Goal: Information Seeking & Learning: Learn about a topic

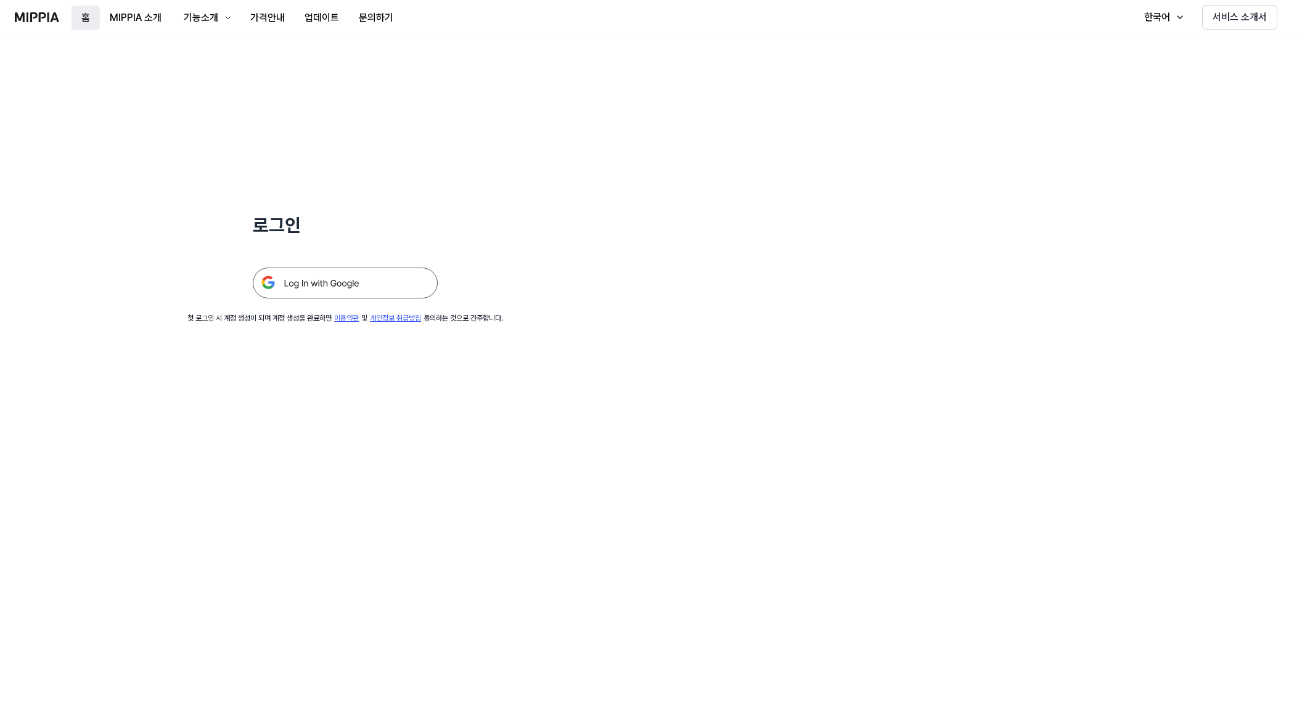
click at [80, 15] on button "홈" at bounding box center [85, 18] width 28 height 25
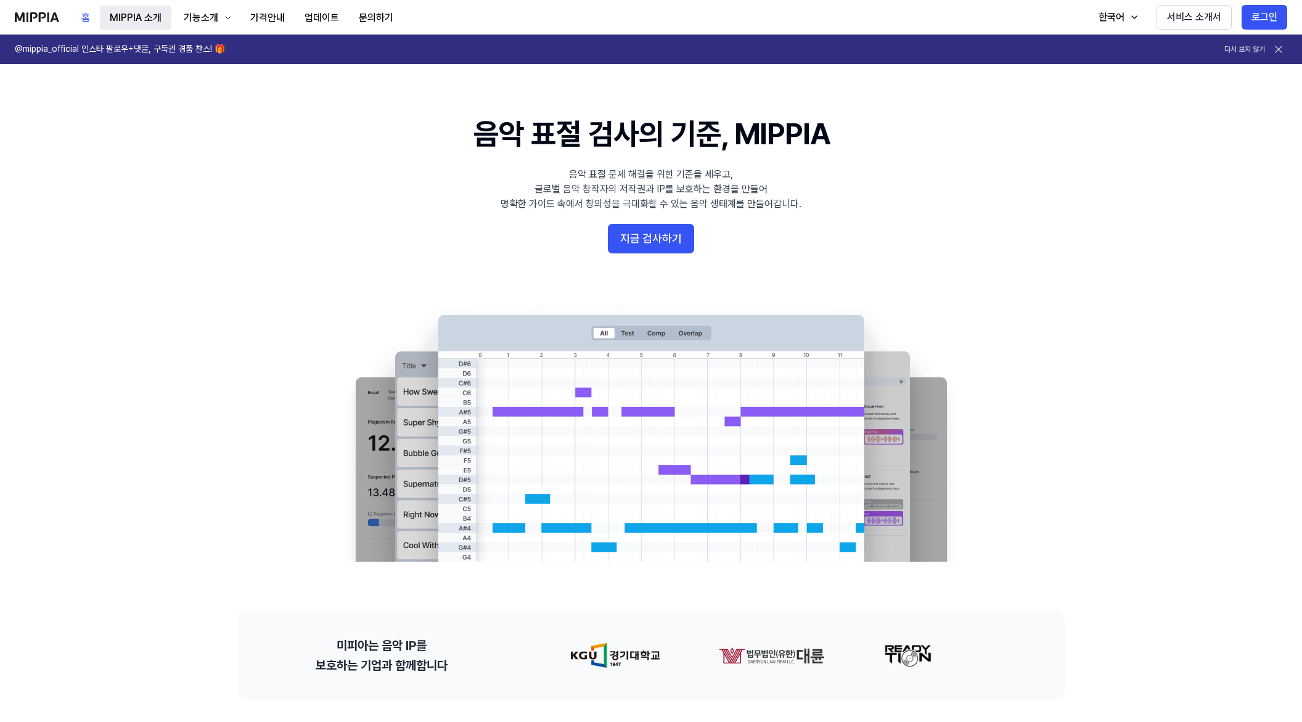
click at [141, 14] on button "MIPPIA 소개" at bounding box center [135, 18] width 71 height 25
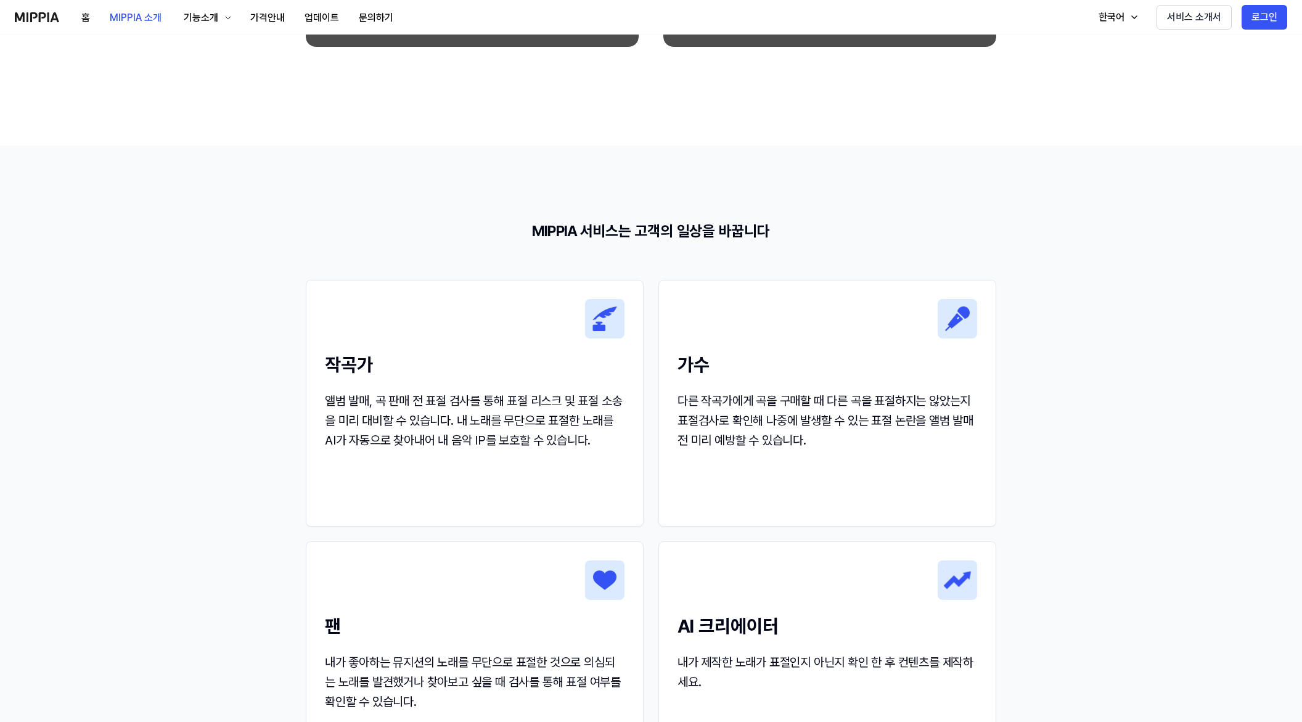
scroll to position [1048, 0]
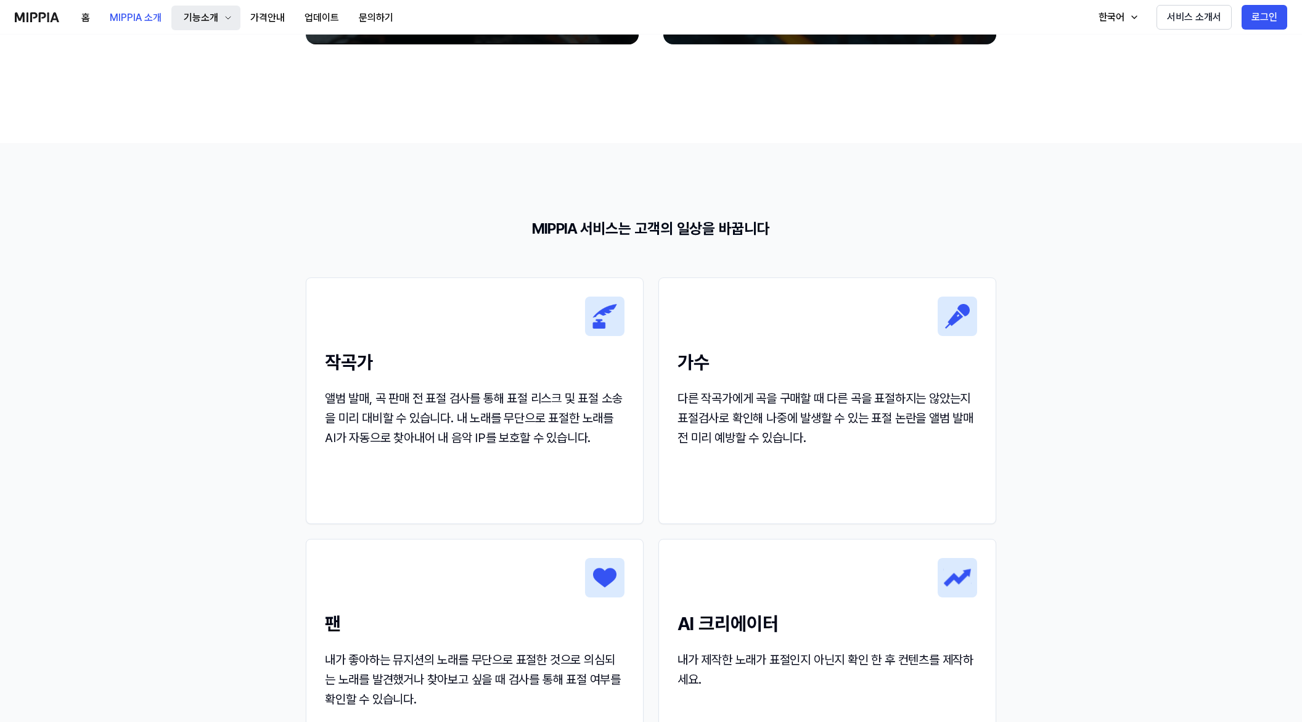
drag, startPoint x: 90, startPoint y: 71, endPoint x: 187, endPoint y: 24, distance: 107.8
click at [197, 18] on div "기능소개" at bounding box center [200, 17] width 39 height 15
click at [192, 42] on link "표절 검사" at bounding box center [205, 50] width 118 height 25
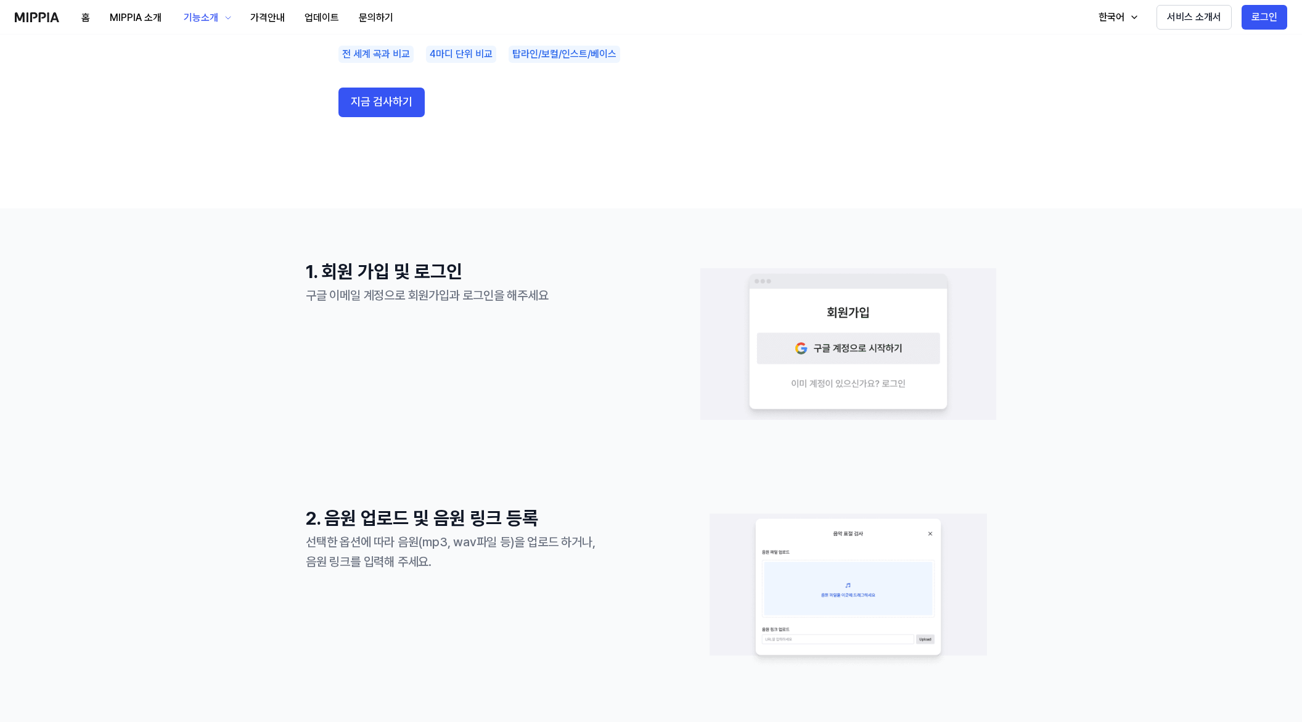
scroll to position [0, 0]
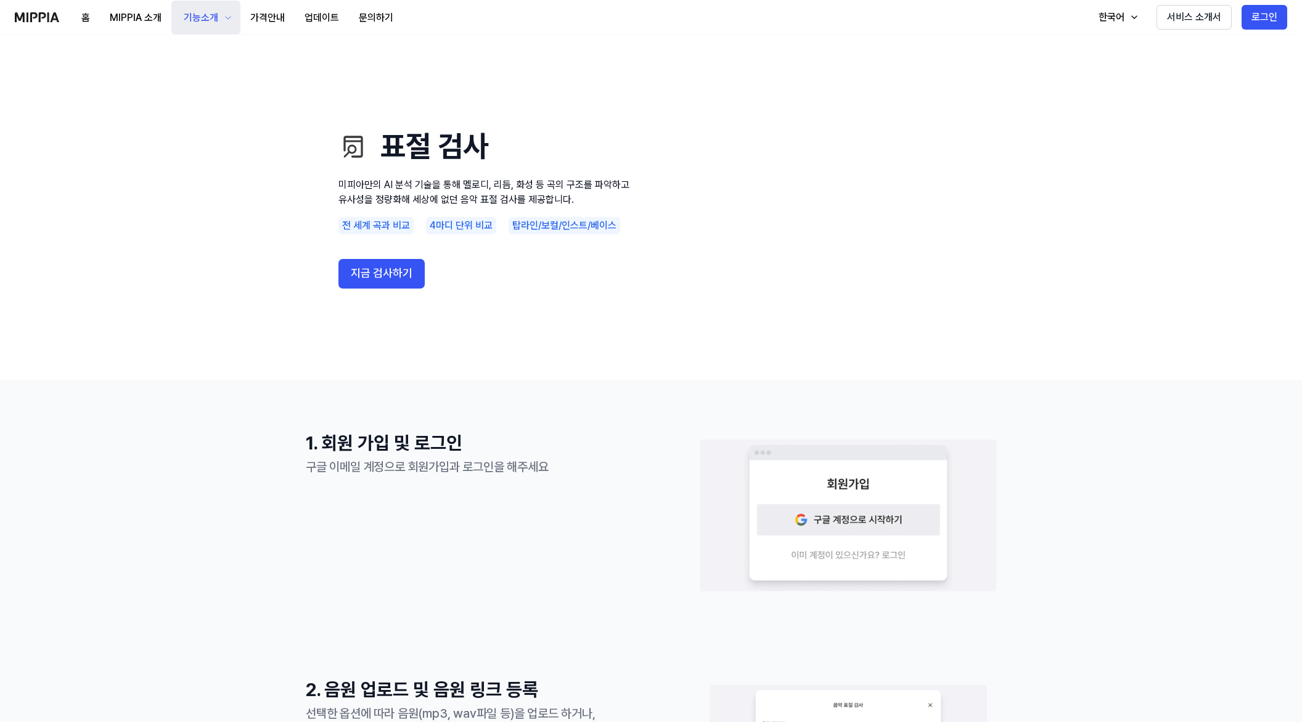
click at [210, 22] on div "기능소개" at bounding box center [200, 17] width 39 height 15
click at [195, 82] on link "모니터링" at bounding box center [205, 79] width 118 height 25
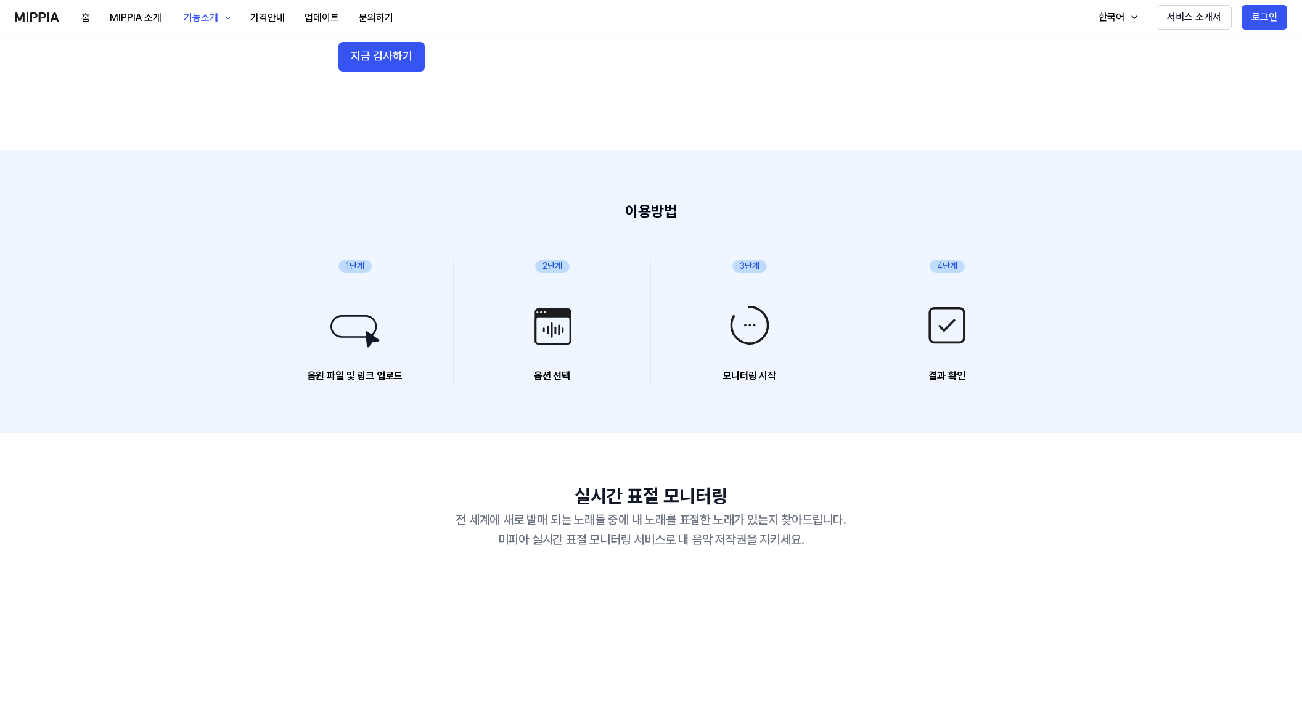
scroll to position [308, 0]
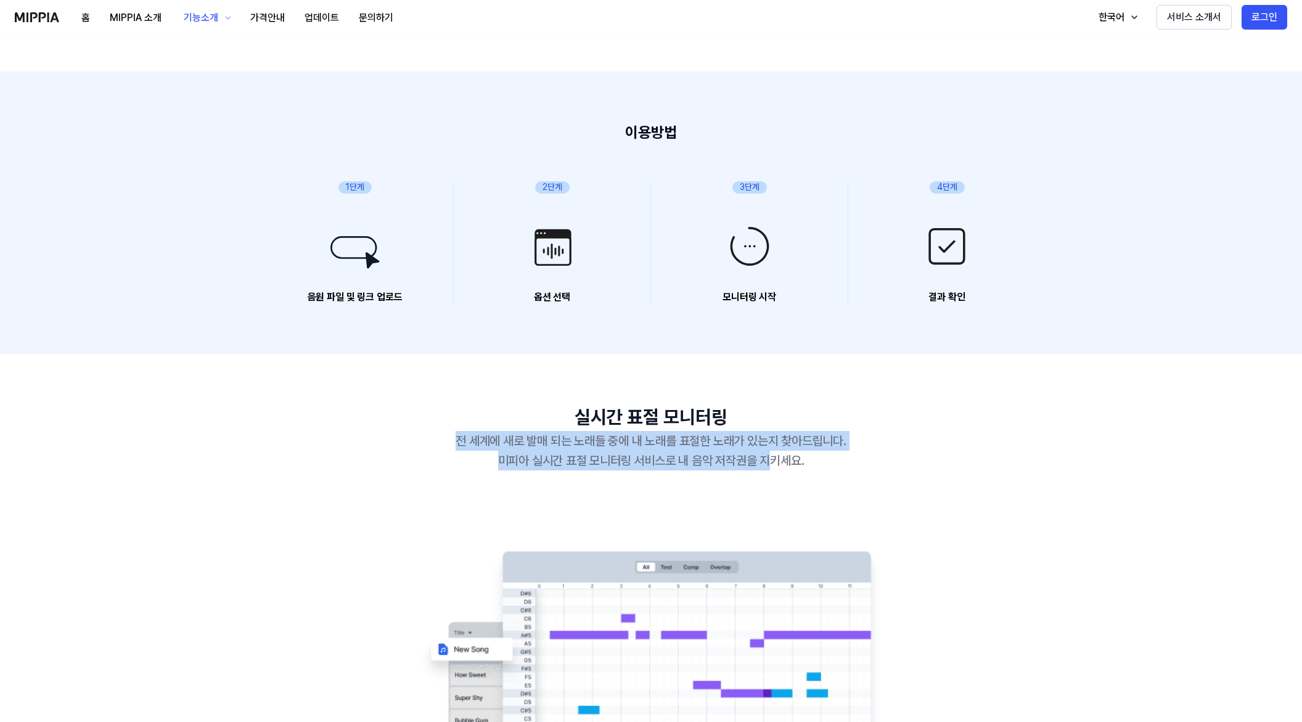
drag, startPoint x: 467, startPoint y: 444, endPoint x: 778, endPoint y: 473, distance: 312.0
click at [777, 473] on div "실시간 표절 모니터링 전 세계에 새로 발매 되는 노래들 중에 내 노래를 표절한 노래가 있는지 찾아드립니다. 미피아 실시간 표절 모니터링 서비스…" at bounding box center [651, 455] width 690 height 104
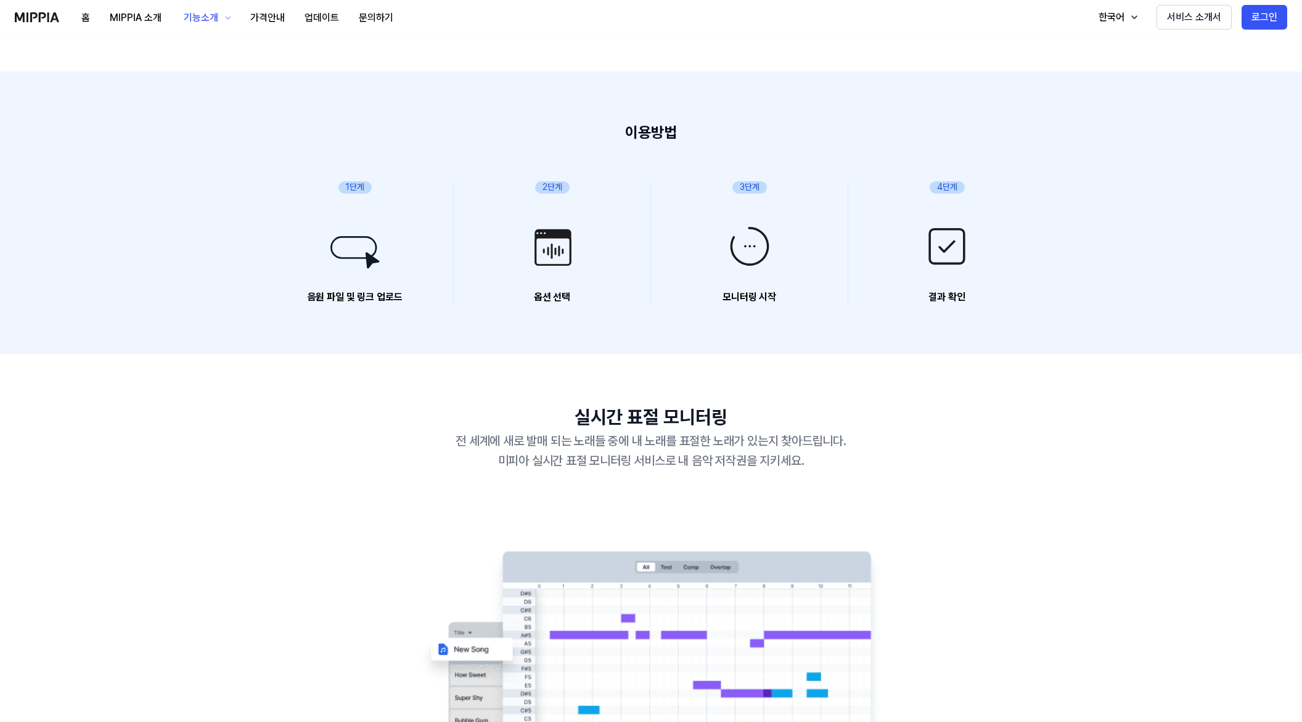
click at [795, 470] on div "전 세계에 새로 발매 되는 노래들 중에 내 노래를 표절한 노래가 있는지 찾아드립니다. 미피아 실시간 표절 모니터링 서비스로 내 음악 저작권을 …" at bounding box center [651, 450] width 690 height 39
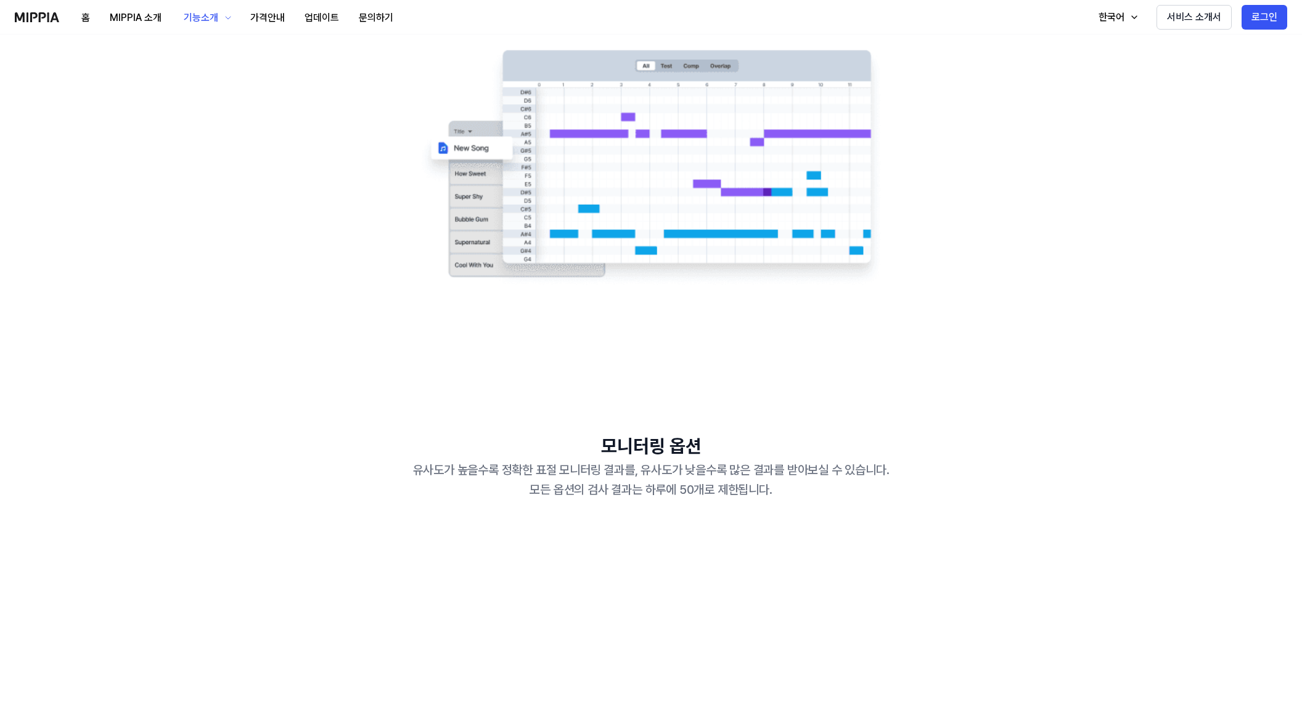
scroll to position [863, 0]
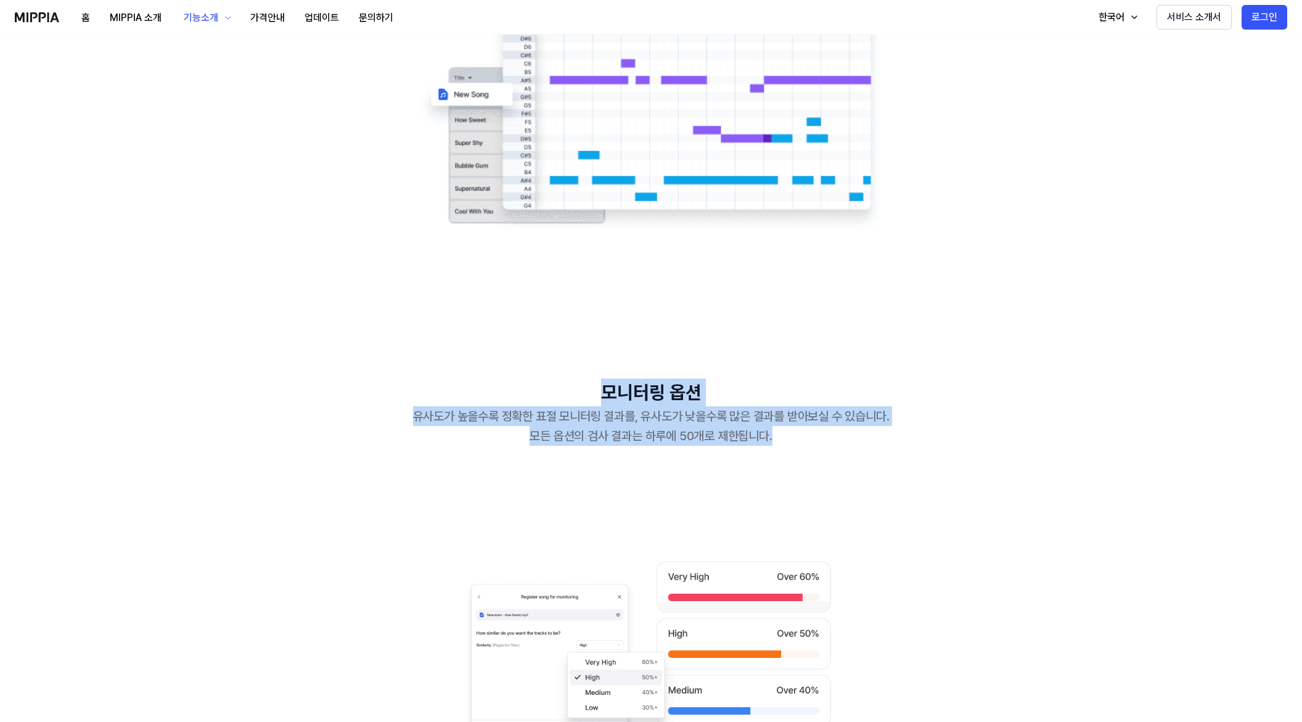
drag, startPoint x: 409, startPoint y: 404, endPoint x: 800, endPoint y: 444, distance: 392.8
click at [800, 444] on div "모니터링 옵션 유사도가 높을수록 정확한 표절 모니터링 결과를, 유사도가 낮을수록 많은 결과를 받아보실 수 있습니다. 모든 옵션의 검사 결과는 …" at bounding box center [651, 411] width 690 height 67
click at [800, 444] on div "유사도가 높을수록 정확한 표절 모니터링 결과를, 유사도가 낮을수록 많은 결과를 받아보실 수 있습니다. 모든 옵션의 검사 결과는 하루에 50개로…" at bounding box center [651, 425] width 690 height 39
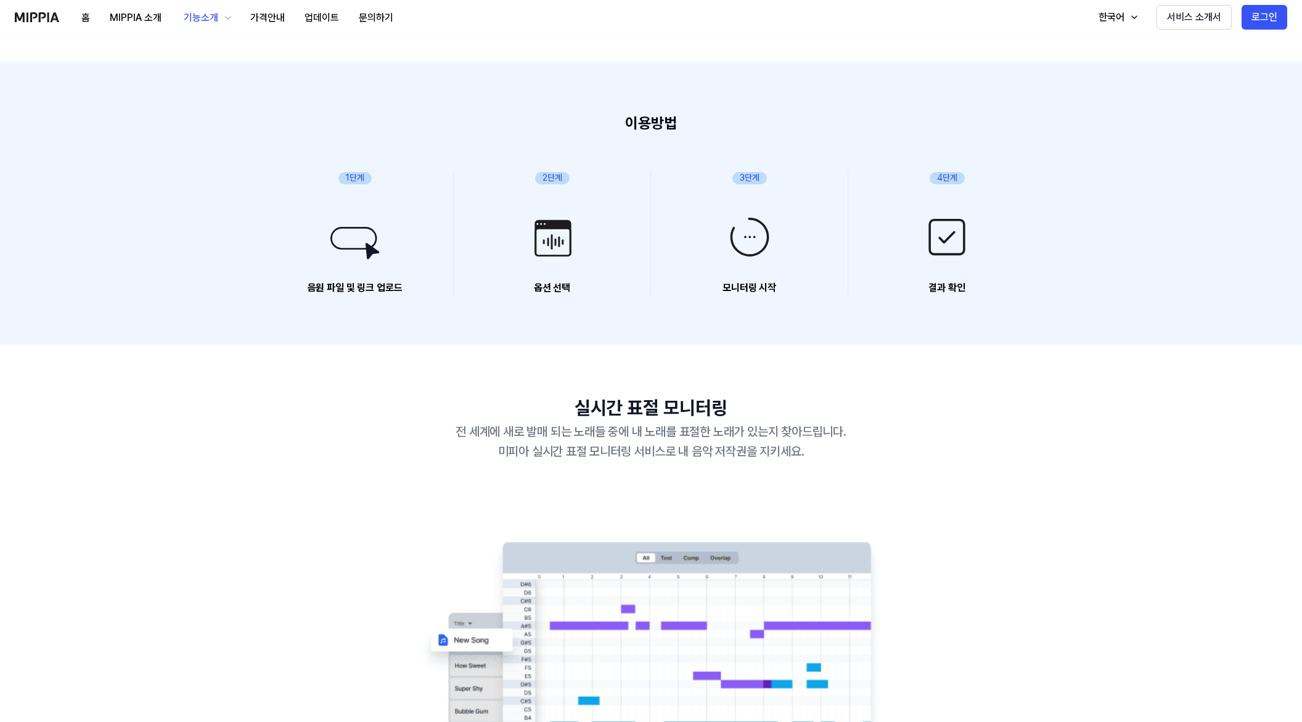
scroll to position [308, 0]
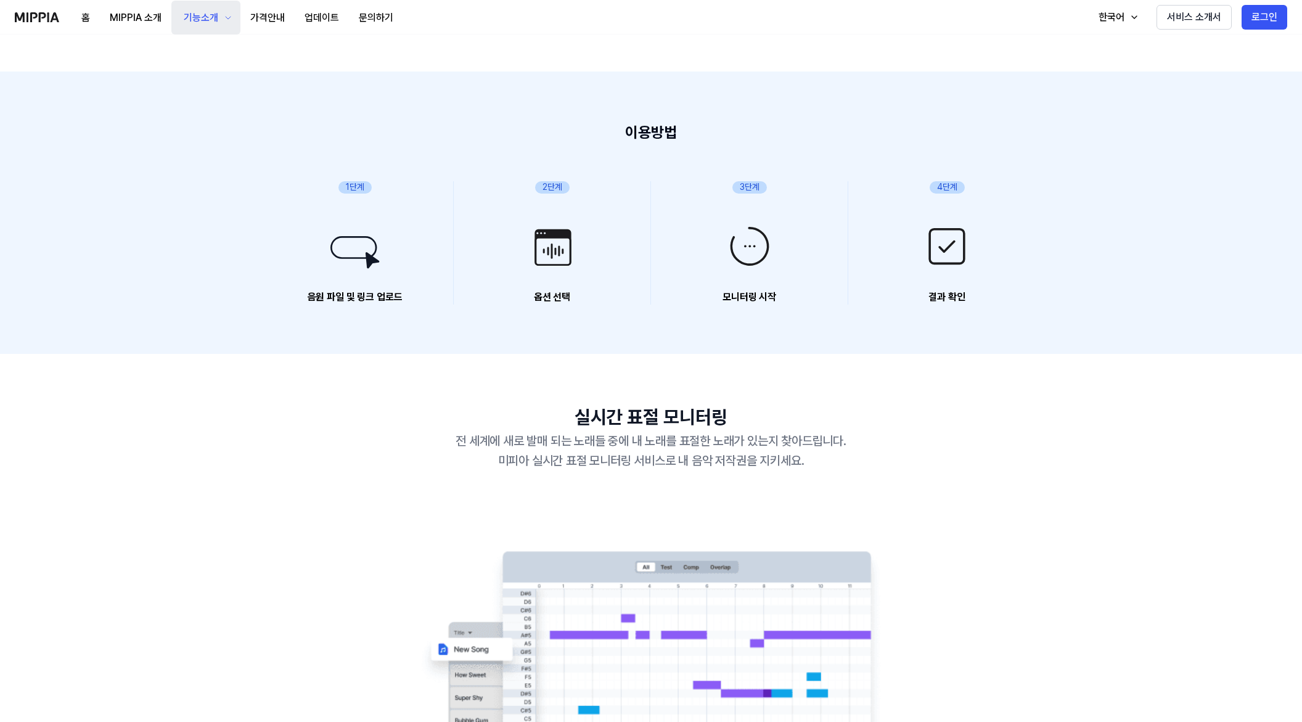
click at [214, 23] on div "기능소개" at bounding box center [200, 17] width 39 height 15
click at [281, 14] on button "가격안내" at bounding box center [267, 18] width 54 height 25
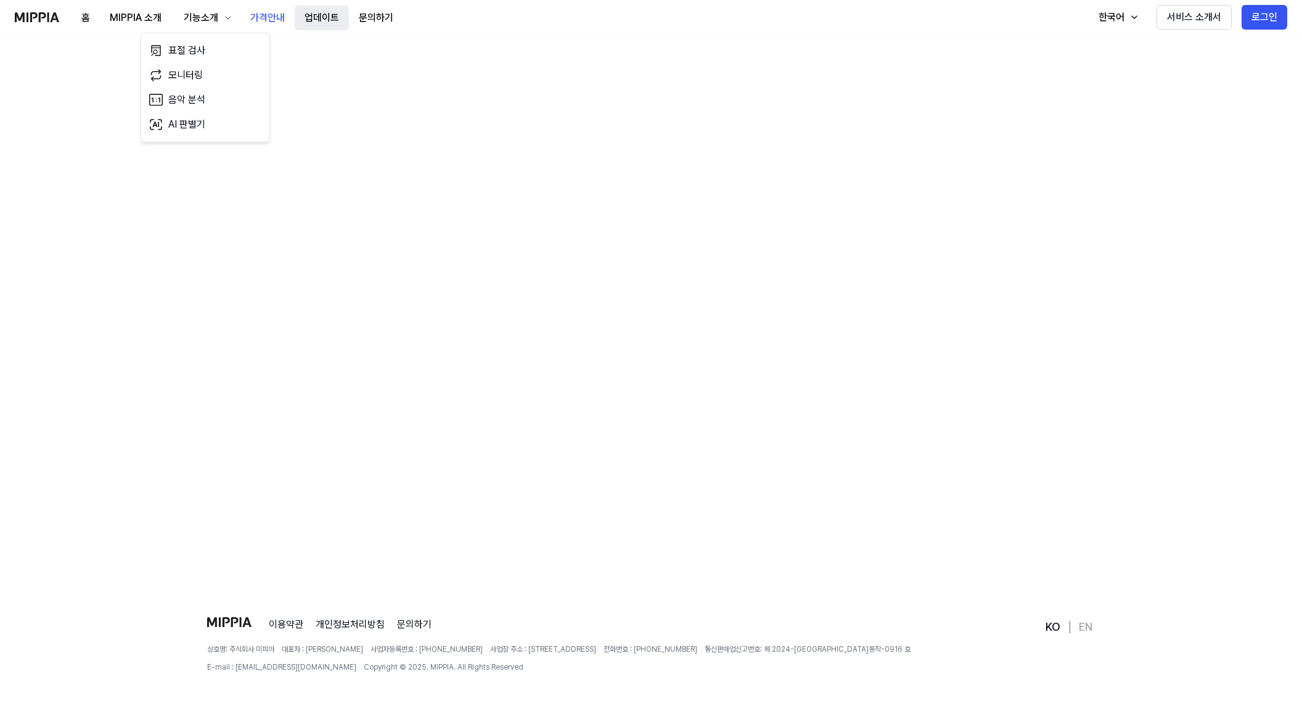
scroll to position [0, 0]
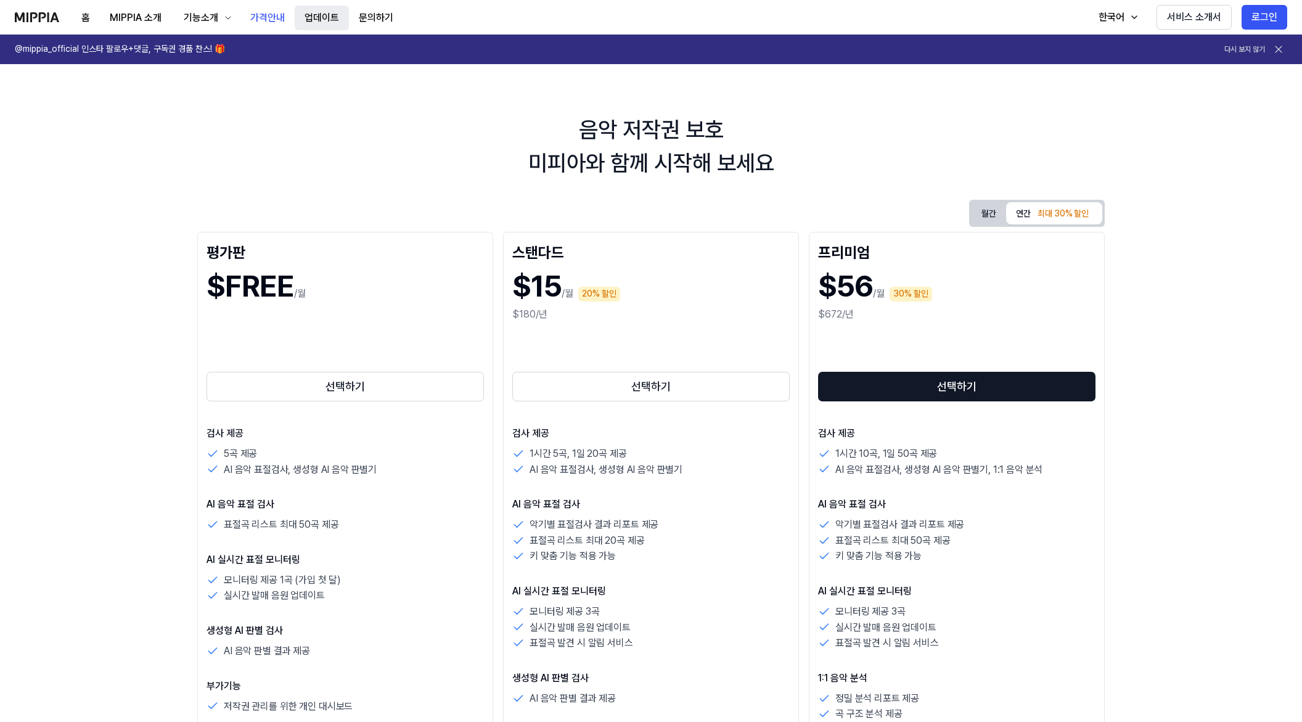
click at [325, 15] on button "업데이트" at bounding box center [322, 18] width 54 height 25
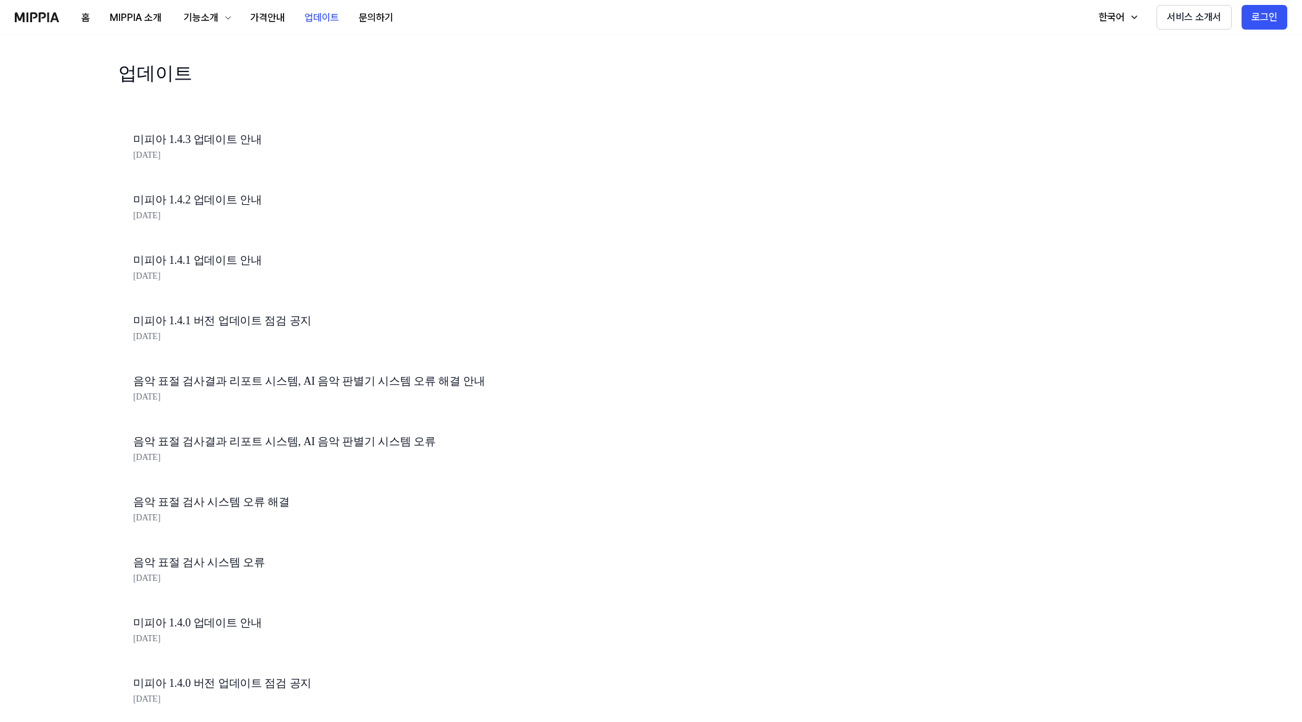
click at [208, 136] on link "미피아 1.4.3 업데이트 안내" at bounding box center [342, 140] width 419 height 18
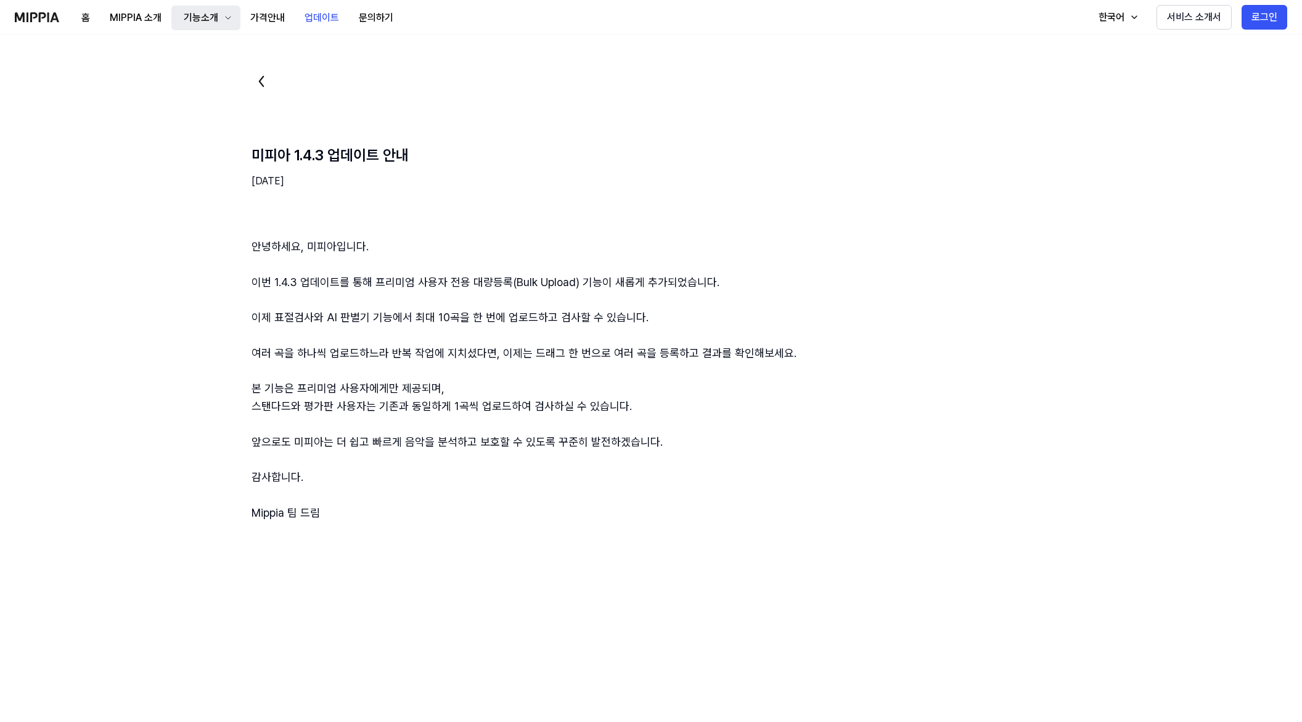
click at [197, 20] on div "기능소개" at bounding box center [200, 17] width 39 height 15
click at [150, 15] on button "MIPPIA 소개" at bounding box center [135, 18] width 71 height 25
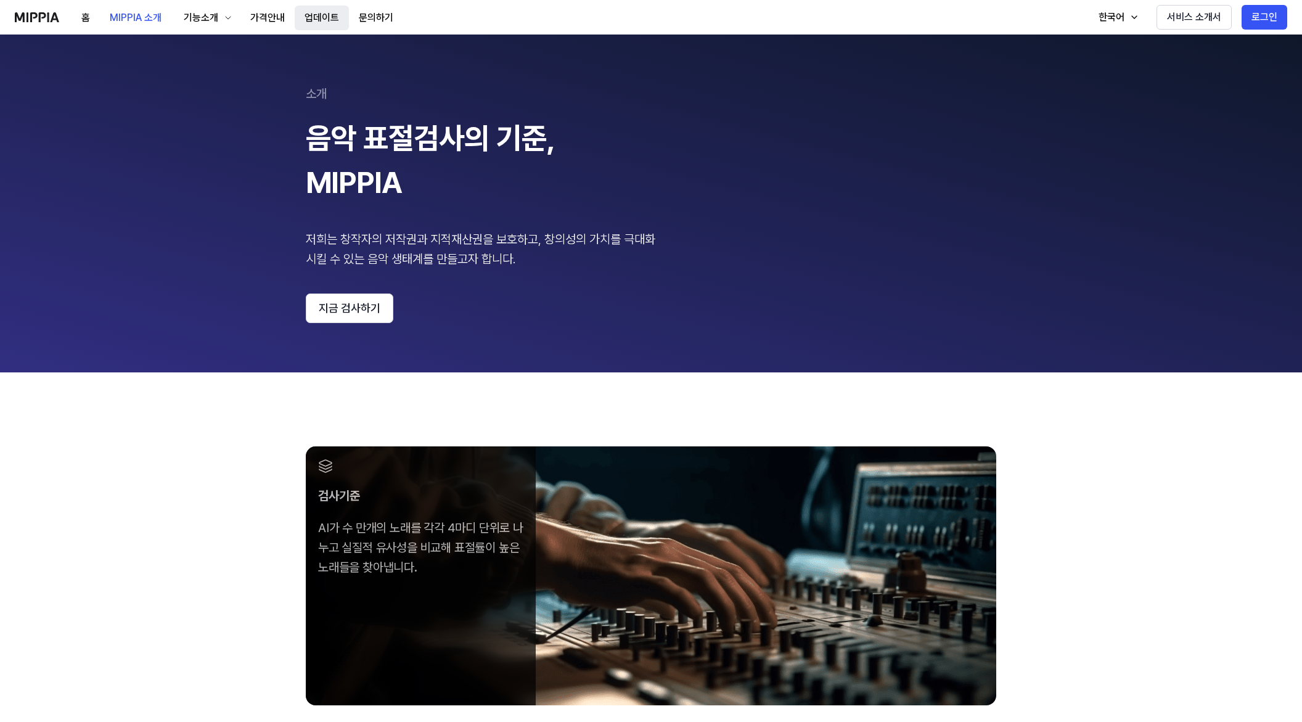
click at [328, 22] on button "업데이트" at bounding box center [322, 18] width 54 height 25
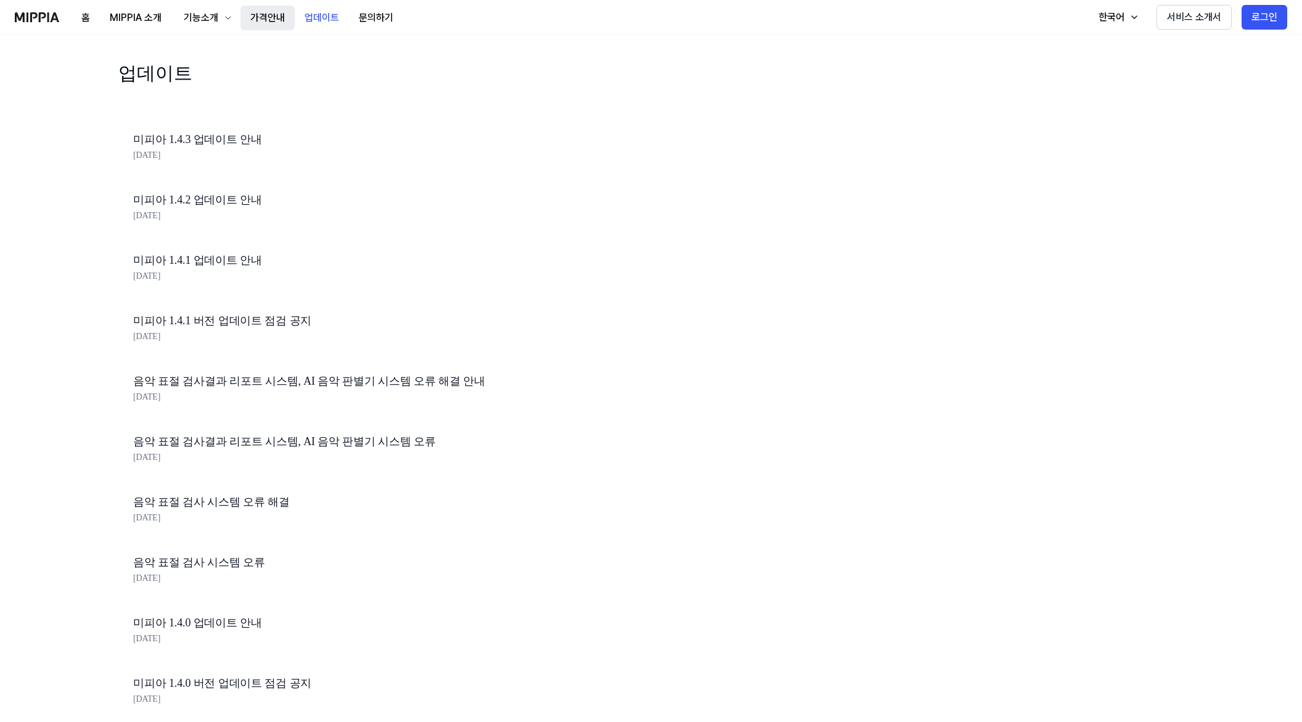
click at [264, 11] on button "가격안내" at bounding box center [267, 18] width 54 height 25
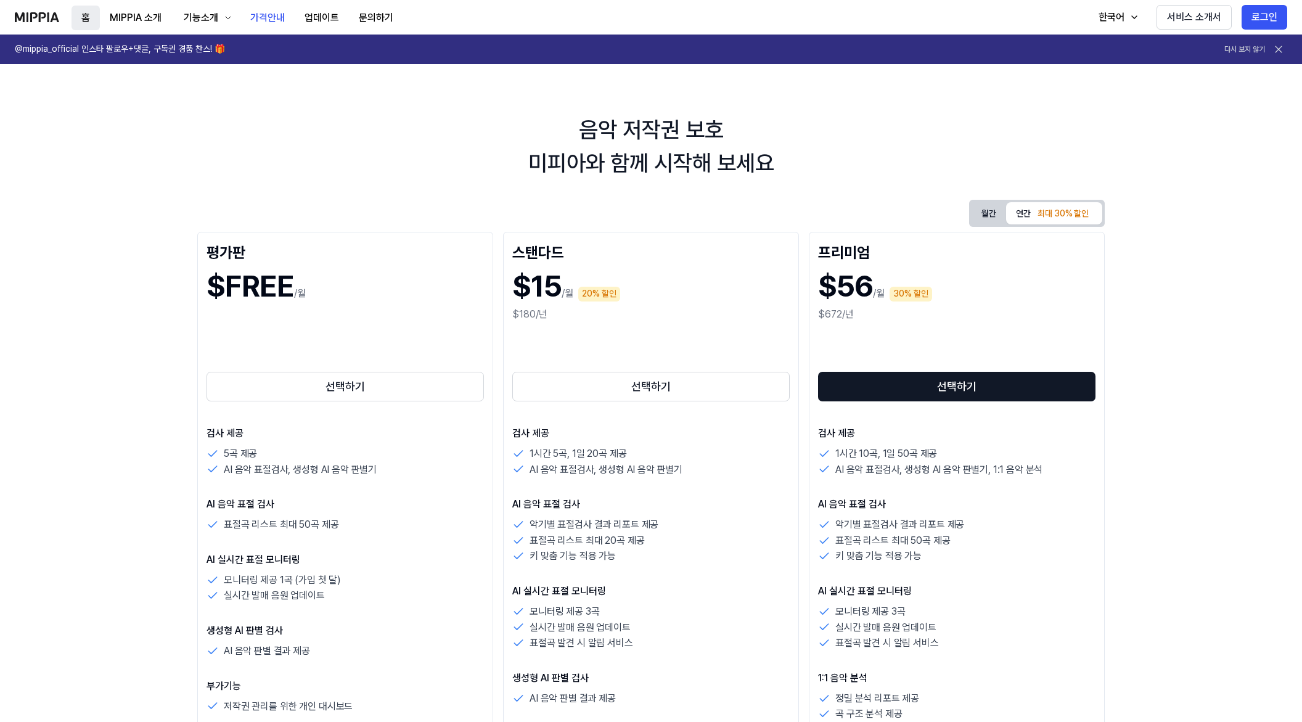
click at [92, 14] on button "홈" at bounding box center [85, 18] width 28 height 25
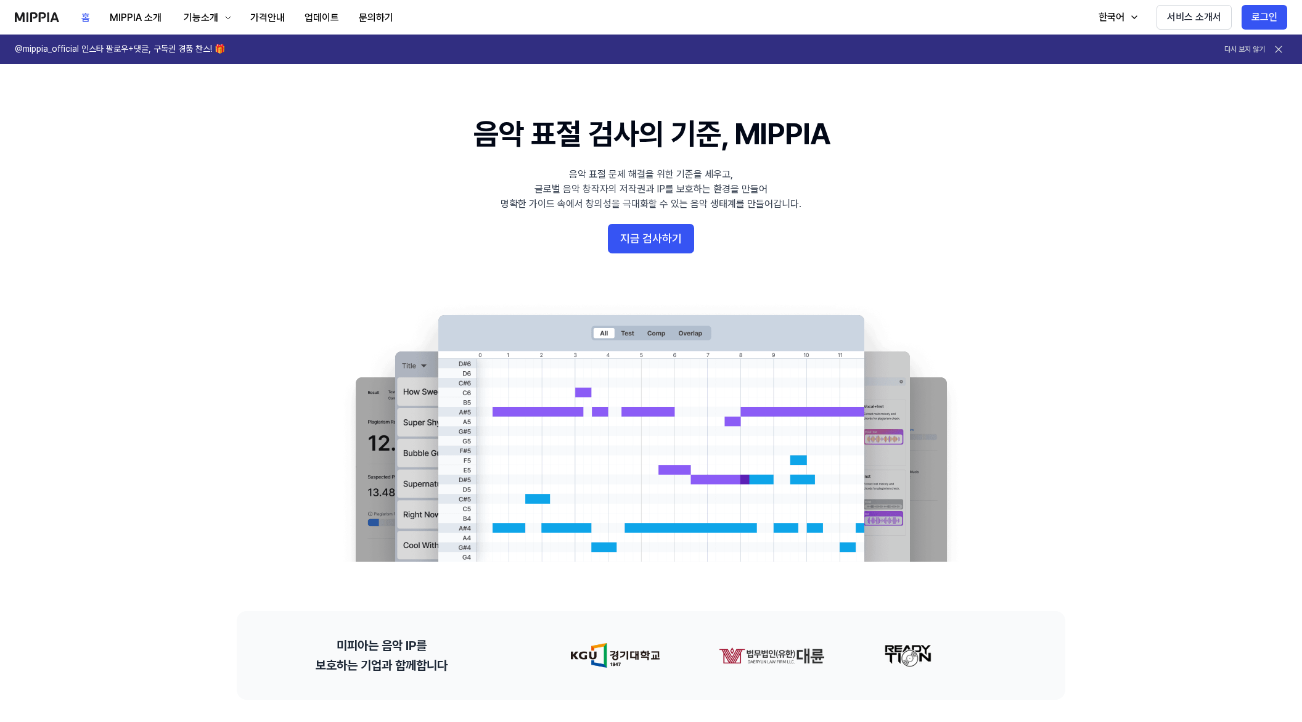
drag, startPoint x: 174, startPoint y: 363, endPoint x: 305, endPoint y: 248, distance: 174.7
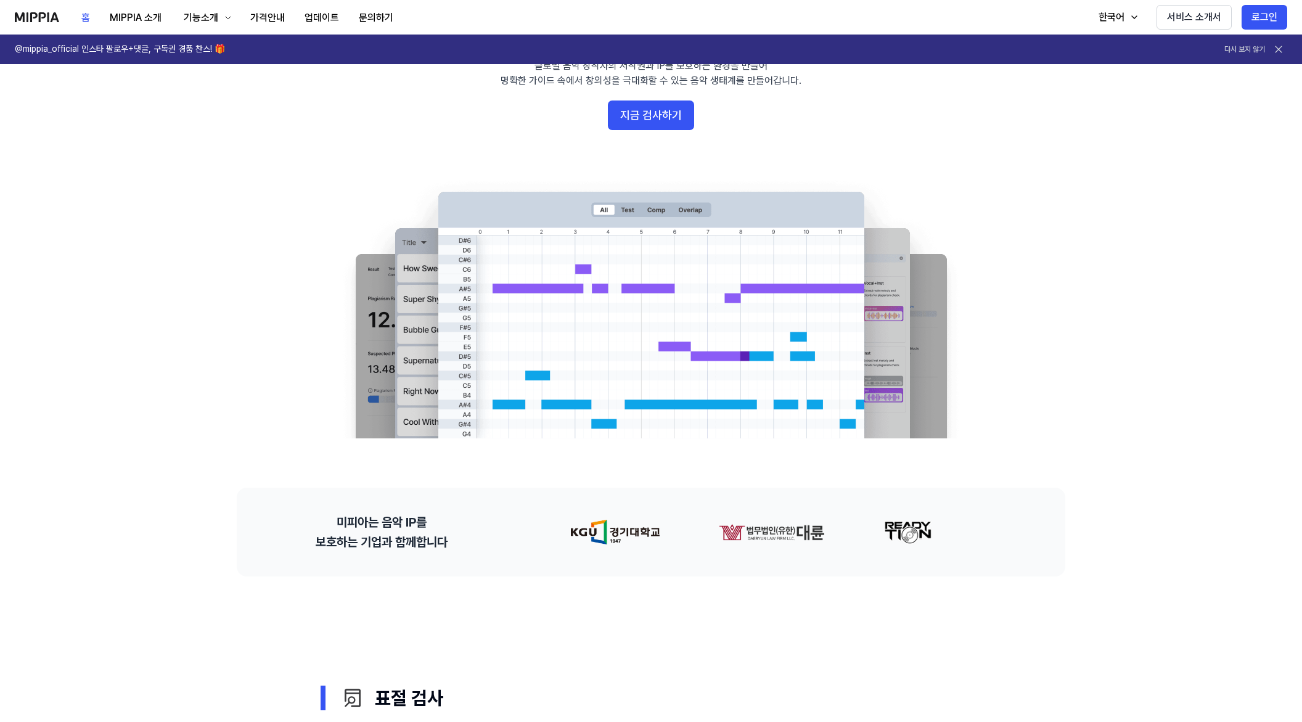
click at [553, 325] on img at bounding box center [650, 308] width 641 height 259
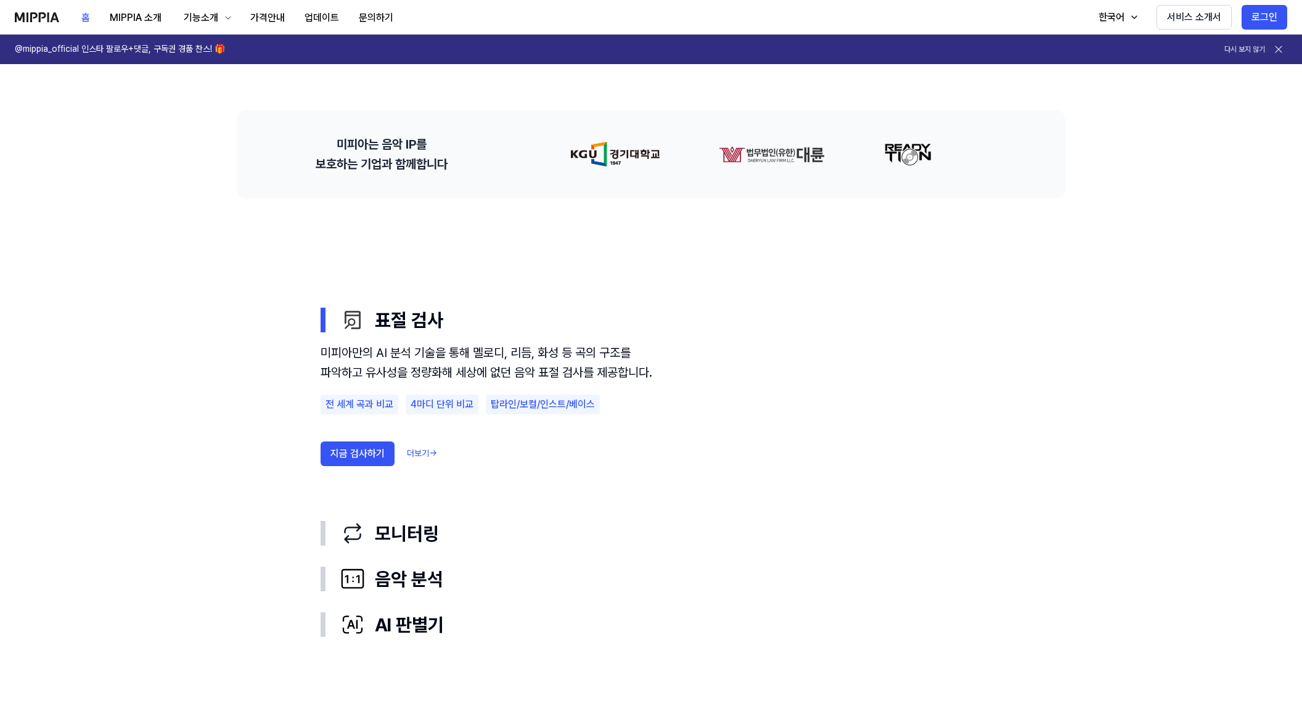
scroll to position [555, 0]
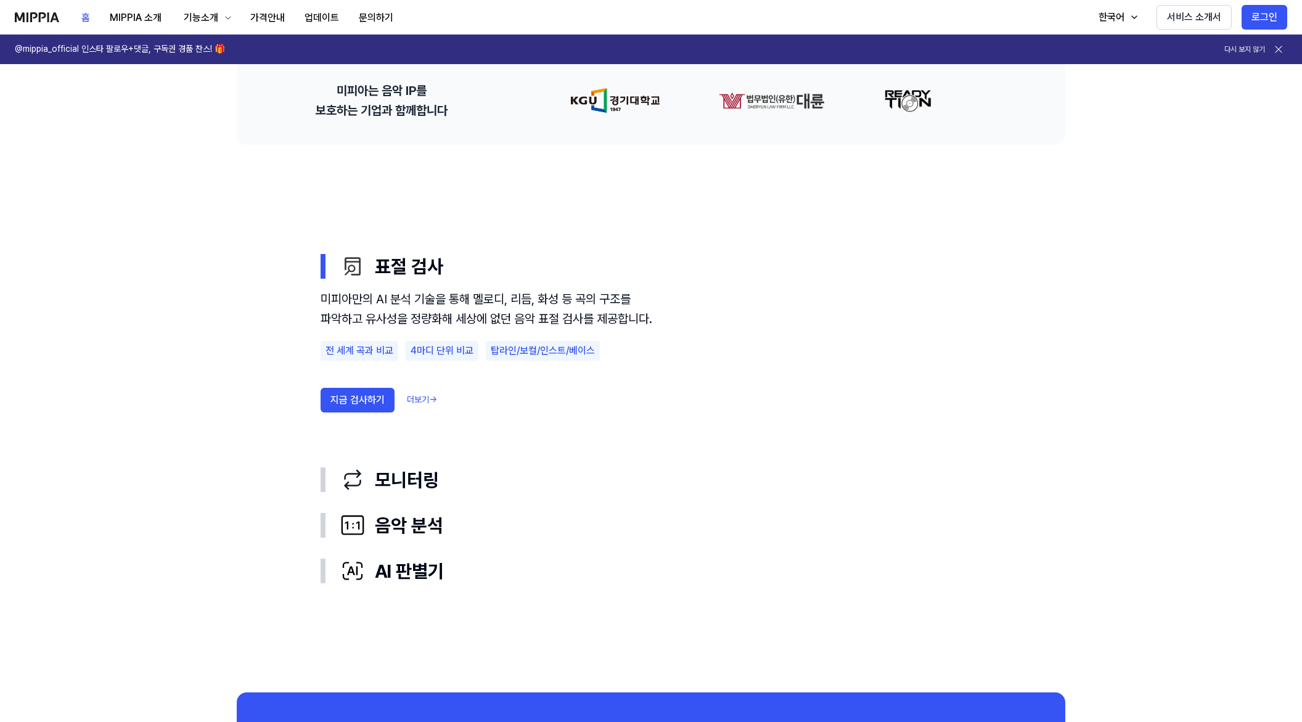
click at [439, 412] on div "지금 검사하기 더보기 →" at bounding box center [487, 400] width 333 height 25
click at [427, 406] on link "더보기 →" at bounding box center [422, 400] width 30 height 12
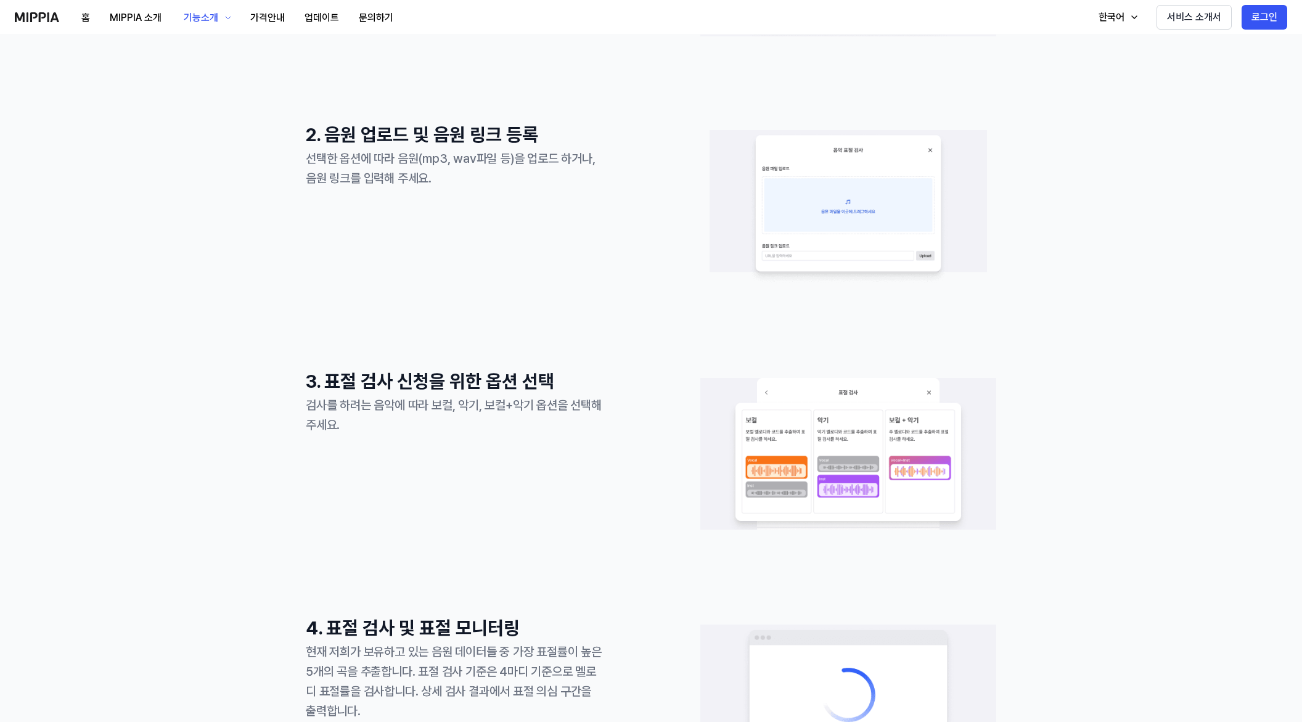
scroll to position [0, 0]
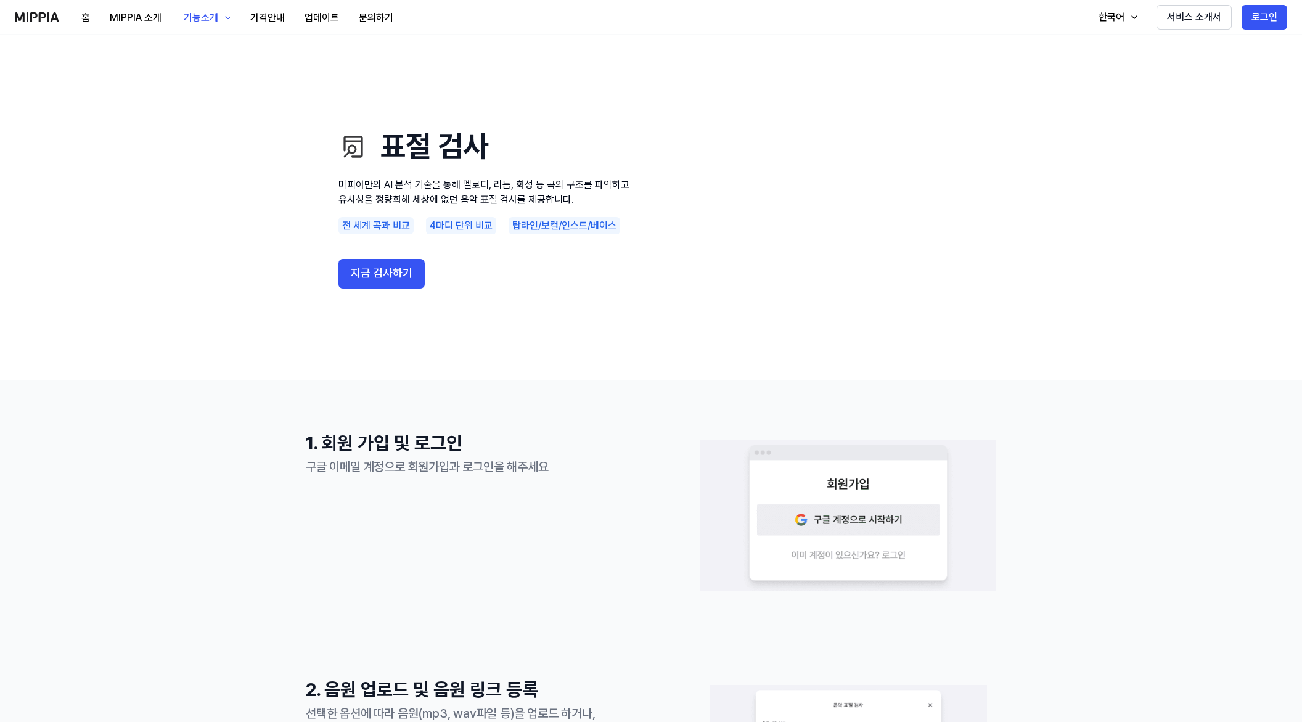
click at [772, 197] on video at bounding box center [816, 207] width 296 height 247
click at [224, 21] on icon "button" at bounding box center [228, 18] width 10 height 10
click at [264, 22] on button "가격안내" at bounding box center [267, 18] width 54 height 25
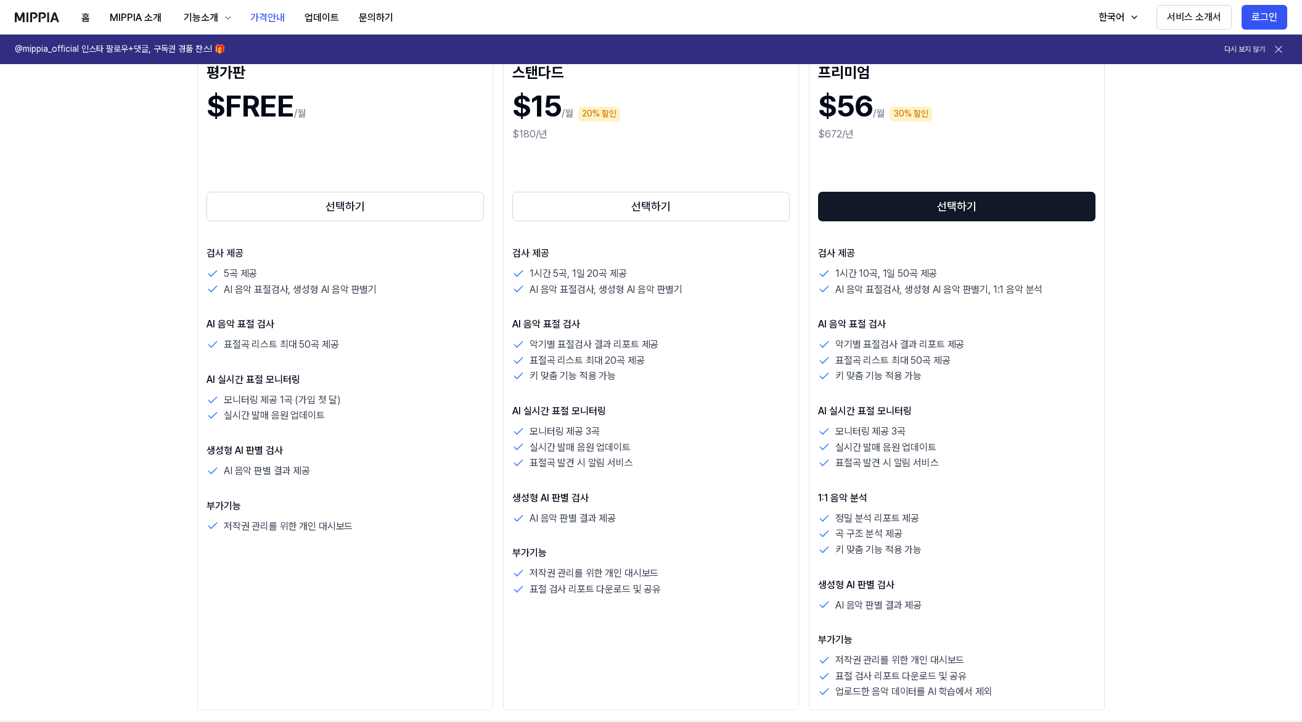
scroll to position [185, 0]
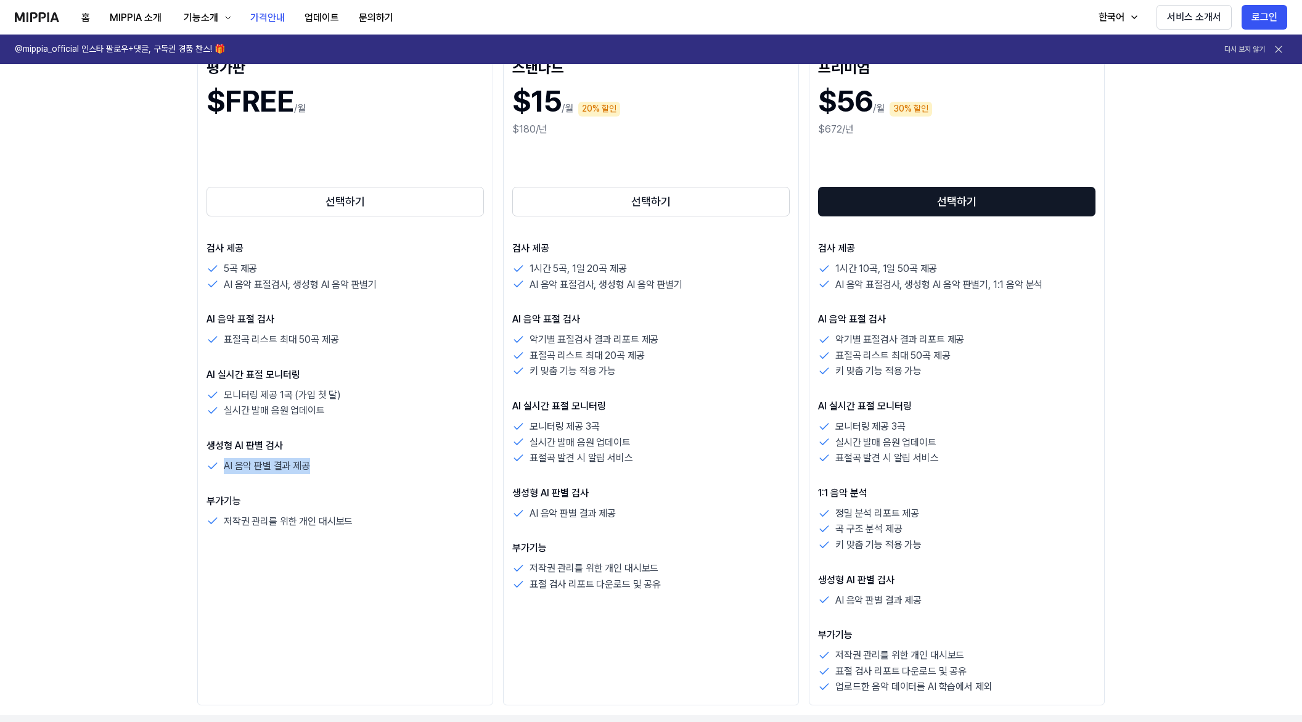
drag, startPoint x: 226, startPoint y: 465, endPoint x: 314, endPoint y: 462, distance: 88.2
click at [314, 462] on div "AI 음악 판별 결과 제공" at bounding box center [344, 466] width 277 height 16
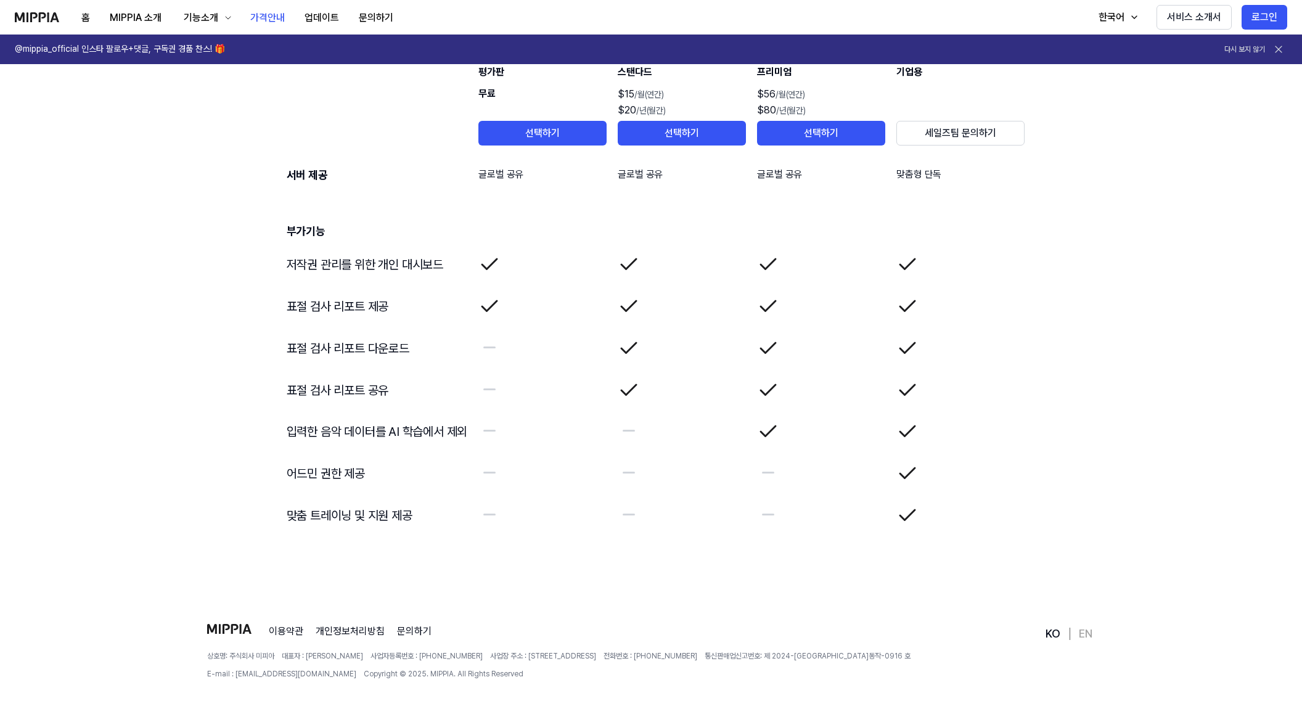
scroll to position [1959, 0]
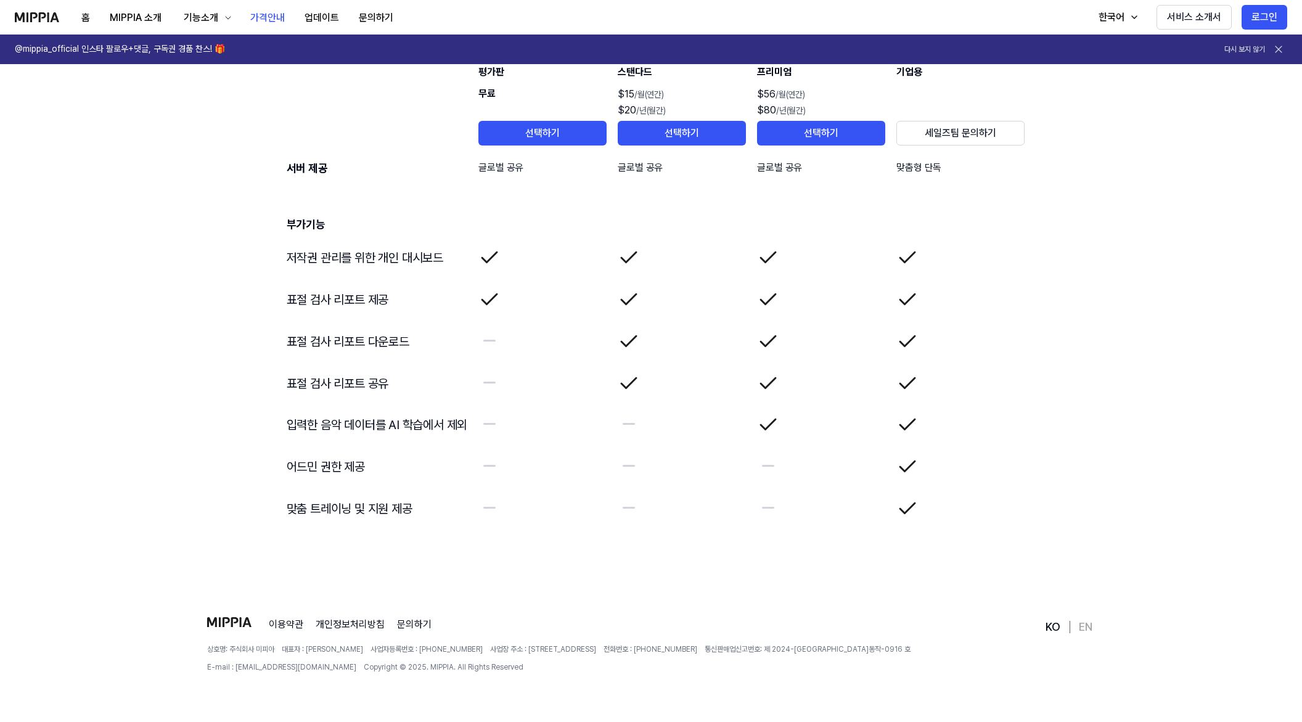
drag, startPoint x: 208, startPoint y: 648, endPoint x: 599, endPoint y: 656, distance: 391.5
click at [599, 656] on div "상호명: 주식회사 미피아 대표자 : 오찬호 사업자등록번호 : [PHONE_NUMBER] 사업장 주소 : [STREET_ADDRESS] 전화번호…" at bounding box center [625, 658] width 836 height 28
click at [598, 673] on div "이용약관 개인정보처리방침 문의하기 상호명: 주식회사 미피아 대표자 : 오찬호 사업자등록번호 : [PHONE_NUMBER] 사업장 주소 : [S…" at bounding box center [625, 669] width 836 height 105
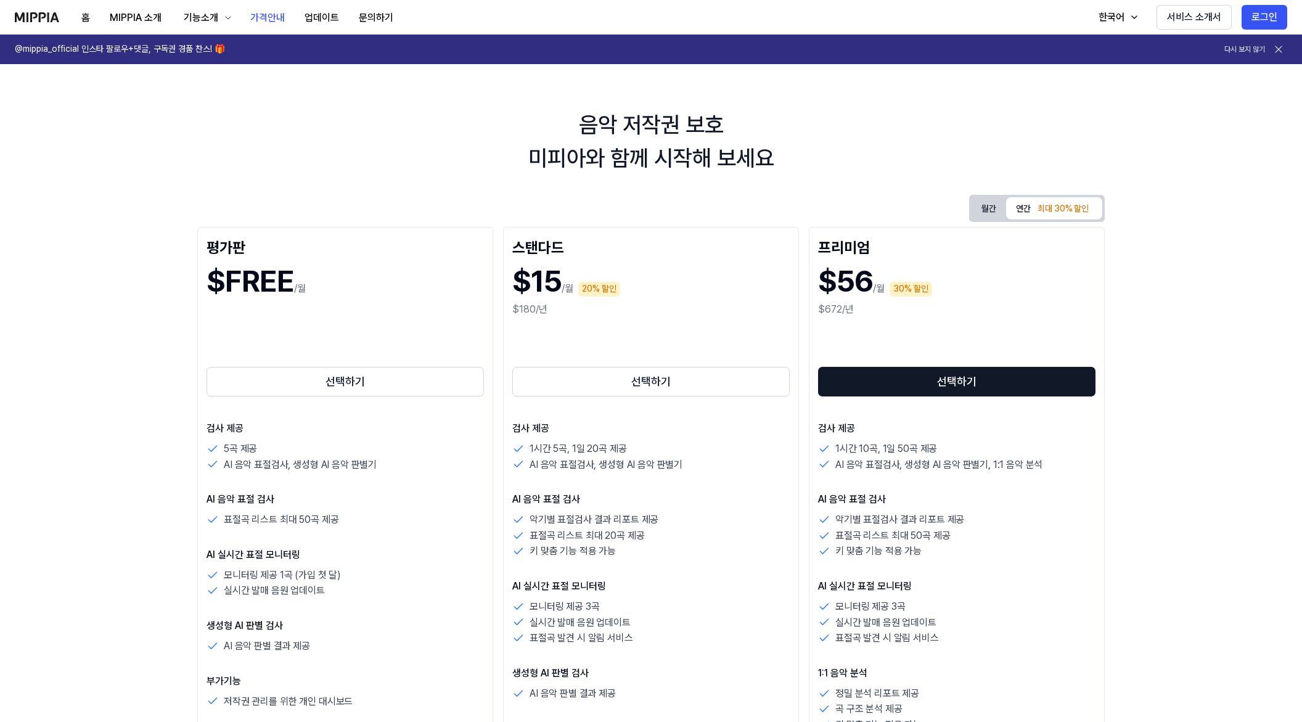
scroll to position [0, 0]
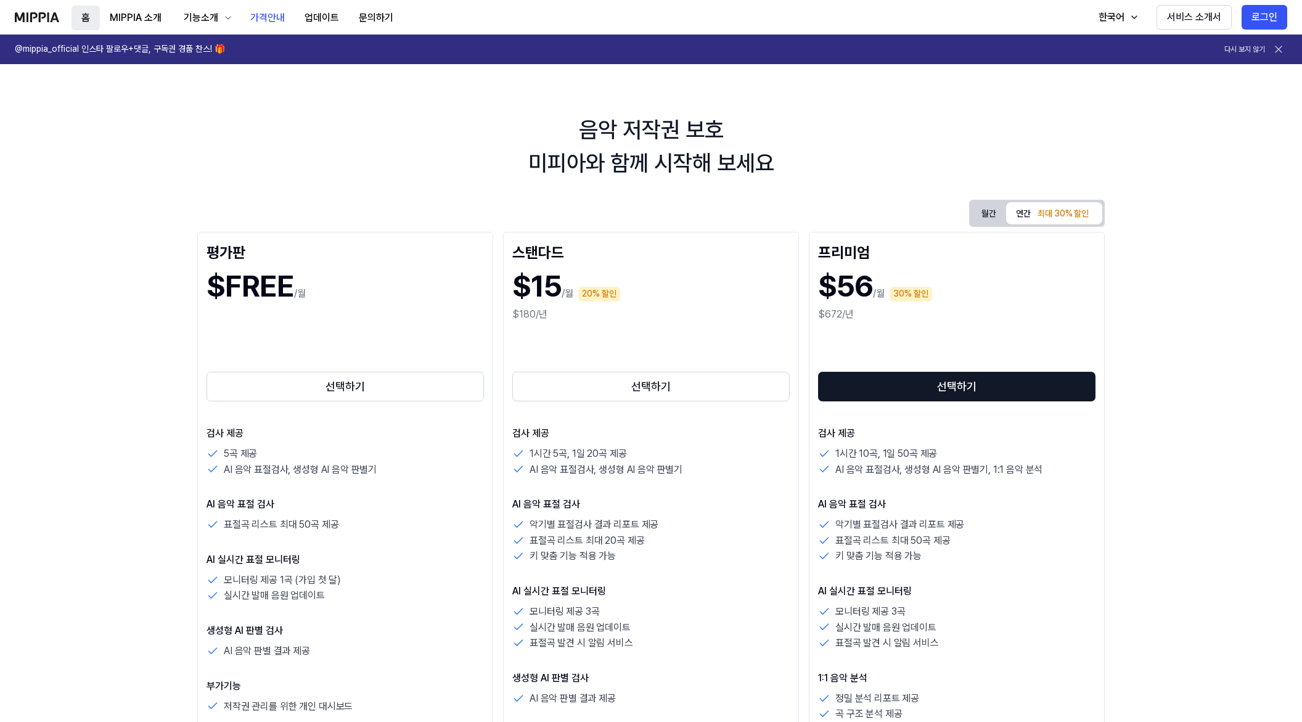
click at [86, 18] on button "홈" at bounding box center [85, 18] width 28 height 25
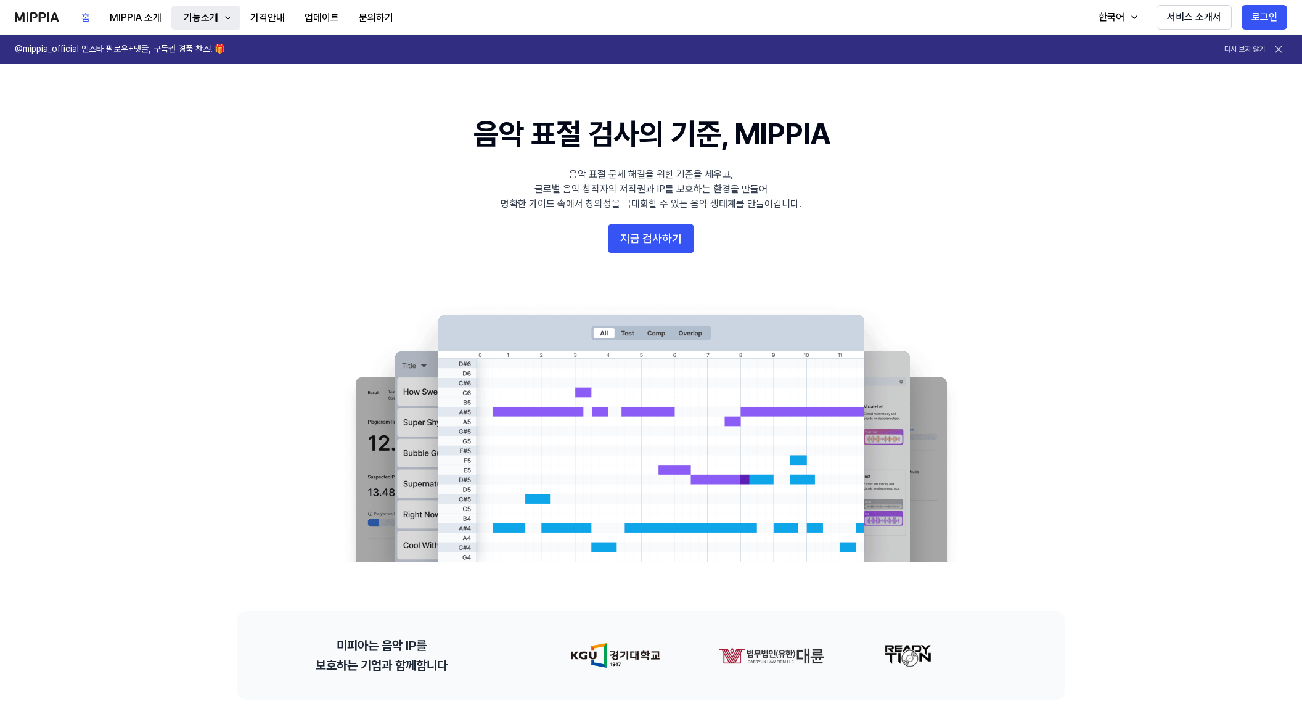
click at [216, 17] on div "기능소개" at bounding box center [200, 17] width 39 height 15
click at [192, 58] on link "표절 검사" at bounding box center [205, 50] width 118 height 25
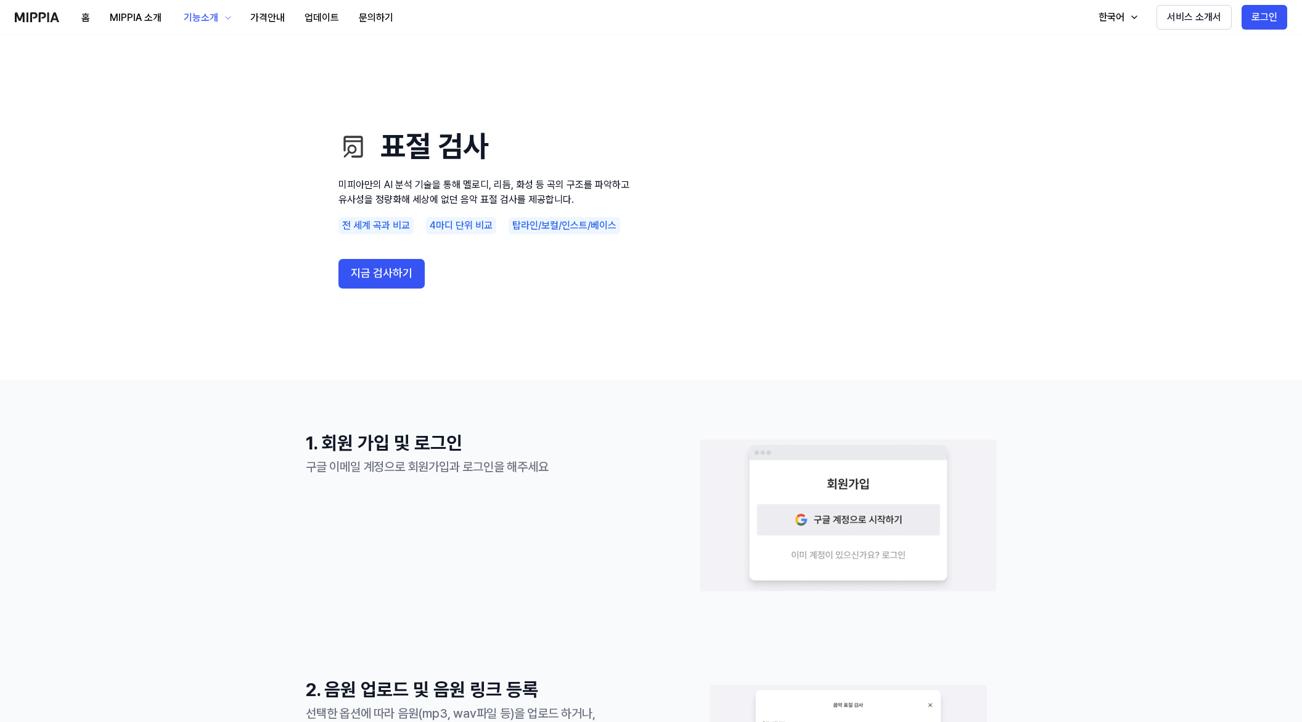
click at [52, 15] on img at bounding box center [37, 17] width 44 height 10
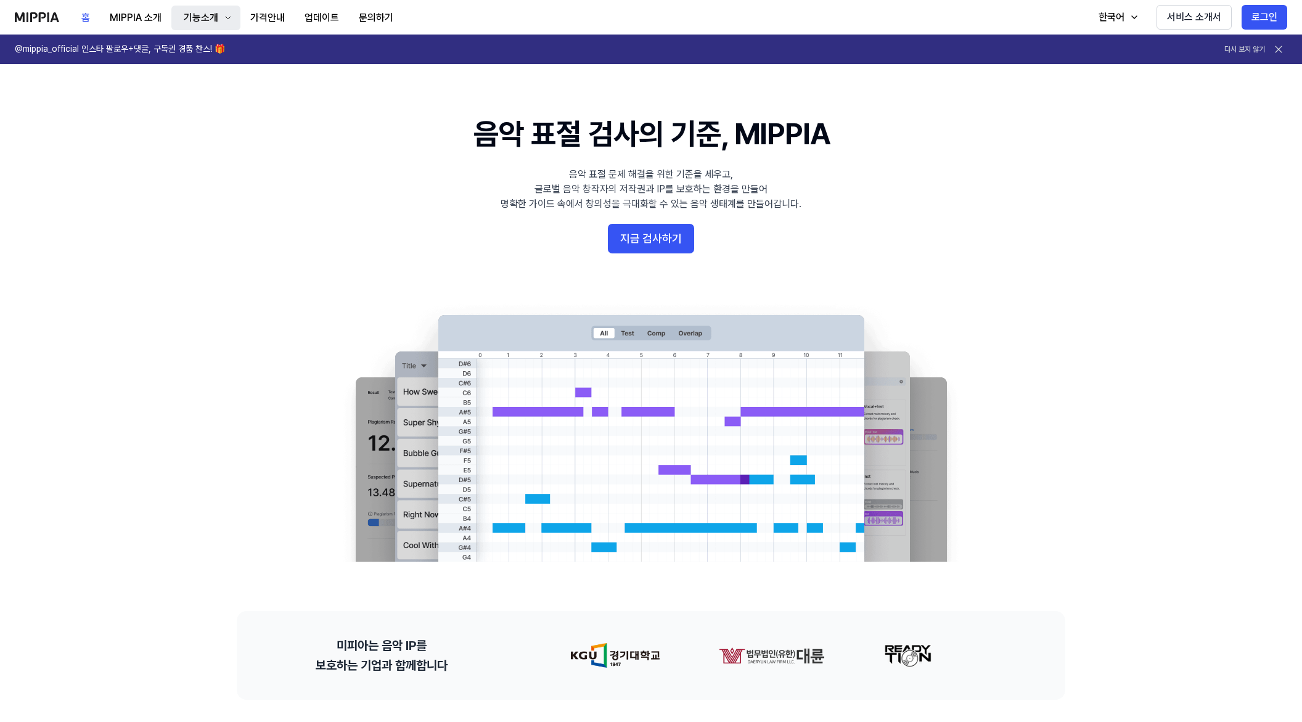
click at [199, 22] on div "기능소개" at bounding box center [200, 17] width 39 height 15
click at [184, 77] on link "모니터링" at bounding box center [205, 75] width 118 height 25
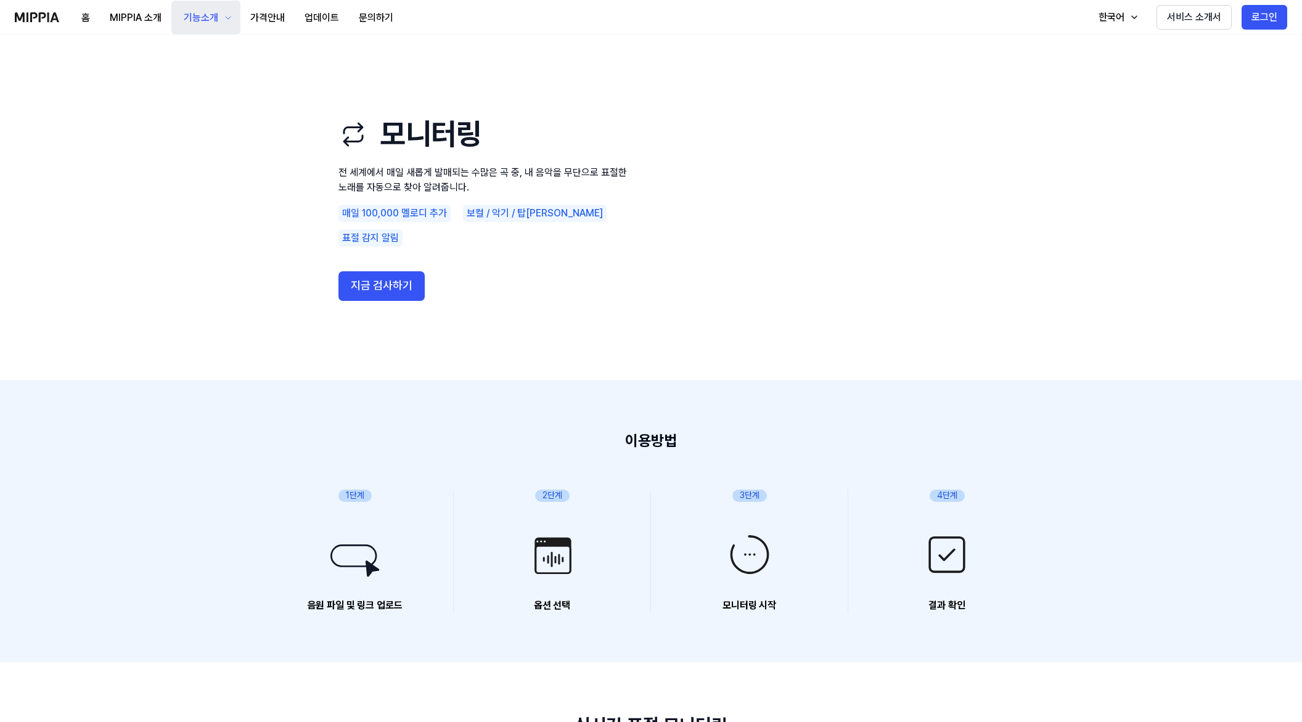
click at [213, 19] on div "기능소개" at bounding box center [200, 17] width 39 height 15
click at [182, 105] on link "음악 분석" at bounding box center [205, 104] width 118 height 25
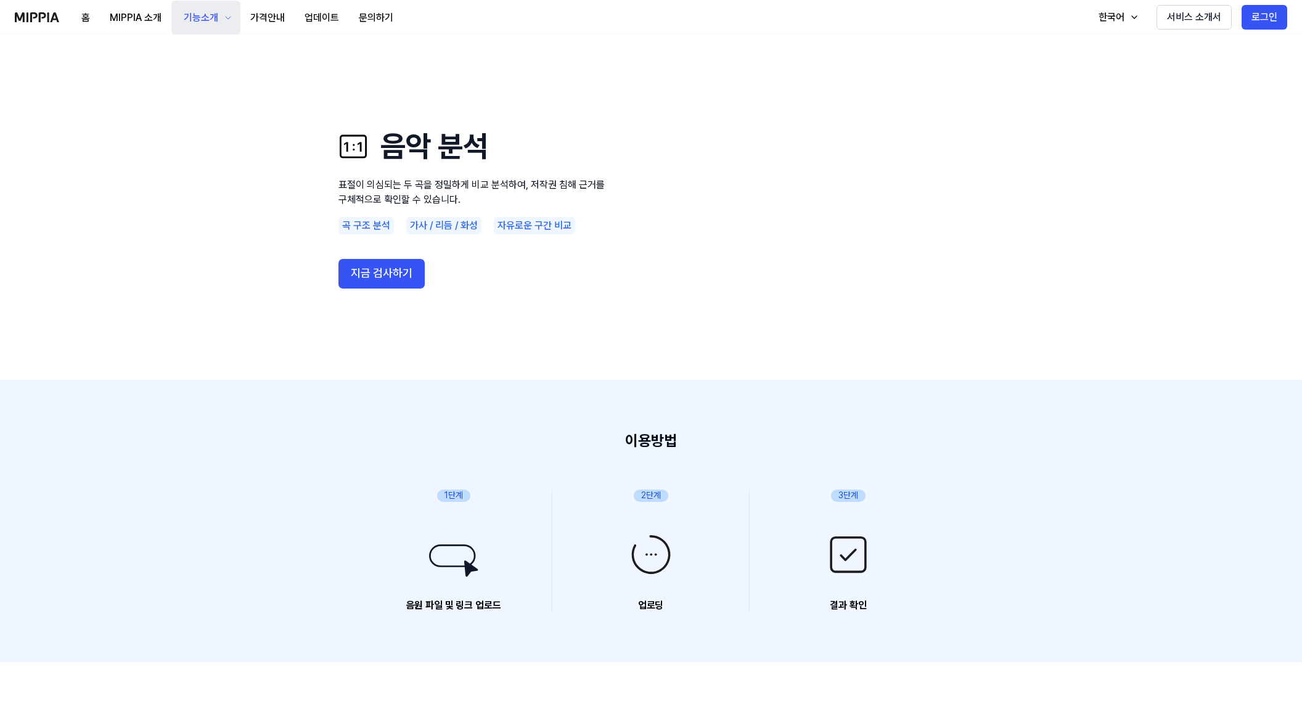
click at [193, 22] on div "기능소개" at bounding box center [200, 17] width 39 height 15
click at [192, 86] on link "모니터링" at bounding box center [205, 79] width 118 height 25
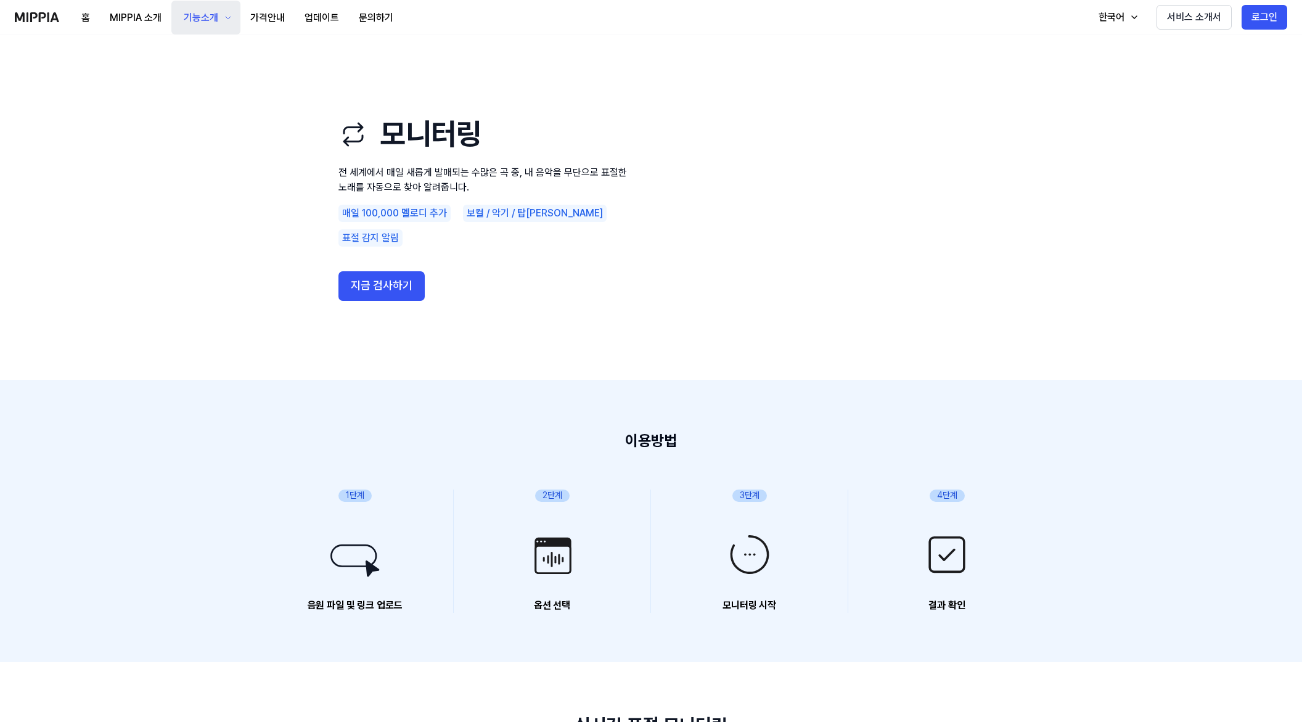
click at [202, 20] on div "기능소개" at bounding box center [200, 17] width 39 height 15
click at [176, 102] on link "음악 분석" at bounding box center [205, 104] width 118 height 25
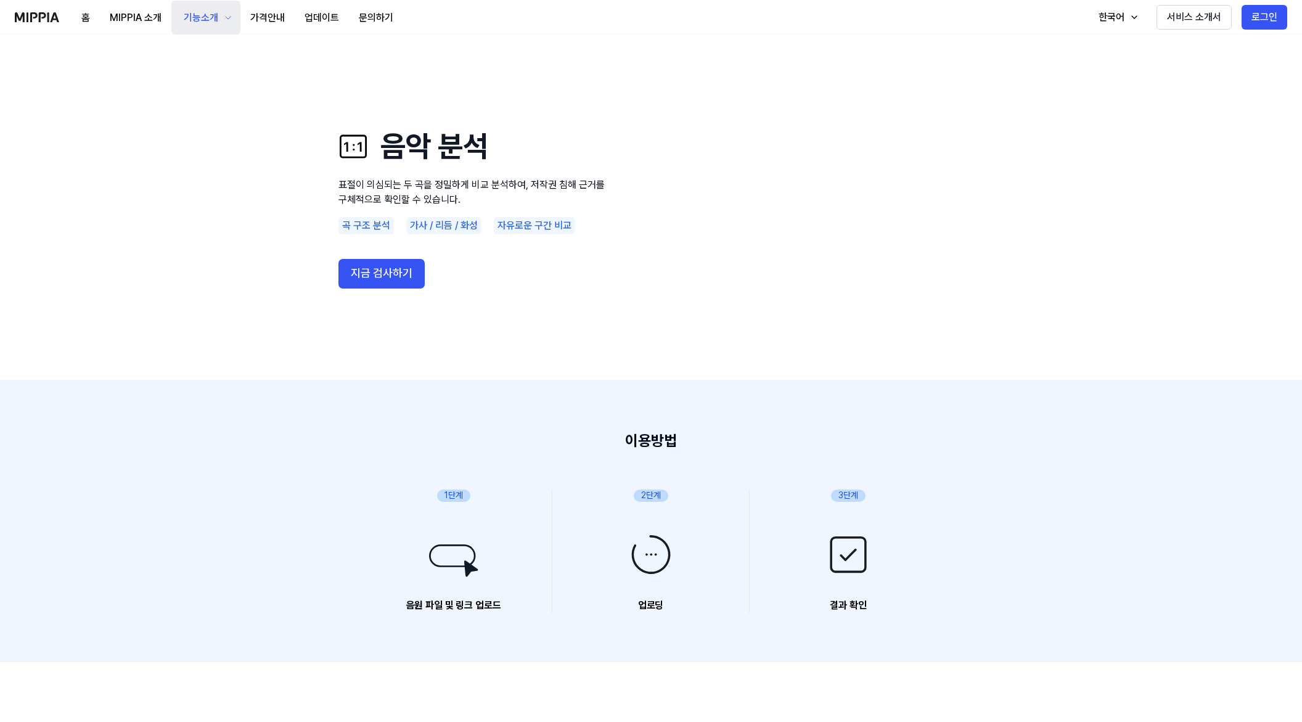
click at [203, 21] on div "기능소개" at bounding box center [200, 17] width 39 height 15
click at [186, 126] on link "AI 판별기" at bounding box center [205, 128] width 118 height 25
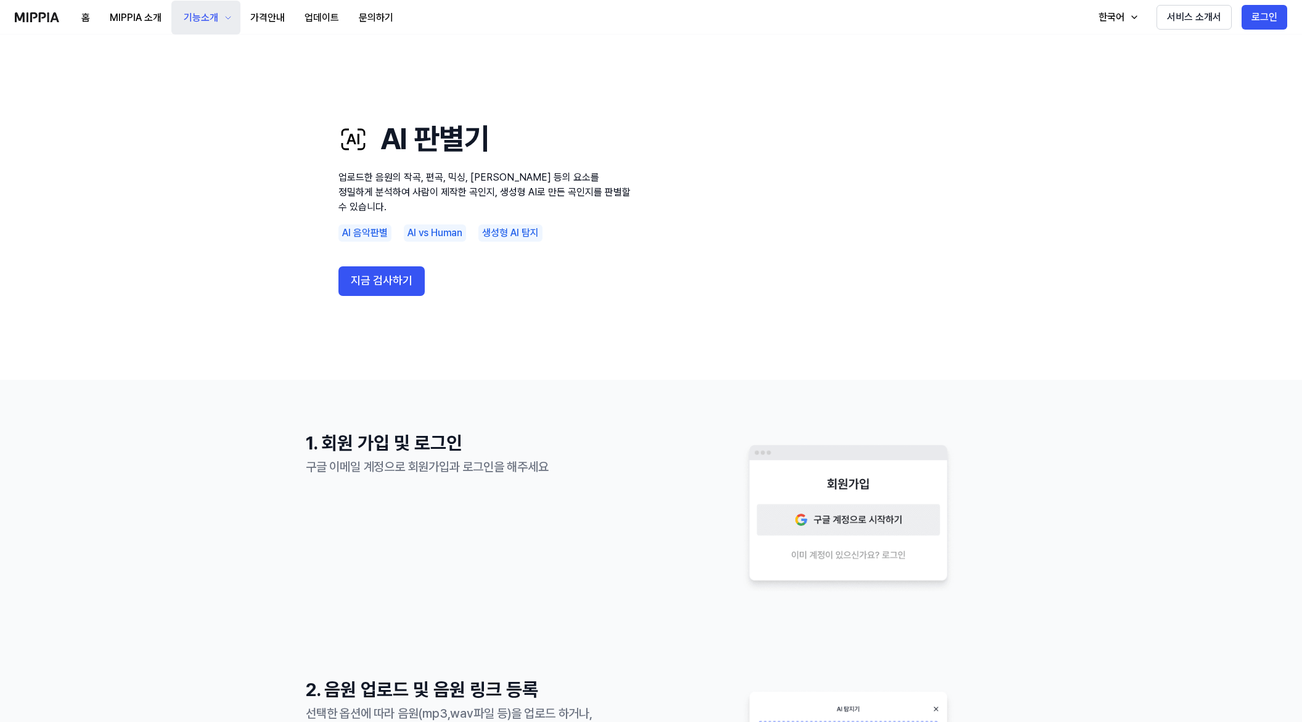
click at [205, 23] on div "기능소개" at bounding box center [200, 17] width 39 height 15
click at [180, 60] on link "표절 검사" at bounding box center [205, 55] width 118 height 25
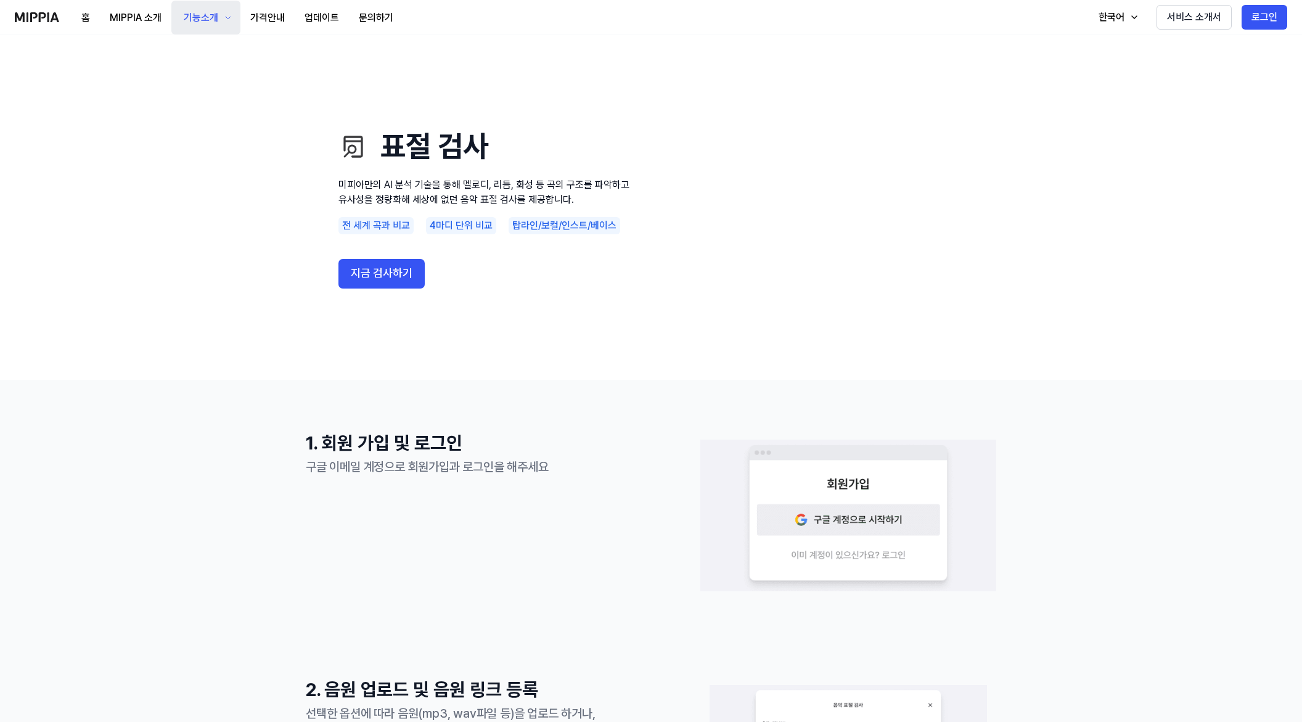
click at [195, 23] on div "기능소개" at bounding box center [200, 17] width 39 height 15
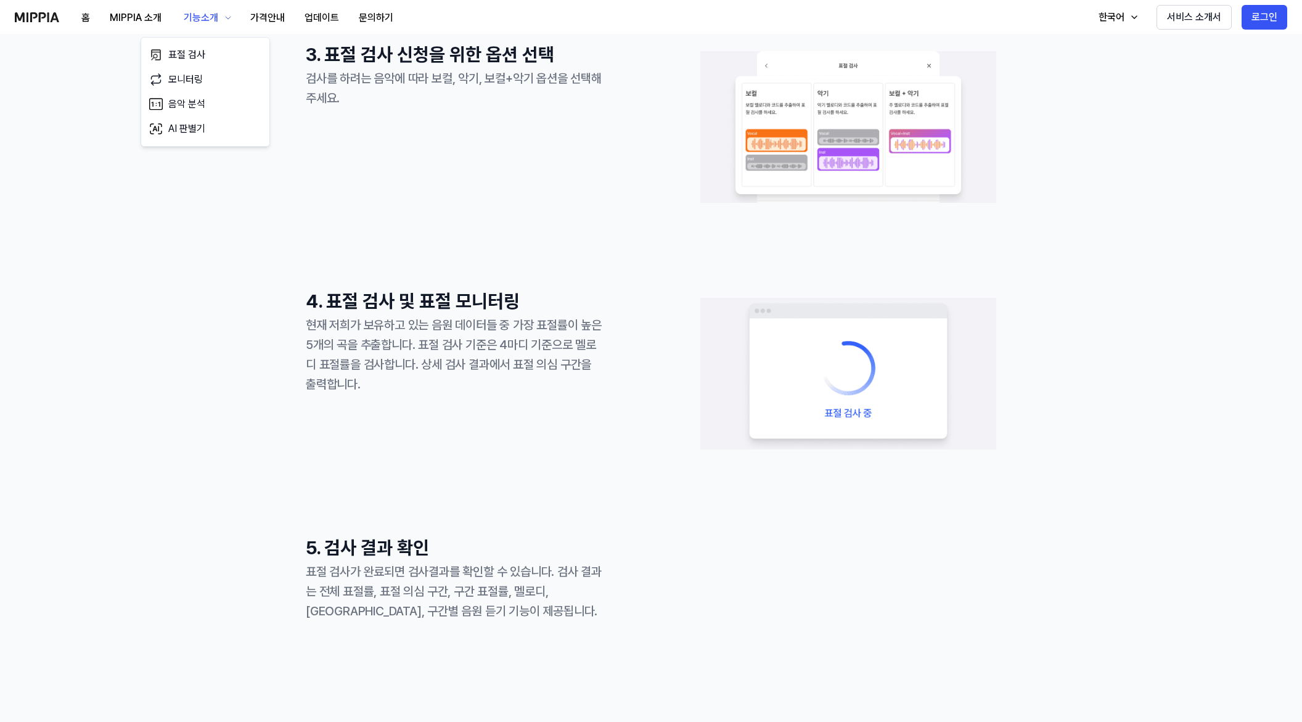
scroll to position [925, 0]
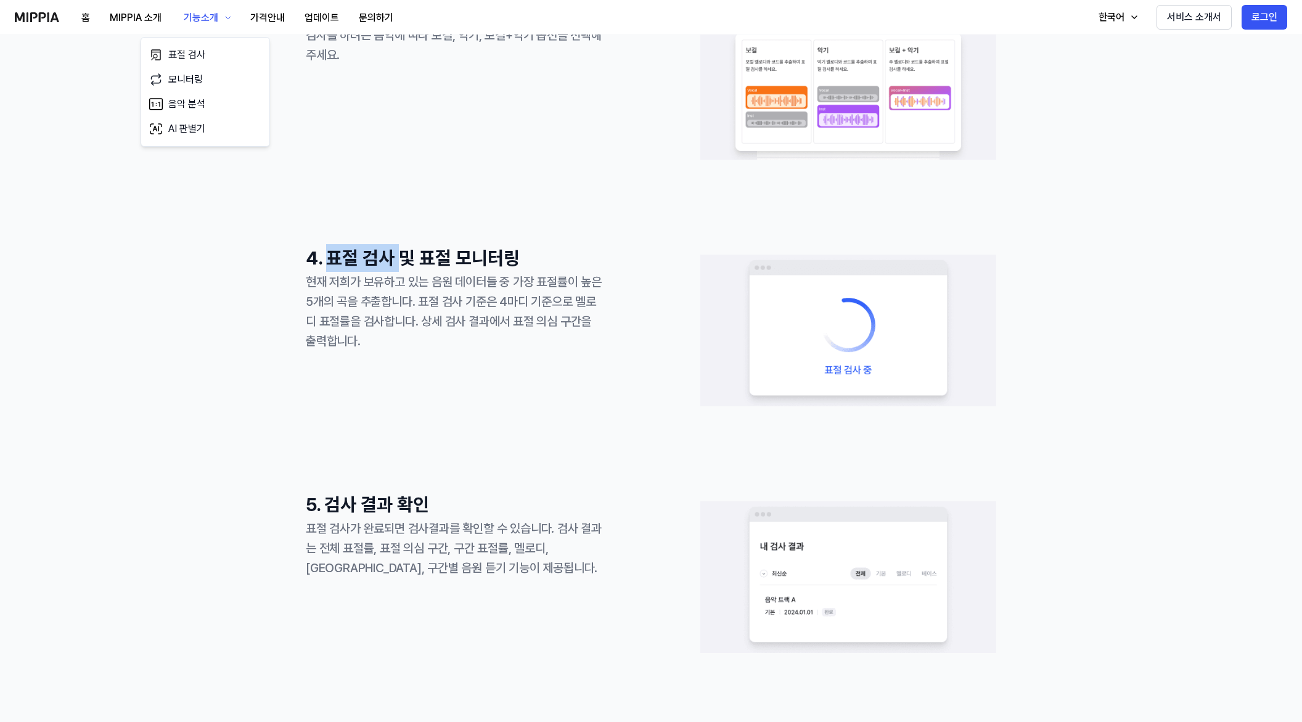
drag, startPoint x: 327, startPoint y: 261, endPoint x: 441, endPoint y: 258, distance: 114.7
click at [406, 259] on h1 "4. 표절 검사 및 표절 모니터링" at bounding box center [454, 258] width 296 height 28
drag, startPoint x: 461, startPoint y: 258, endPoint x: 544, endPoint y: 259, distance: 83.2
click at [544, 259] on h1 "4. 표절 검사 및 표절 모니터링" at bounding box center [454, 258] width 296 height 28
drag, startPoint x: 395, startPoint y: 314, endPoint x: 374, endPoint y: 300, distance: 26.2
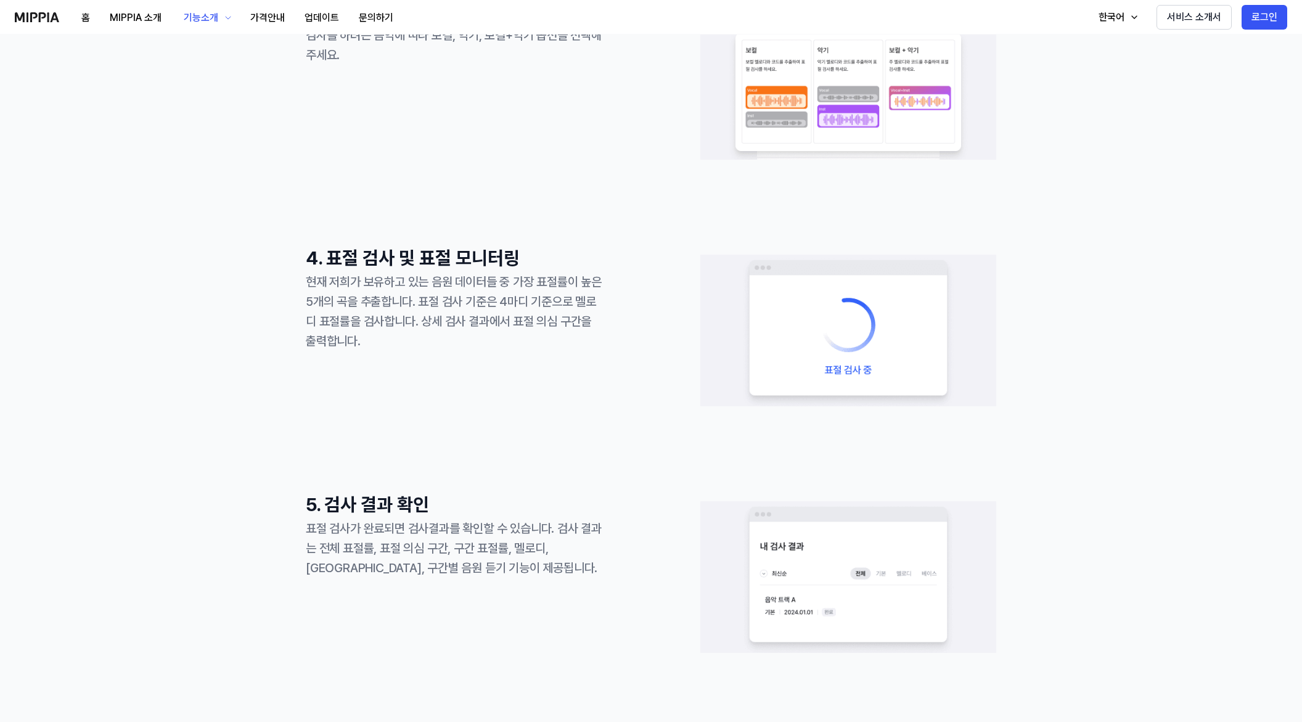
click at [392, 311] on div "현재 저희가 보유하고 있는 음원 데이터들 중 가장 표절률이 높은 5개의 곡을 추출합니다. 표절 검사 기준은 4마디 기준으로 멜로디 표절률을 검…" at bounding box center [454, 311] width 296 height 79
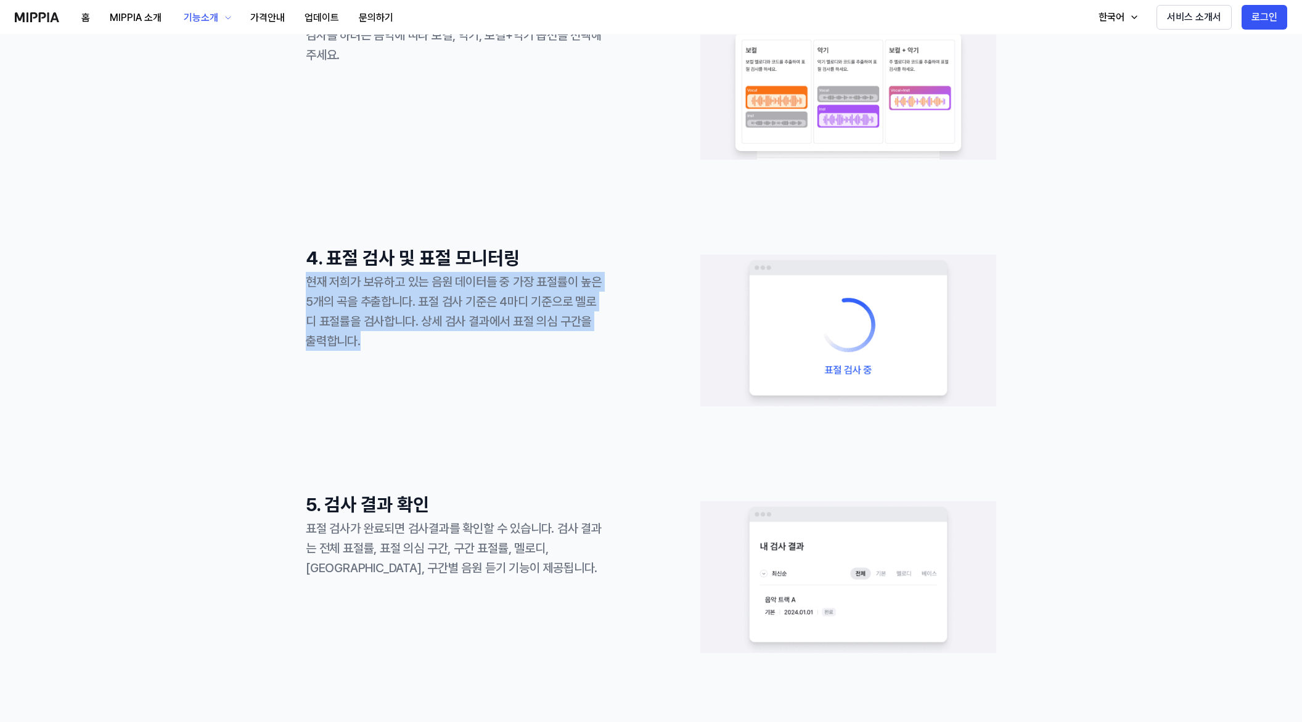
drag, startPoint x: 311, startPoint y: 280, endPoint x: 424, endPoint y: 345, distance: 129.7
click at [424, 345] on div "1. 회원 가입 및 로그인 구글 이메일 계정으로 회원가입과 로그인을 해주세요 2. 음원 업로드 및 음원 링크 등록 선택한 옵션에 따라 음원(m…" at bounding box center [651, 367] width 1302 height 1824
click at [424, 345] on div "현재 저희가 보유하고 있는 음원 데이터들 중 가장 표절률이 높은 5개의 곡을 추출합니다. 표절 검사 기준은 4마디 기준으로 멜로디 표절률을 검…" at bounding box center [454, 311] width 296 height 79
drag, startPoint x: 303, startPoint y: 287, endPoint x: 410, endPoint y: 357, distance: 128.0
click at [410, 357] on div "1. 회원 가입 및 로그인 구글 이메일 계정으로 회원가입과 로그인을 해주세요 2. 음원 업로드 및 음원 링크 등록 선택한 옵션에 따라 음원(m…" at bounding box center [651, 367] width 1302 height 1824
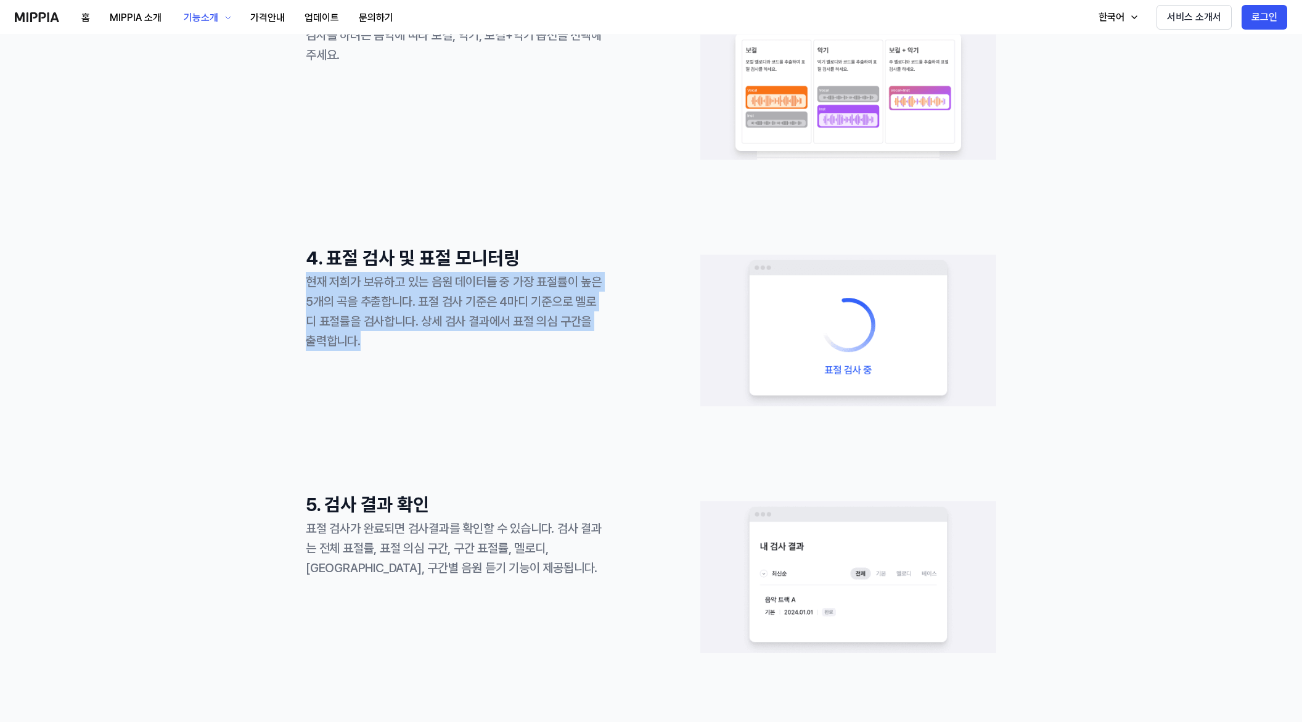
click at [410, 357] on div "4. 표절 검사 및 표절 모니터링 현재 저희가 보유하고 있는 음원 데이터들 중 가장 표절률이 높은 5개의 곡을 추출합니다. 표절 검사 기준은 …" at bounding box center [454, 330] width 296 height 173
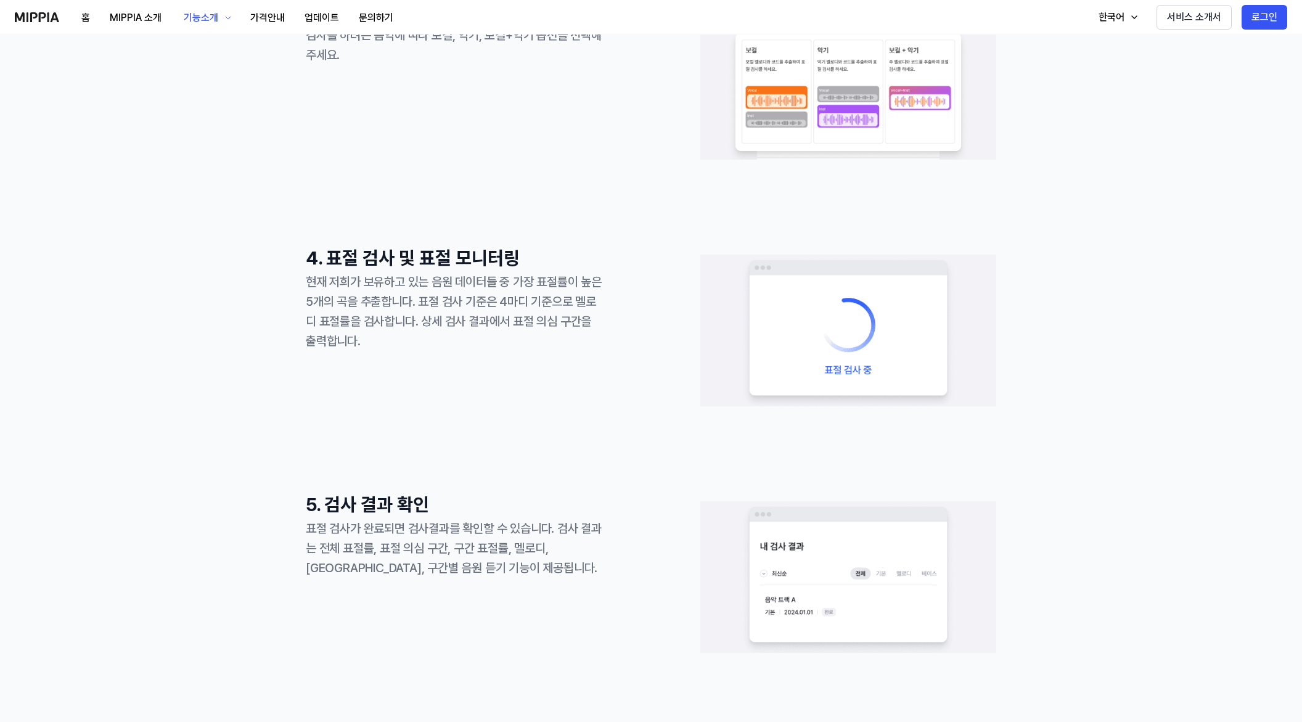
click at [296, 286] on div "1. 회원 가입 및 로그인 구글 이메일 계정으로 회원가입과 로그인을 해주세요 2. 음원 업로드 및 음원 링크 등록 선택한 옵션에 따라 음원(m…" at bounding box center [651, 367] width 1302 height 1824
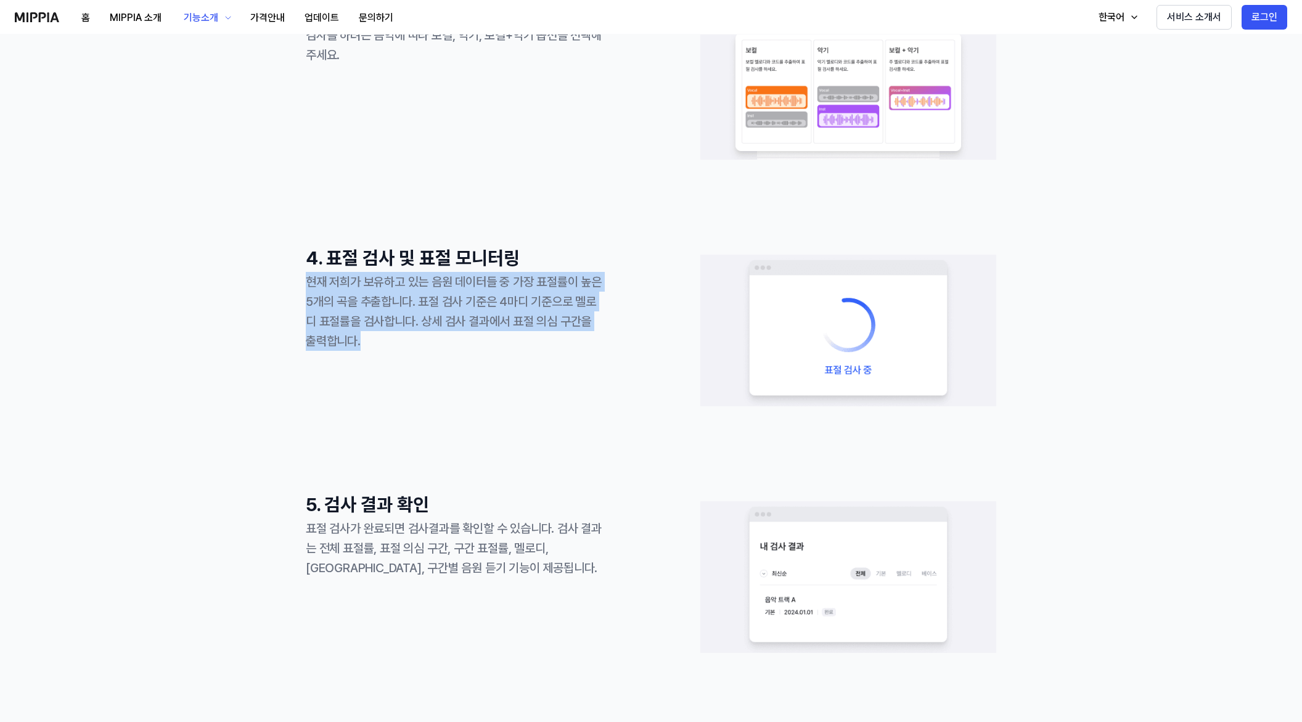
drag, startPoint x: 296, startPoint y: 284, endPoint x: 451, endPoint y: 352, distance: 169.2
click at [451, 352] on div "1. 회원 가입 및 로그인 구글 이메일 계정으로 회원가입과 로그인을 해주세요 2. 음원 업로드 및 음원 링크 등록 선택한 옵션에 따라 음원(m…" at bounding box center [651, 367] width 1302 height 1824
click at [451, 352] on div "4. 표절 검사 및 표절 모니터링 현재 저희가 보유하고 있는 음원 데이터들 중 가장 표절률이 높은 5개의 곡을 추출합니다. 표절 검사 기준은 …" at bounding box center [454, 330] width 296 height 173
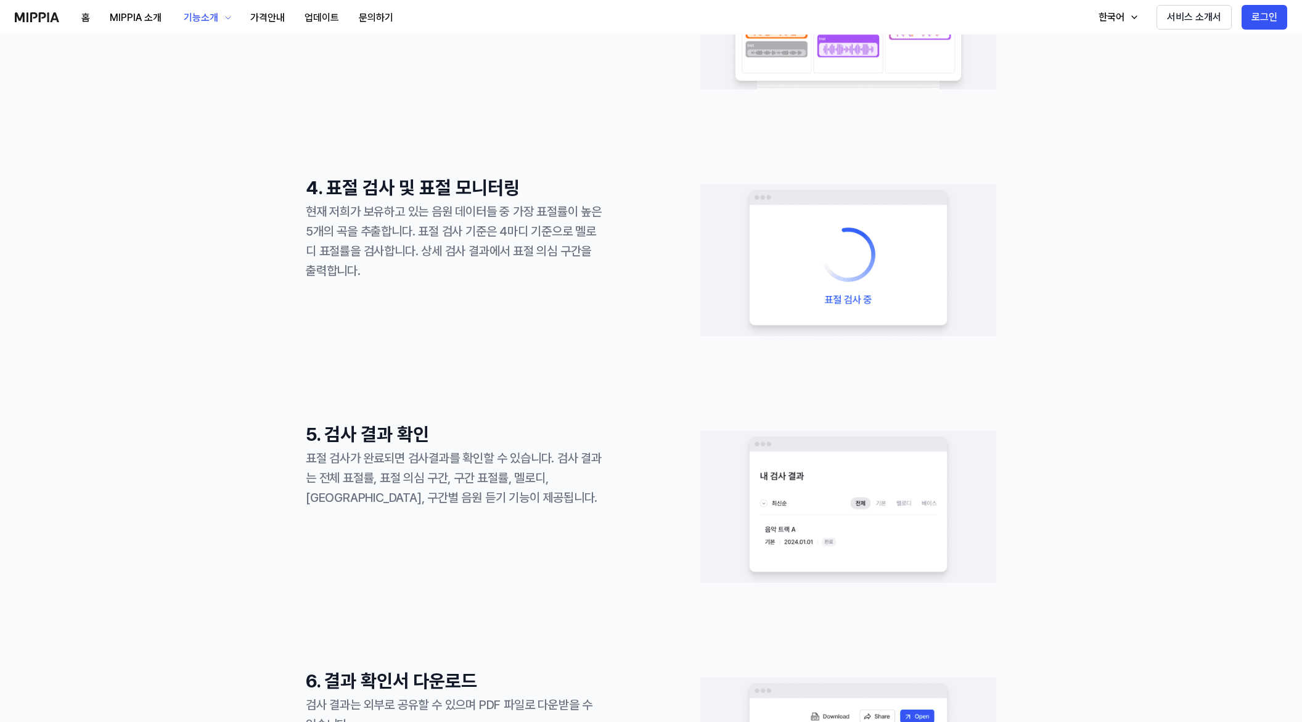
scroll to position [801, 0]
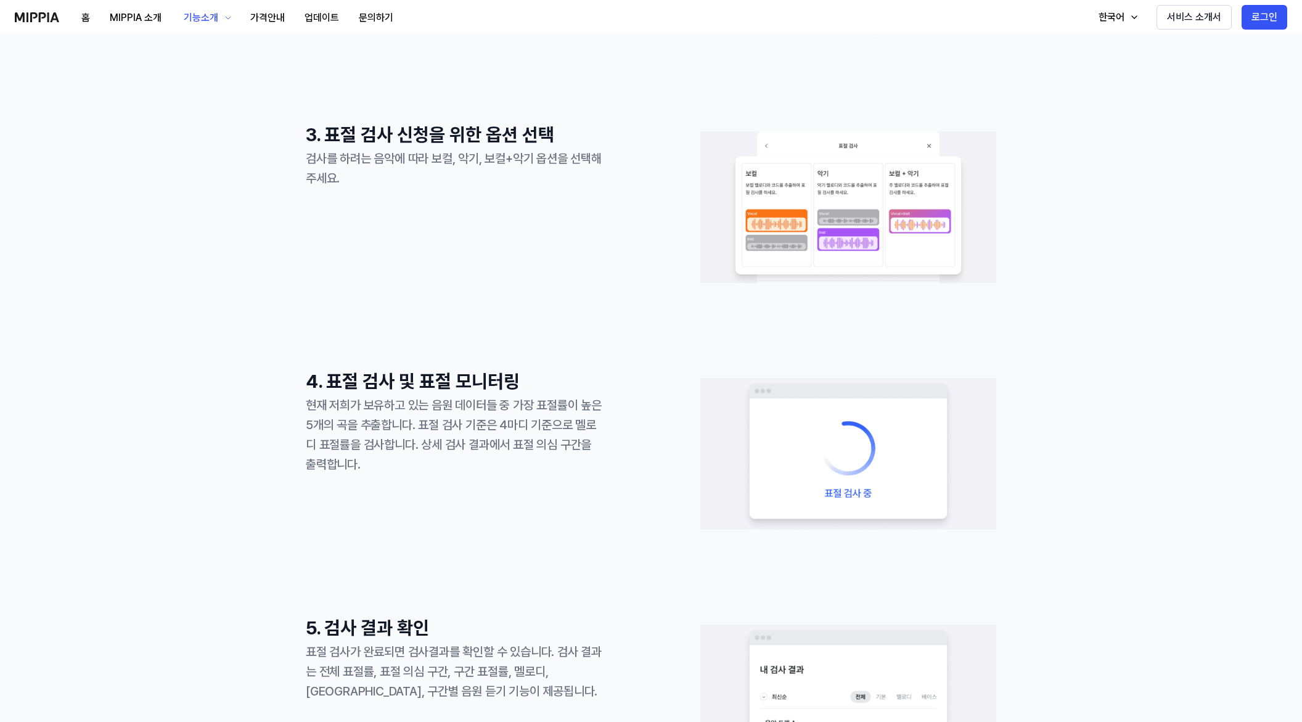
click at [1182, 660] on div "1. 회원 가입 및 로그인 구글 이메일 계정으로 회원가입과 로그인을 해주세요 2. 음원 업로드 및 음원 링크 등록 선택한 옵션에 따라 음원(m…" at bounding box center [651, 490] width 1302 height 1824
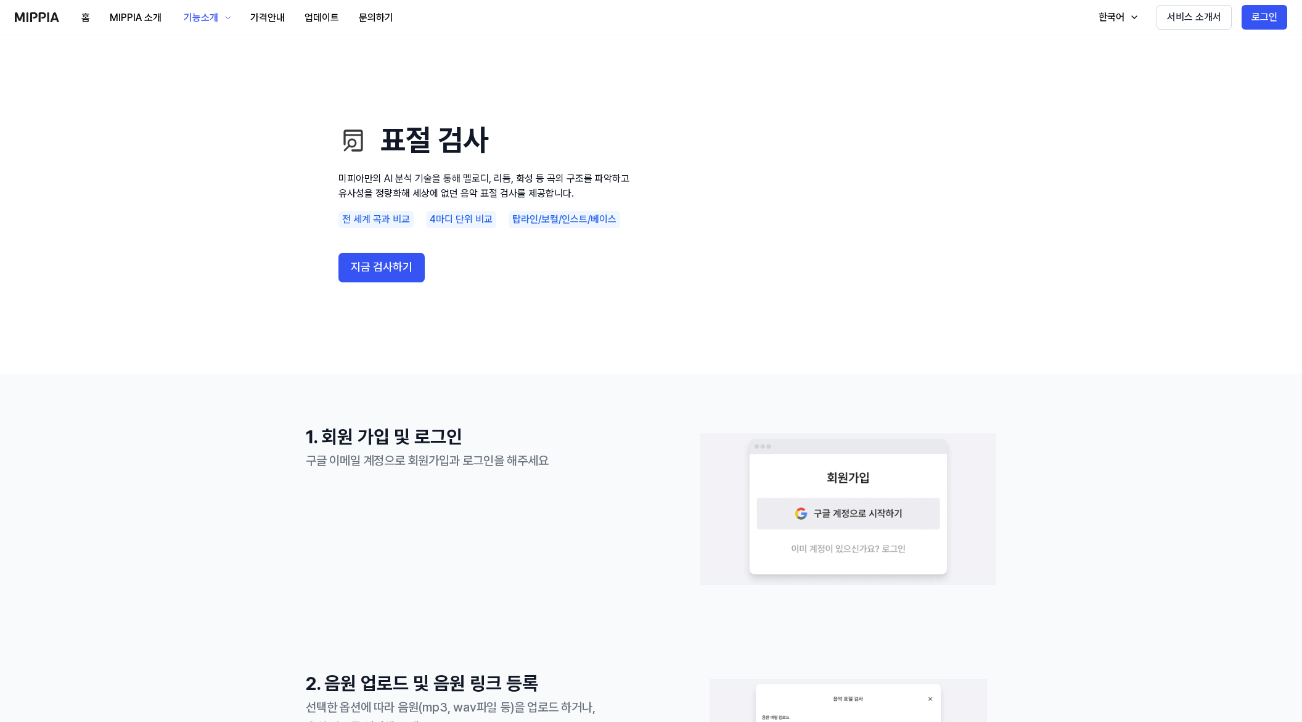
scroll to position [0, 0]
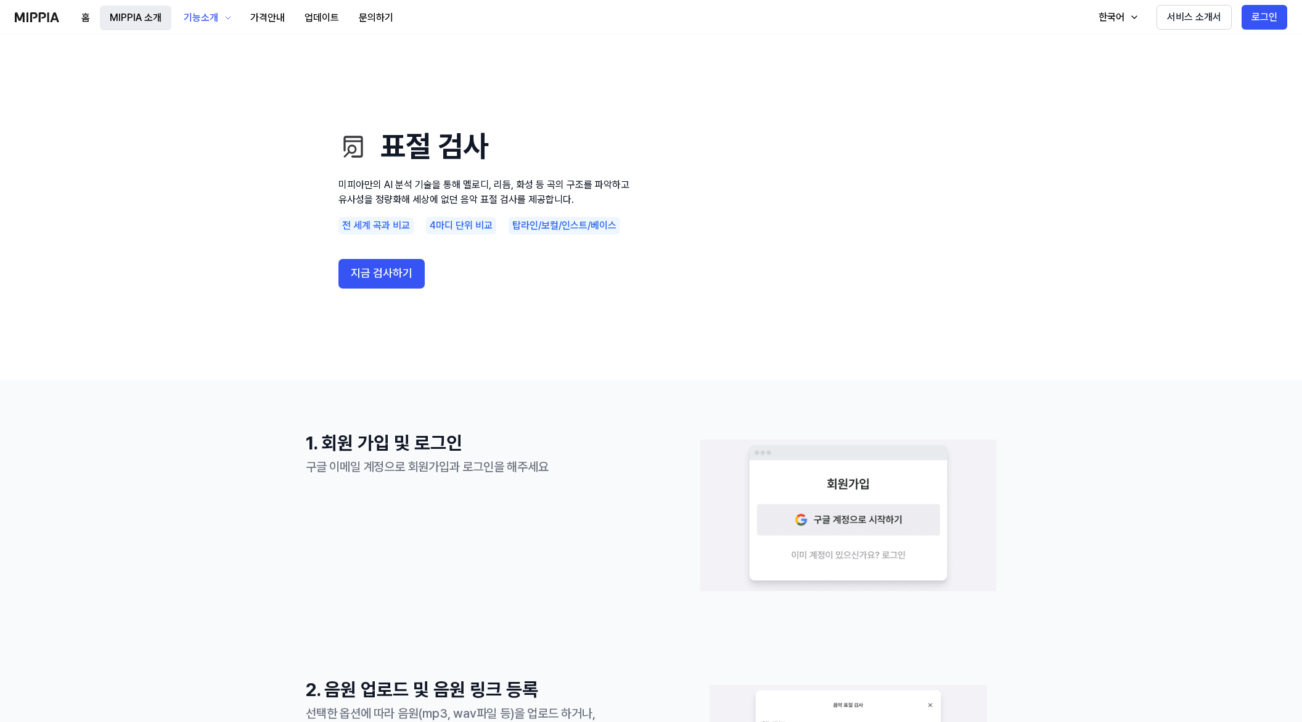
click at [142, 20] on button "MIPPIA 소개" at bounding box center [135, 18] width 71 height 25
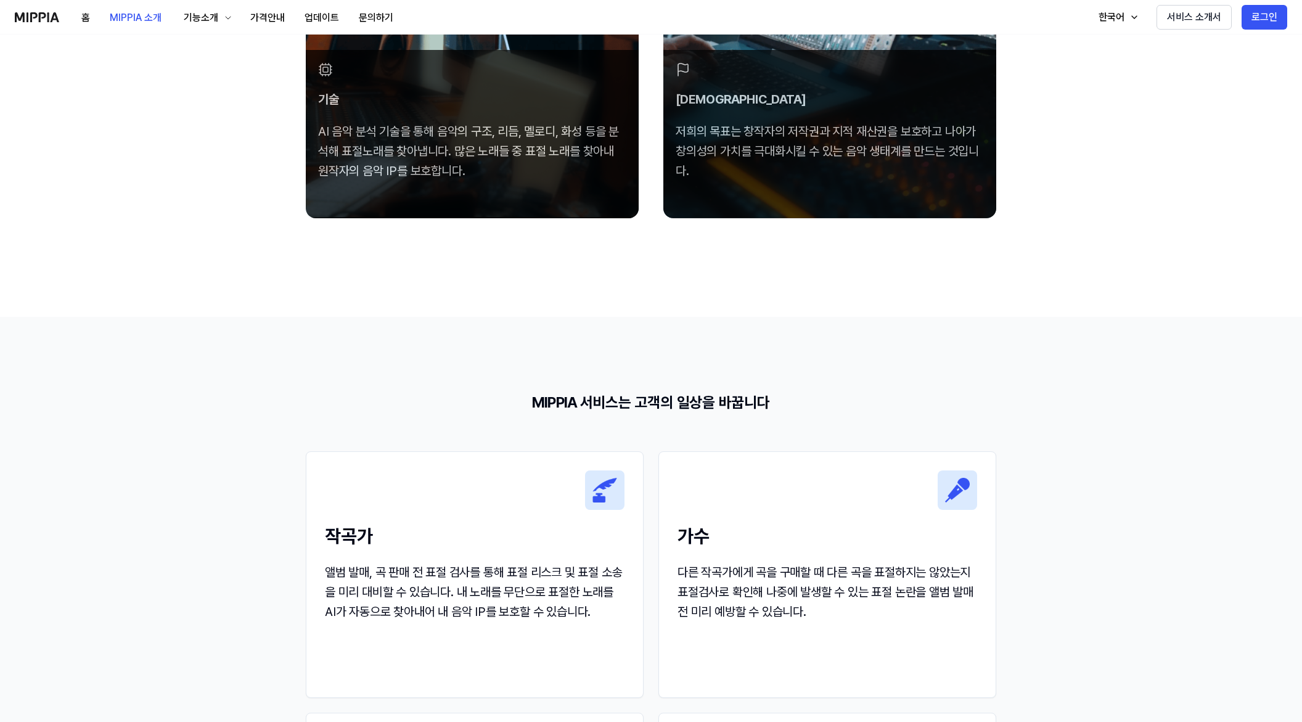
scroll to position [863, 0]
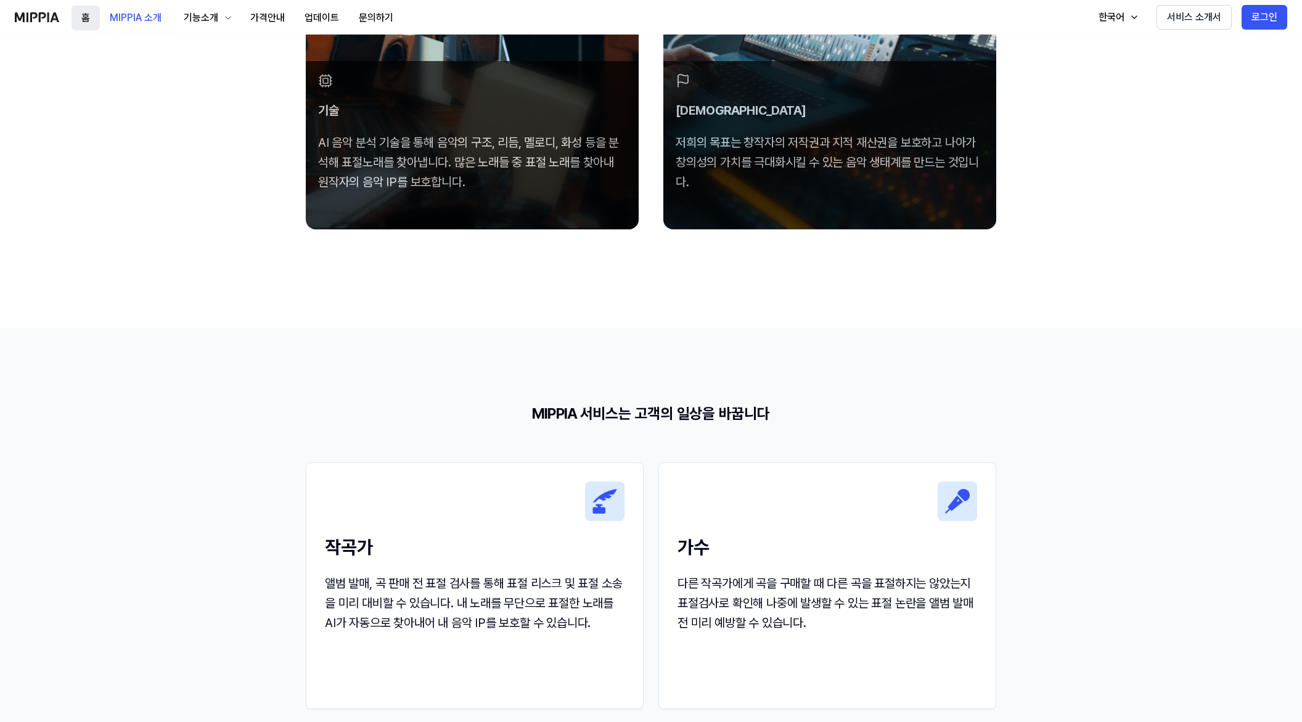
click at [86, 15] on button "홈" at bounding box center [85, 18] width 28 height 25
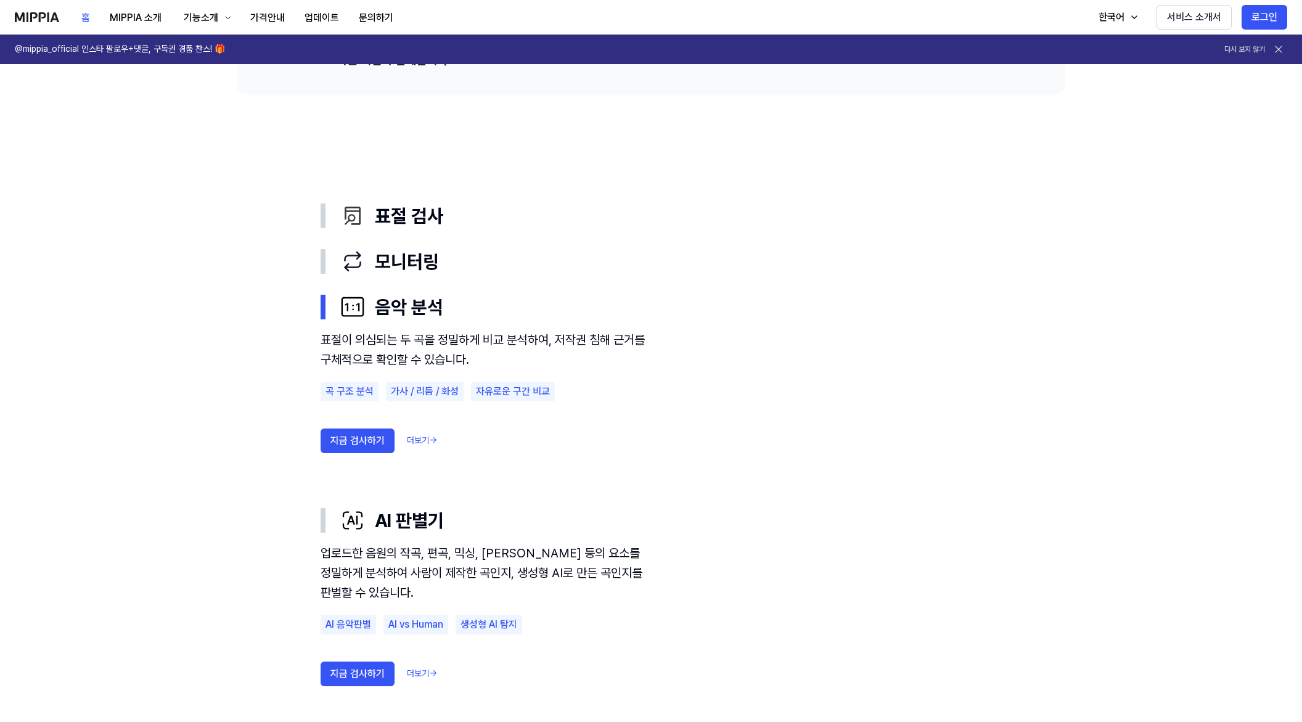
scroll to position [555, 0]
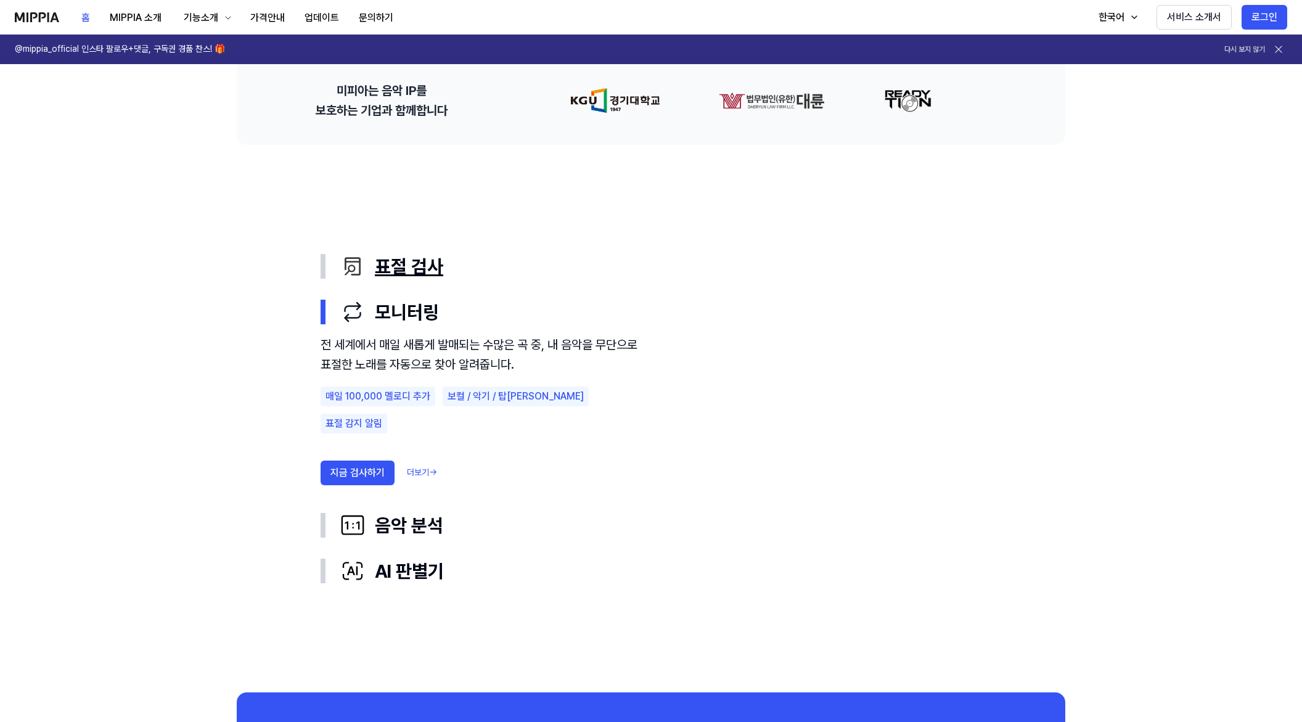
click at [419, 263] on div "표절 검사" at bounding box center [660, 266] width 641 height 26
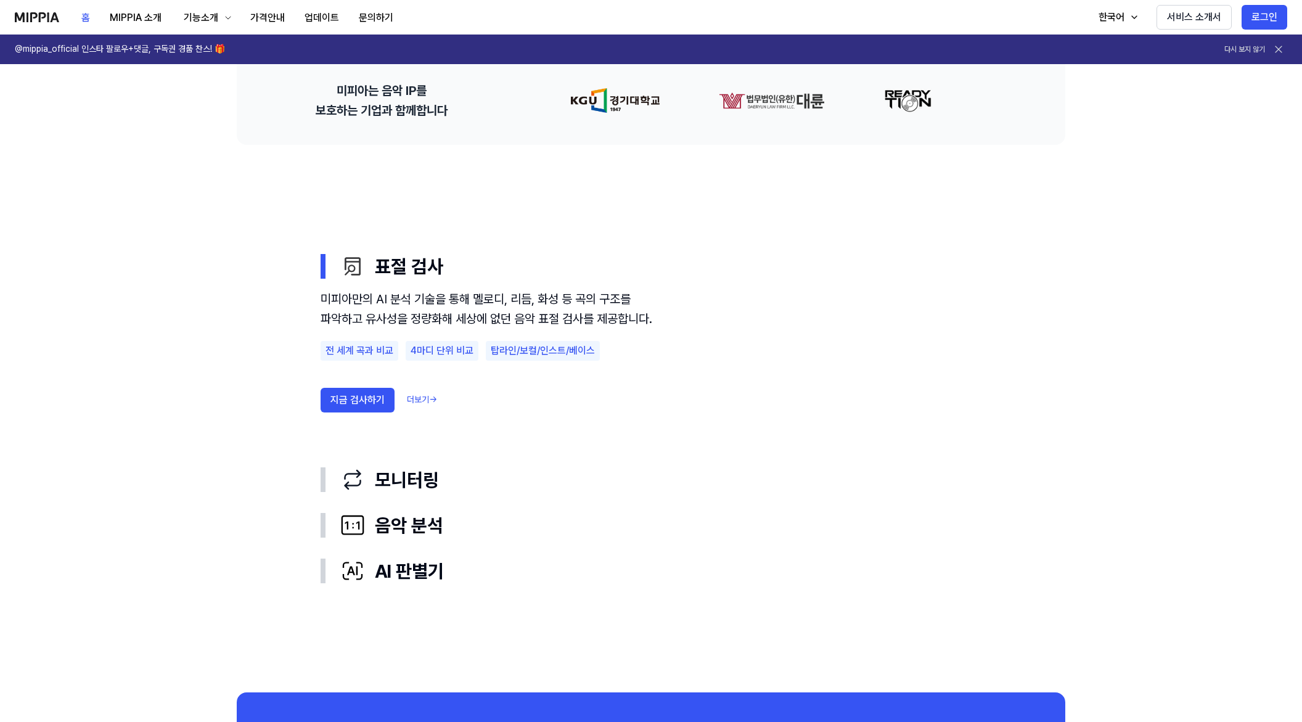
click at [420, 406] on link "더보기 →" at bounding box center [422, 400] width 30 height 12
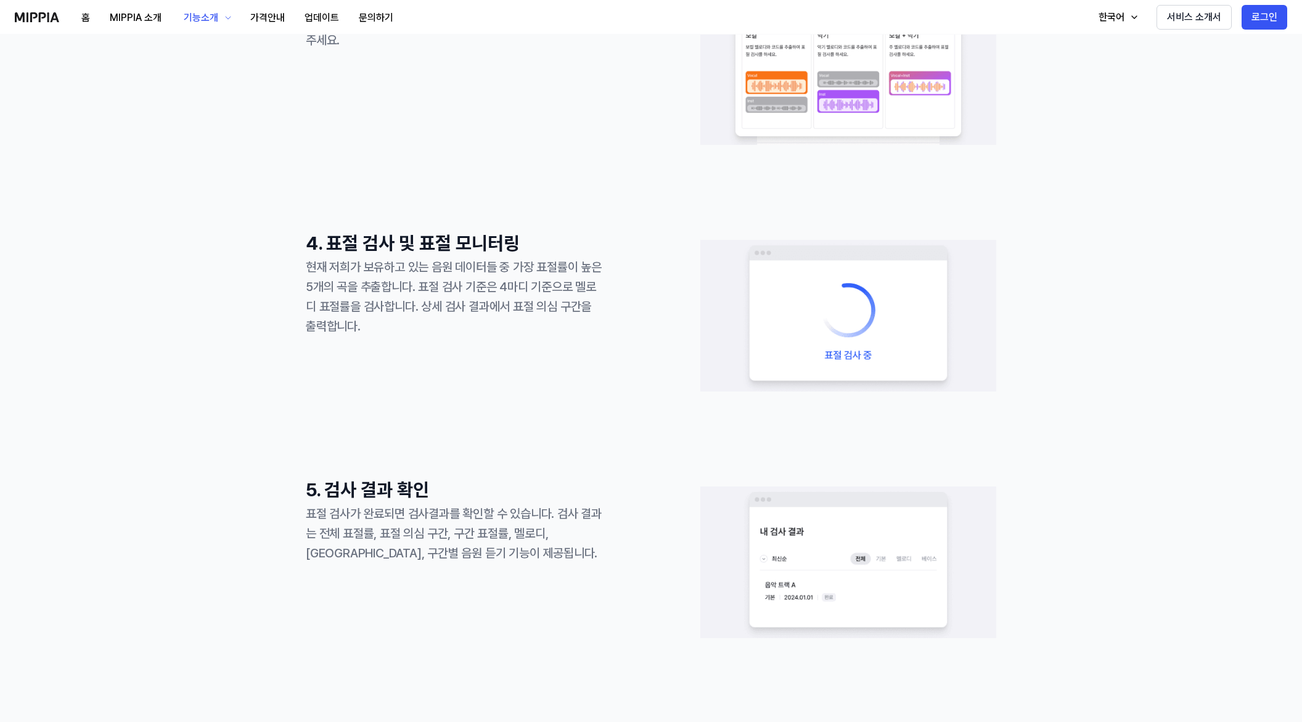
scroll to position [986, 0]
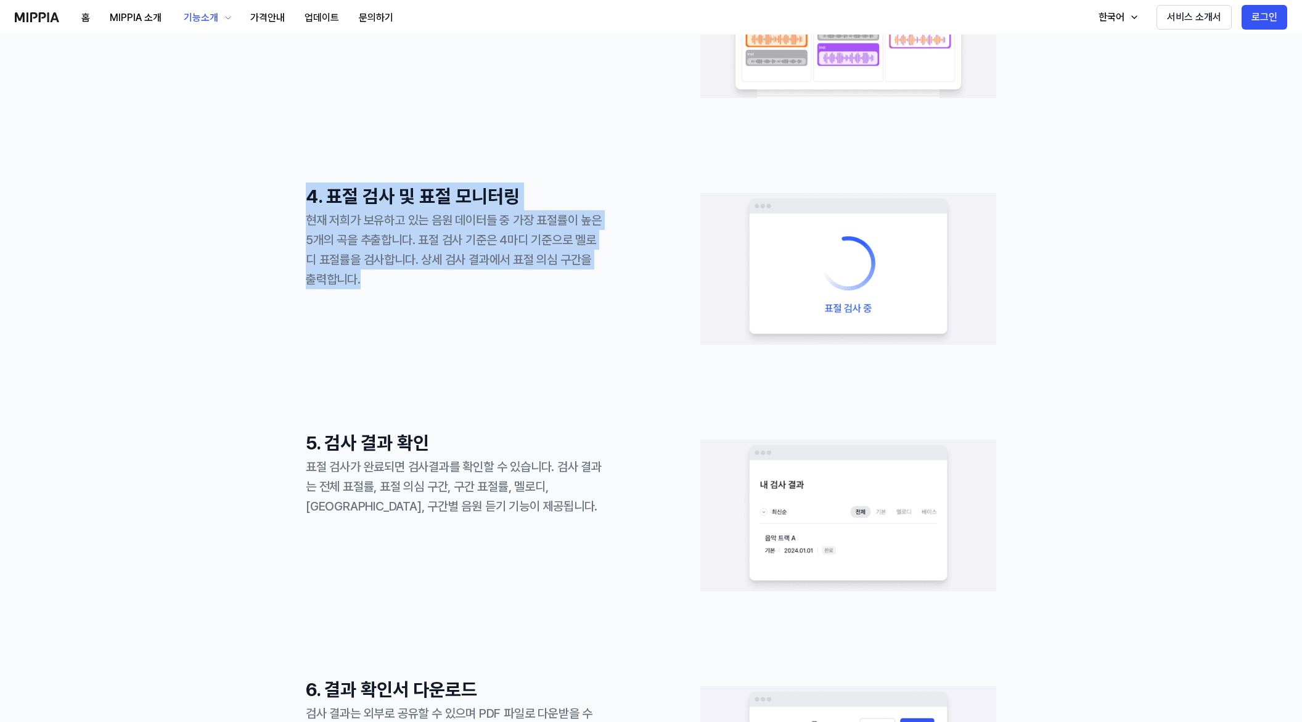
drag, startPoint x: 297, startPoint y: 190, endPoint x: 552, endPoint y: 341, distance: 296.8
click at [552, 341] on div "1. 회원 가입 및 로그인 구글 이메일 계정으로 회원가입과 로그인을 해주세요 2. 음원 업로드 및 음원 링크 등록 선택한 옵션에 따라 음원(m…" at bounding box center [651, 305] width 1302 height 1824
click at [552, 341] on div "4. 표절 검사 및 표절 모니터링 현재 저희가 보유하고 있는 음원 데이터들 중 가장 표절률이 높은 5개의 곡을 추출합니다. 표절 검사 기준은 …" at bounding box center [454, 268] width 296 height 173
drag, startPoint x: 328, startPoint y: 216, endPoint x: 540, endPoint y: 335, distance: 243.1
click at [540, 335] on div "1. 회원 가입 및 로그인 구글 이메일 계정으로 회원가입과 로그인을 해주세요 2. 음원 업로드 및 음원 링크 등록 선택한 옵션에 따라 음원(m…" at bounding box center [651, 305] width 1302 height 1824
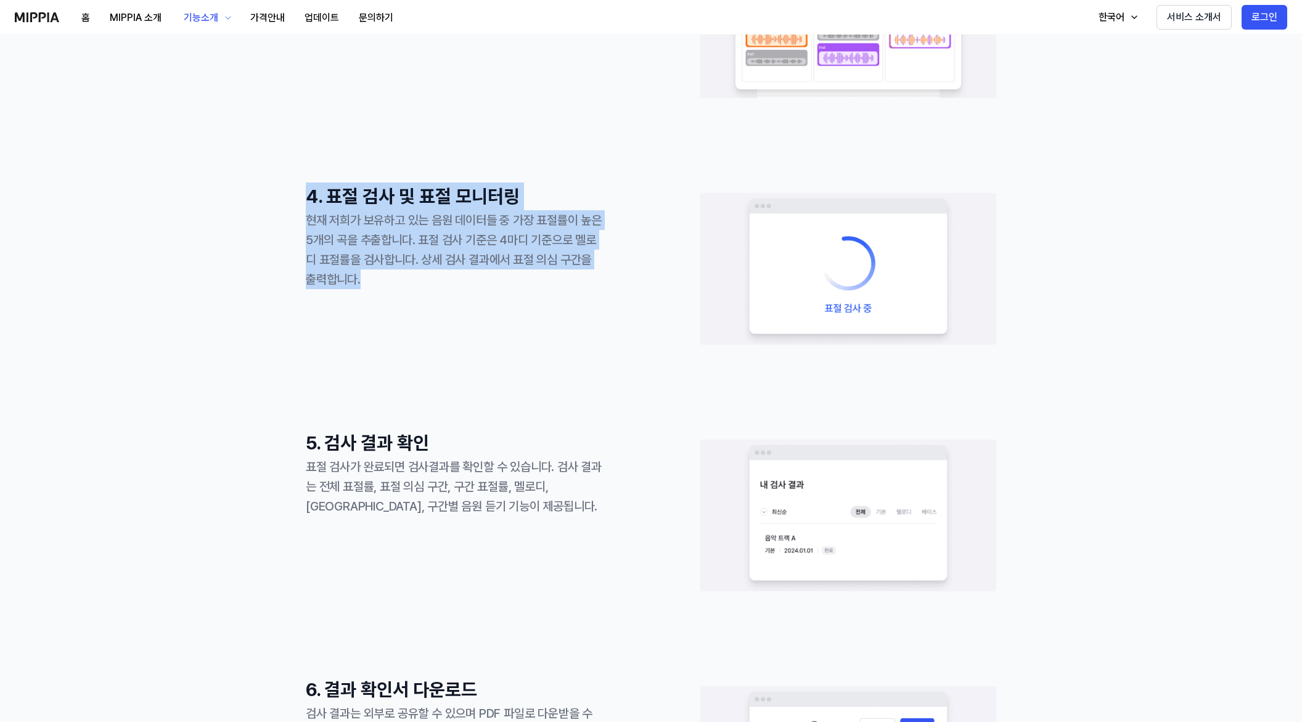
click at [540, 335] on div "4. 표절 검사 및 표절 모니터링 현재 저희가 보유하고 있는 음원 데이터들 중 가장 표절률이 높은 5개의 곡을 추출합니다. 표절 검사 기준은 …" at bounding box center [454, 268] width 296 height 173
drag, startPoint x: 313, startPoint y: 198, endPoint x: 472, endPoint y: 284, distance: 180.9
click at [472, 284] on div "4. 표절 검사 및 표절 모니터링 현재 저희가 보유하고 있는 음원 데이터들 중 가장 표절률이 높은 5개의 곡을 추출합니다. 표절 검사 기준은 …" at bounding box center [454, 235] width 296 height 107
click at [472, 284] on div "현재 저희가 보유하고 있는 음원 데이터들 중 가장 표절률이 높은 5개의 곡을 추출합니다. 표절 검사 기준은 4마디 기준으로 멜로디 표절률을 검…" at bounding box center [454, 249] width 296 height 79
drag, startPoint x: 292, startPoint y: 193, endPoint x: 470, endPoint y: 300, distance: 208.1
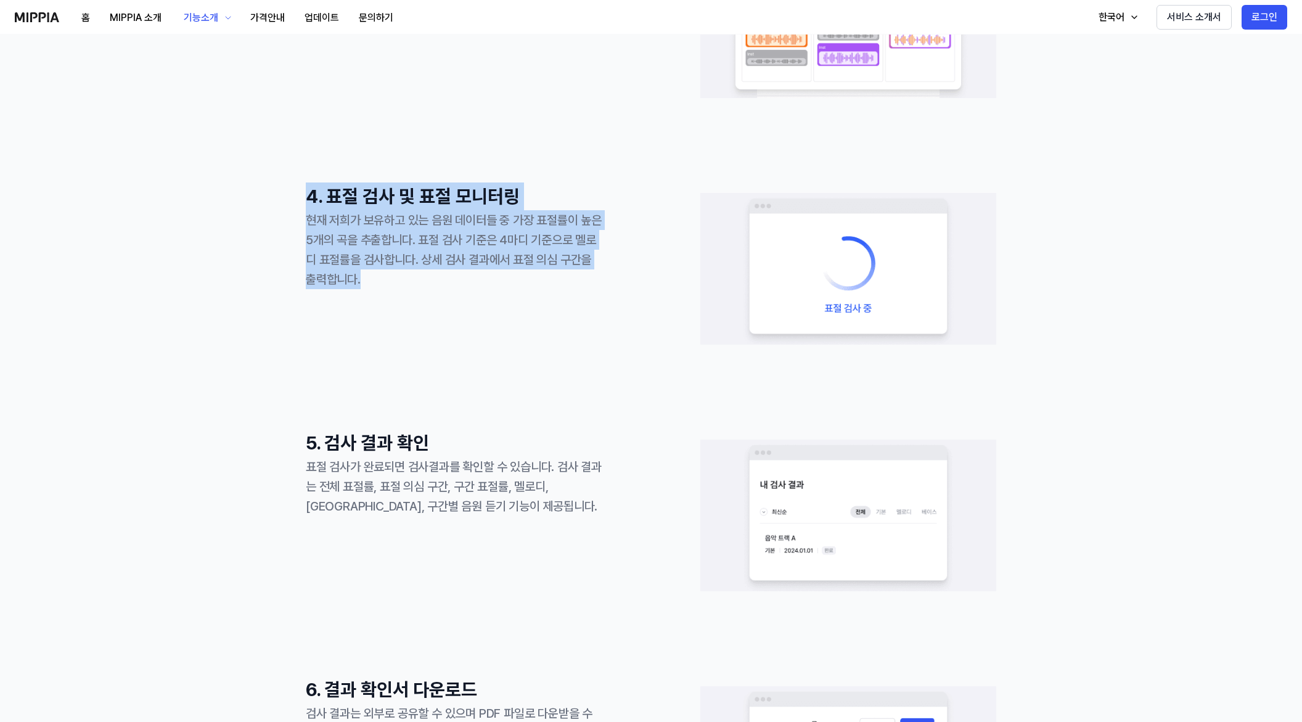
click at [470, 300] on div "1. 회원 가입 및 로그인 구글 이메일 계정으로 회원가입과 로그인을 해주세요 2. 음원 업로드 및 음원 링크 등록 선택한 옵션에 따라 음원(m…" at bounding box center [651, 305] width 1302 height 1824
click at [470, 300] on div "4. 표절 검사 및 표절 모니터링 현재 저희가 보유하고 있는 음원 데이터들 중 가장 표절률이 높은 5개의 곡을 추출합니다. 표절 검사 기준은 …" at bounding box center [454, 268] width 296 height 173
drag, startPoint x: 290, startPoint y: 194, endPoint x: 459, endPoint y: 280, distance: 189.7
click at [459, 280] on div "1. 회원 가입 및 로그인 구글 이메일 계정으로 회원가입과 로그인을 해주세요 2. 음원 업로드 및 음원 링크 등록 선택한 옵션에 따라 음원(m…" at bounding box center [651, 305] width 1302 height 1824
click at [459, 280] on div "현재 저희가 보유하고 있는 음원 데이터들 중 가장 표절률이 높은 5개의 곡을 추출합니다. 표절 검사 기준은 4마디 기준으로 멜로디 표절률을 검…" at bounding box center [454, 249] width 296 height 79
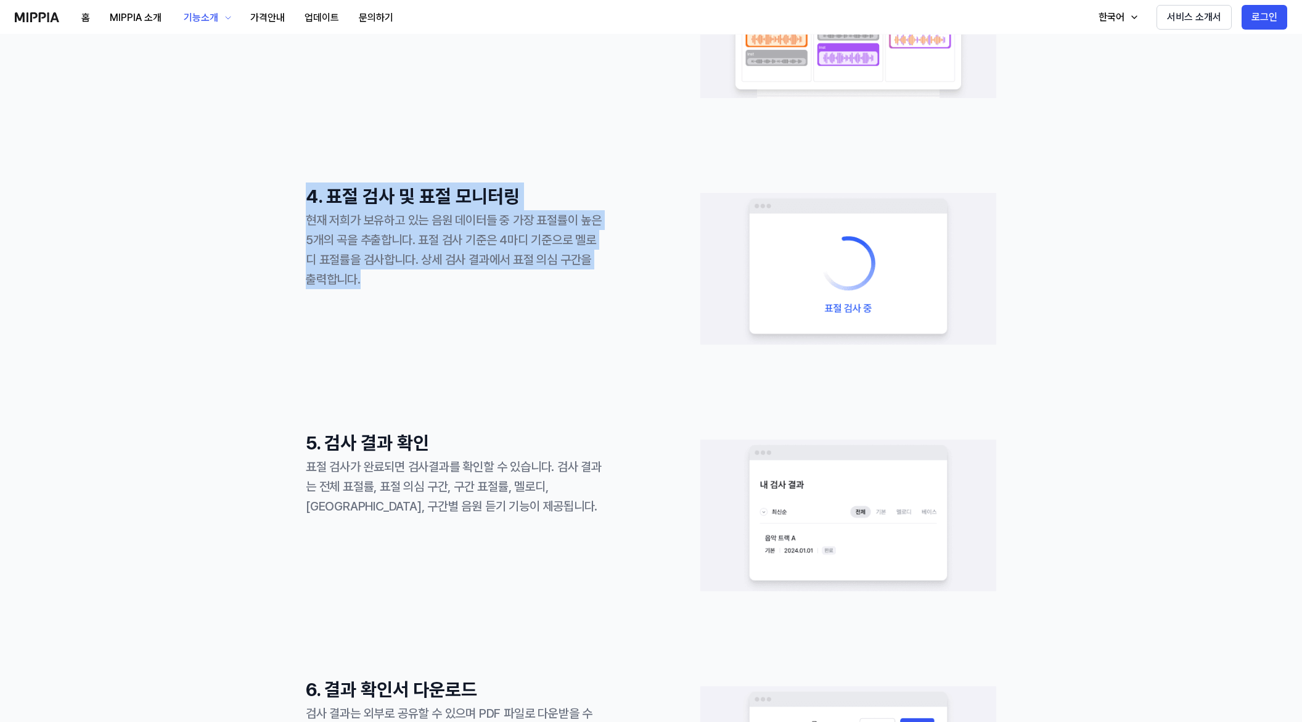
drag, startPoint x: 435, startPoint y: 300, endPoint x: 289, endPoint y: 187, distance: 183.7
click at [289, 187] on div "1. 회원 가입 및 로그인 구글 이메일 계정으로 회원가입과 로그인을 해주세요 2. 음원 업로드 및 음원 링크 등록 선택한 옵션에 따라 음원(m…" at bounding box center [651, 305] width 1302 height 1824
click at [293, 208] on div "1. 회원 가입 및 로그인 구글 이메일 계정으로 회원가입과 로그인을 해주세요 2. 음원 업로드 및 음원 링크 등록 선택한 옵션에 따라 음원(m…" at bounding box center [651, 305] width 1302 height 1824
drag, startPoint x: 299, startPoint y: 204, endPoint x: 439, endPoint y: 304, distance: 172.4
click at [439, 304] on div "1. 회원 가입 및 로그인 구글 이메일 계정으로 회원가입과 로그인을 해주세요 2. 음원 업로드 및 음원 링크 등록 선택한 옵션에 따라 음원(m…" at bounding box center [651, 305] width 1302 height 1824
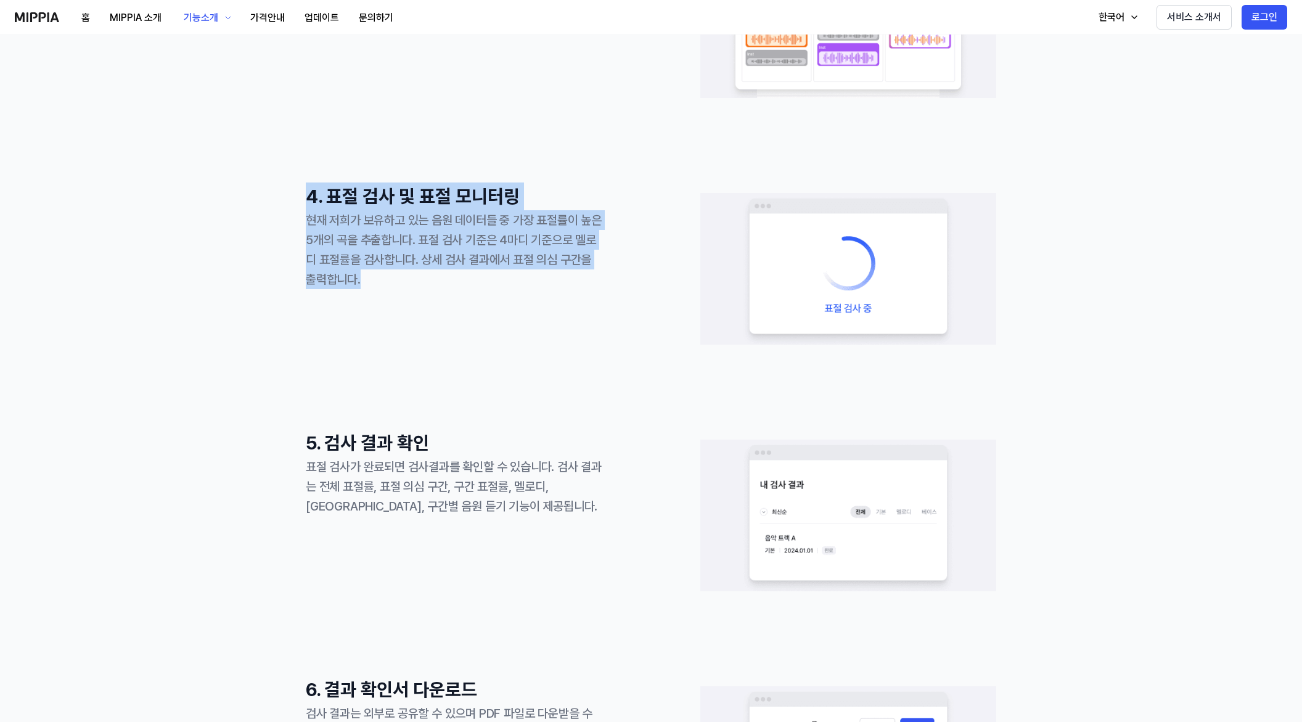
click at [322, 227] on div "현재 저희가 보유하고 있는 음원 데이터들 중 가장 표절률이 높은 5개의 곡을 추출합니다. 표절 검사 기준은 4마디 기준으로 멜로디 표절률을 검…" at bounding box center [454, 249] width 296 height 79
drag, startPoint x: 292, startPoint y: 194, endPoint x: 483, endPoint y: 310, distance: 223.5
click at [483, 310] on div "1. 회원 가입 및 로그인 구글 이메일 계정으로 회원가입과 로그인을 해주세요 2. 음원 업로드 및 음원 링크 등록 선택한 옵션에 따라 음원(m…" at bounding box center [651, 305] width 1302 height 1824
click at [483, 310] on div "4. 표절 검사 및 표절 모니터링 현재 저희가 보유하고 있는 음원 데이터들 중 가장 표절률이 높은 5개의 곡을 추출합니다. 표절 검사 기준은 …" at bounding box center [454, 268] width 296 height 173
drag, startPoint x: 301, startPoint y: 194, endPoint x: 457, endPoint y: 295, distance: 186.7
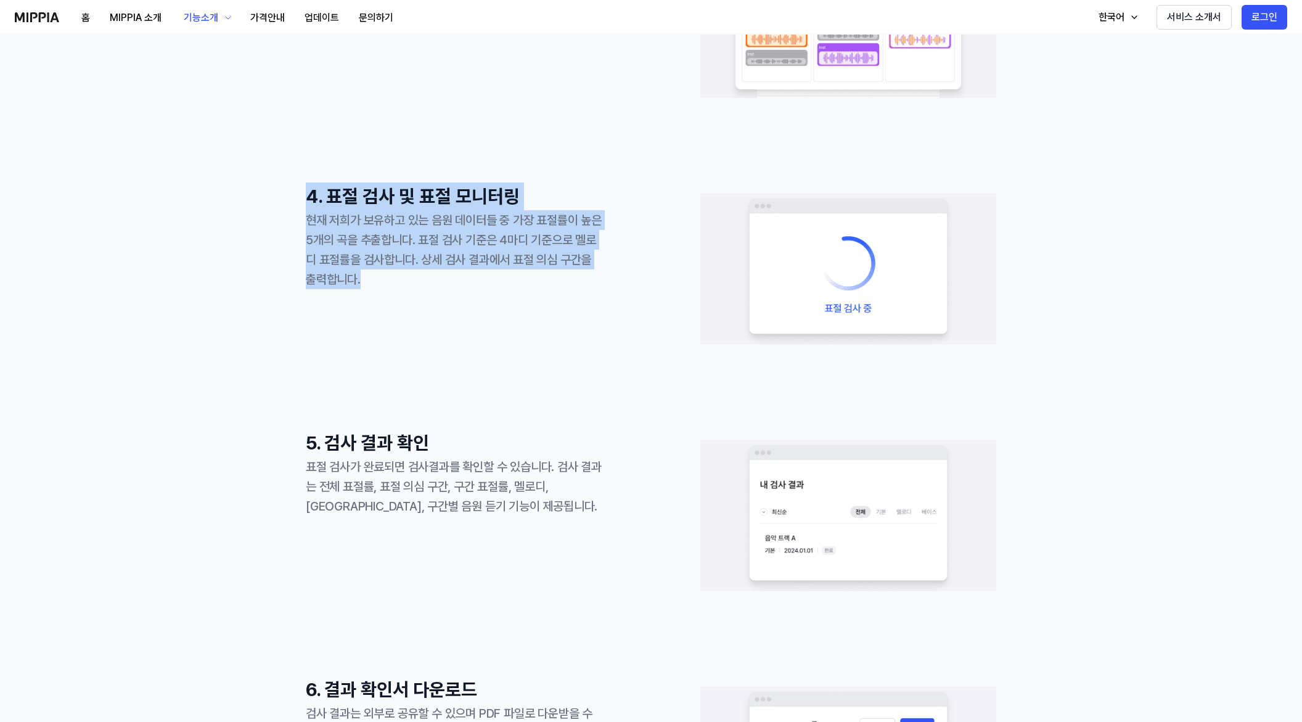
click at [457, 295] on div "1. 회원 가입 및 로그인 구글 이메일 계정으로 회원가입과 로그인을 해주세요 2. 음원 업로드 및 음원 링크 등록 선택한 옵션에 따라 음원(m…" at bounding box center [651, 305] width 1302 height 1824
click at [459, 295] on div "4. 표절 검사 및 표절 모니터링 현재 저희가 보유하고 있는 음원 데이터들 중 가장 표절률이 높은 5개의 곡을 추출합니다. 표절 검사 기준은 …" at bounding box center [454, 268] width 296 height 173
click at [294, 201] on div "1. 회원 가입 및 로그인 구글 이메일 계정으로 회원가입과 로그인을 해주세요 2. 음원 업로드 및 음원 링크 등록 선택한 옵션에 따라 음원(m…" at bounding box center [651, 305] width 1302 height 1824
drag, startPoint x: 295, startPoint y: 194, endPoint x: 488, endPoint y: 317, distance: 229.5
click at [488, 317] on div "1. 회원 가입 및 로그인 구글 이메일 계정으로 회원가입과 로그인을 해주세요 2. 음원 업로드 및 음원 링크 등록 선택한 옵션에 따라 음원(m…" at bounding box center [651, 305] width 1302 height 1824
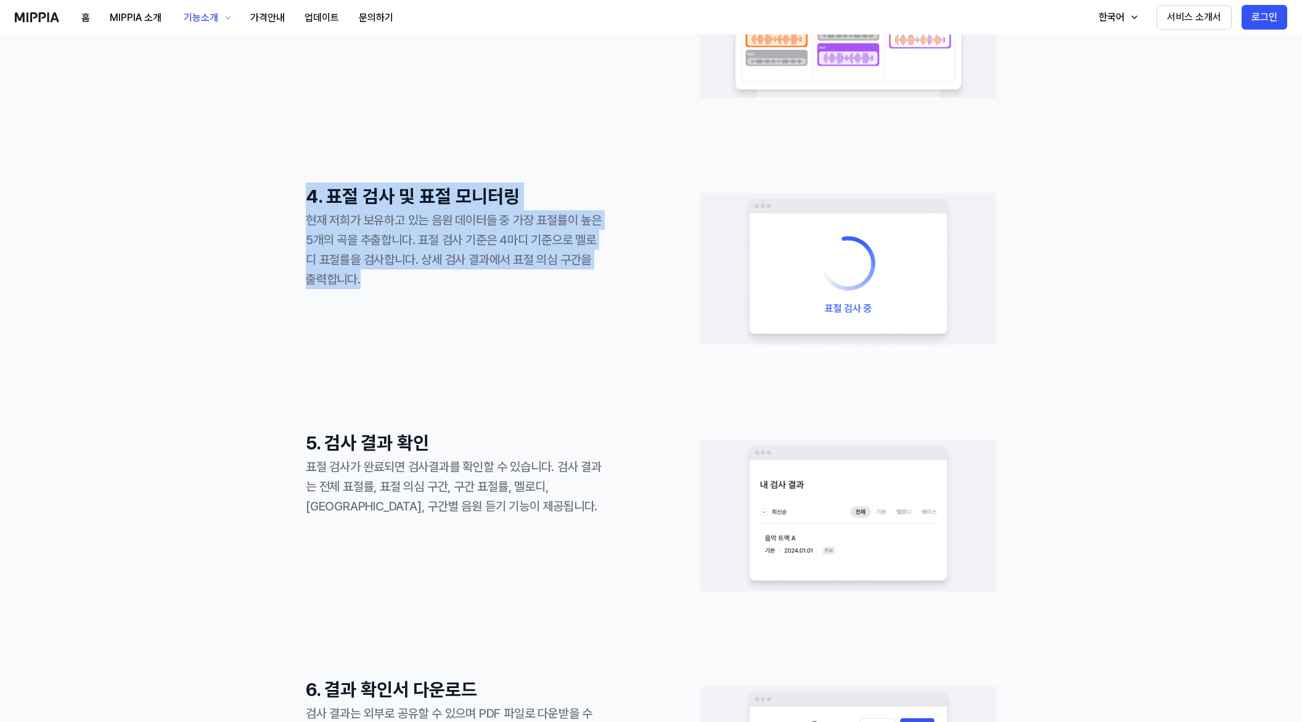
click at [488, 317] on div "4. 표절 검사 및 표절 모니터링 현재 저희가 보유하고 있는 음원 데이터들 중 가장 표절률이 높은 5개의 곡을 추출합니다. 표절 검사 기준은 …" at bounding box center [454, 268] width 296 height 173
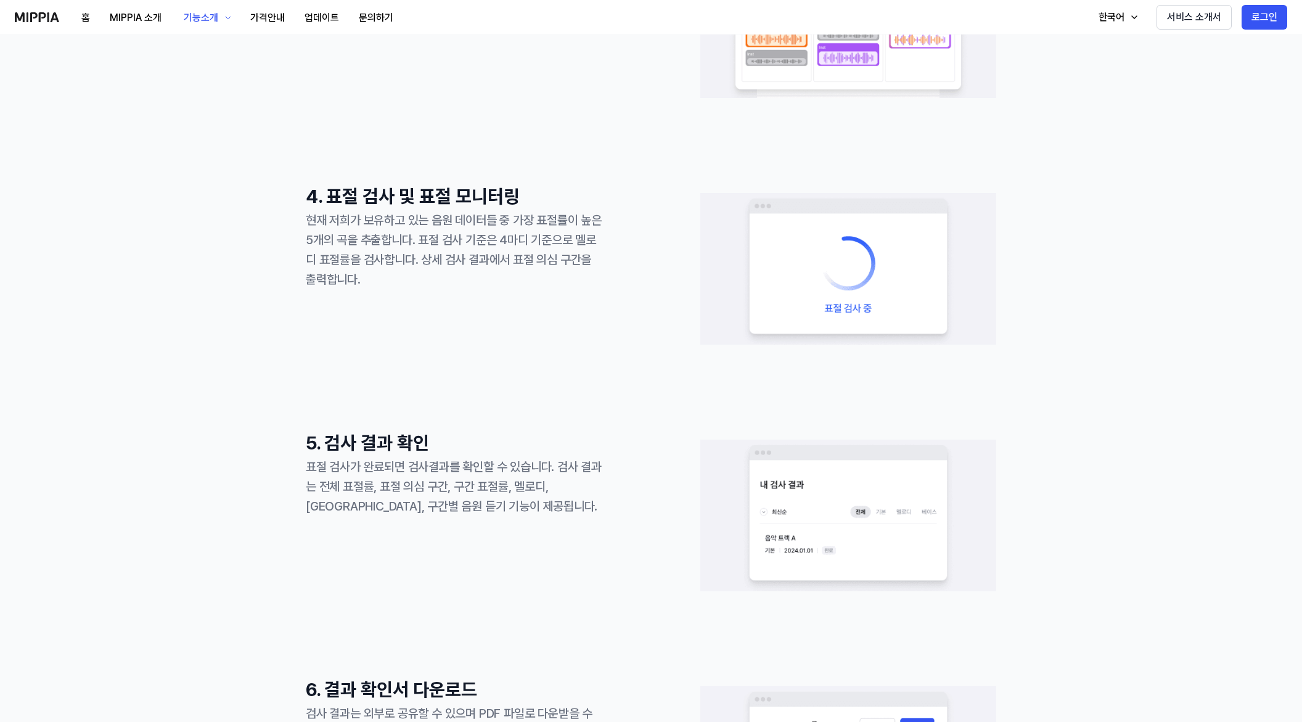
click at [315, 226] on div "현재 저희가 보유하고 있는 음원 데이터들 중 가장 표절률이 높은 5개의 곡을 추출합니다. 표절 검사 기준은 4마디 기준으로 멜로디 표절률을 검…" at bounding box center [454, 249] width 296 height 79
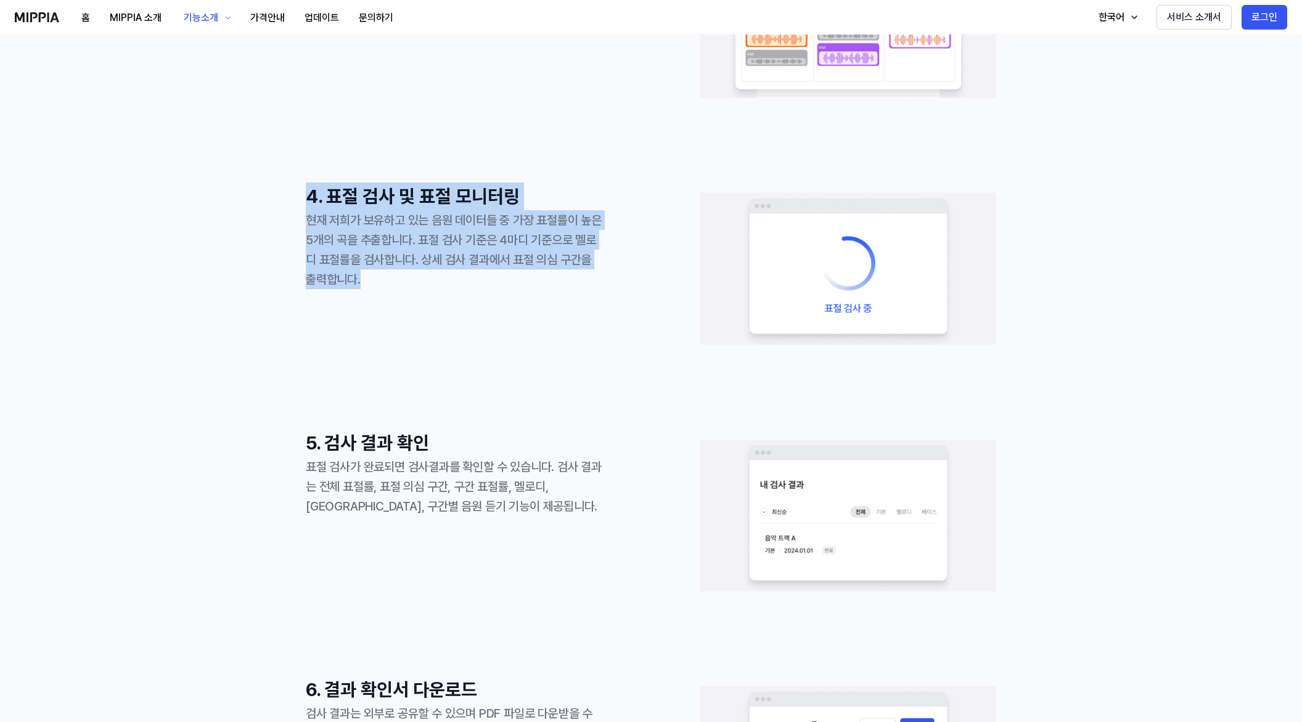
drag, startPoint x: 306, startPoint y: 194, endPoint x: 489, endPoint y: 292, distance: 207.4
click at [489, 292] on div "4. 표절 검사 및 표절 모니터링 현재 저희가 보유하고 있는 음원 데이터들 중 가장 표절률이 높은 5개의 곡을 추출합니다. 표절 검사 기준은 …" at bounding box center [454, 268] width 296 height 173
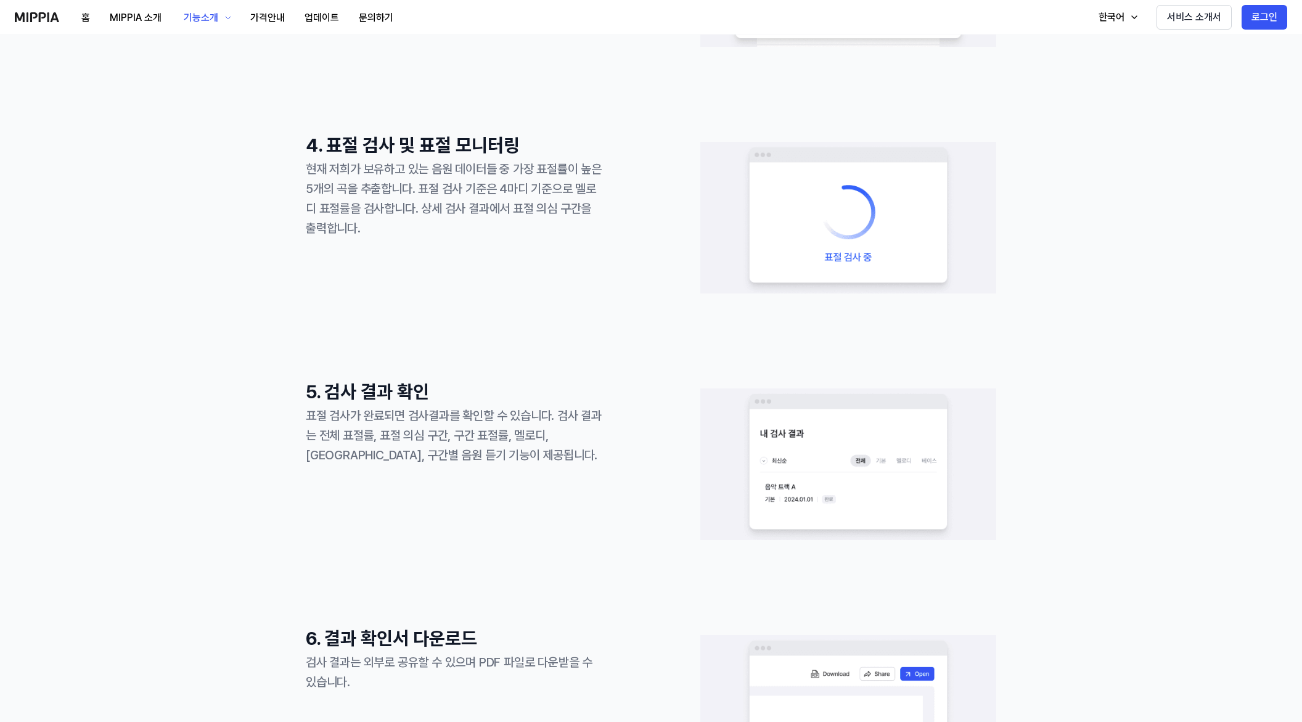
scroll to position [1294, 0]
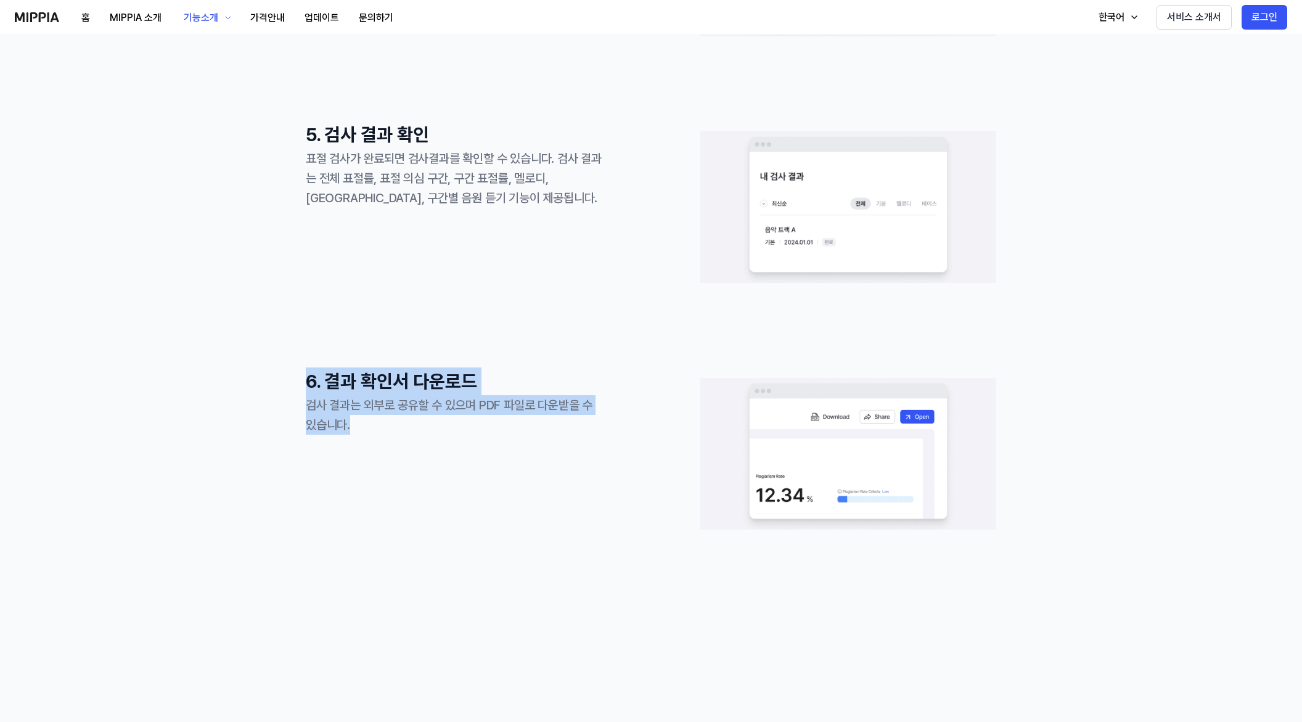
drag, startPoint x: 289, startPoint y: 369, endPoint x: 509, endPoint y: 458, distance: 237.3
click at [509, 458] on div "6. 결과 확인서 다운로드 검사 결과는 외부로 공유할 수 있으며 PDF 파일로 다운받을 수 있습니다." at bounding box center [454, 453] width 296 height 173
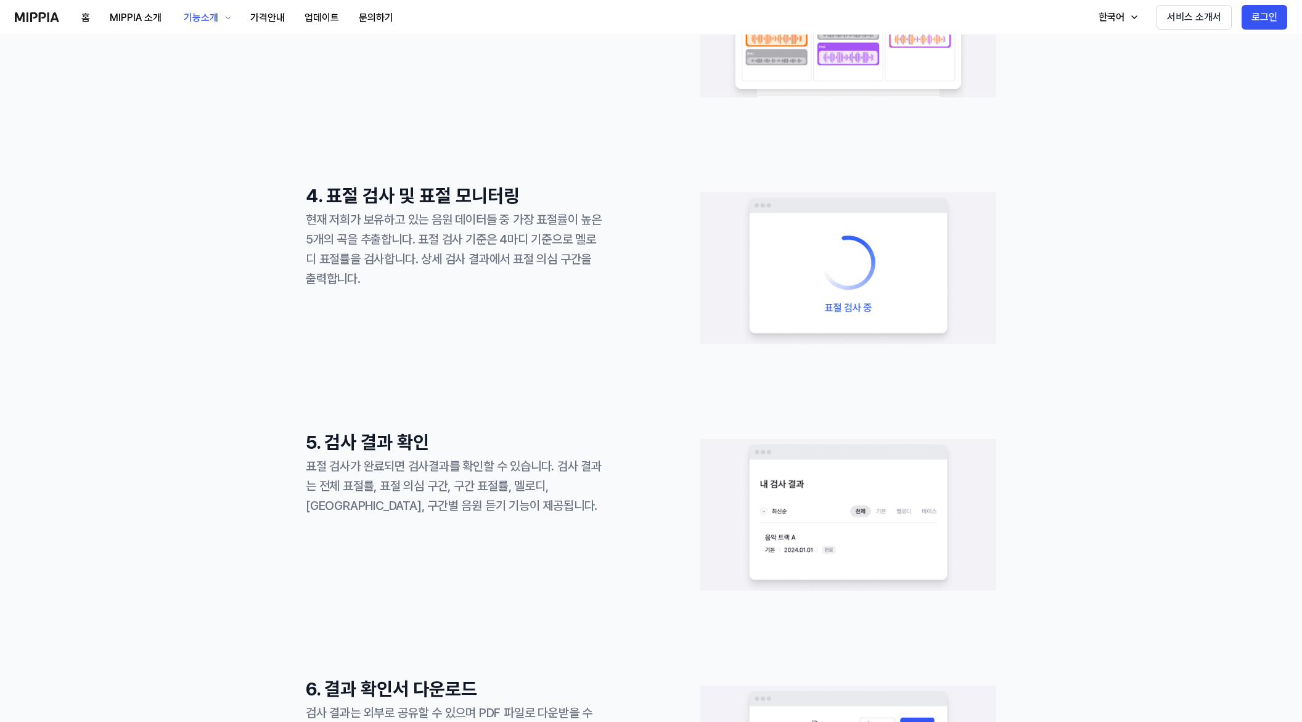
scroll to position [986, 0]
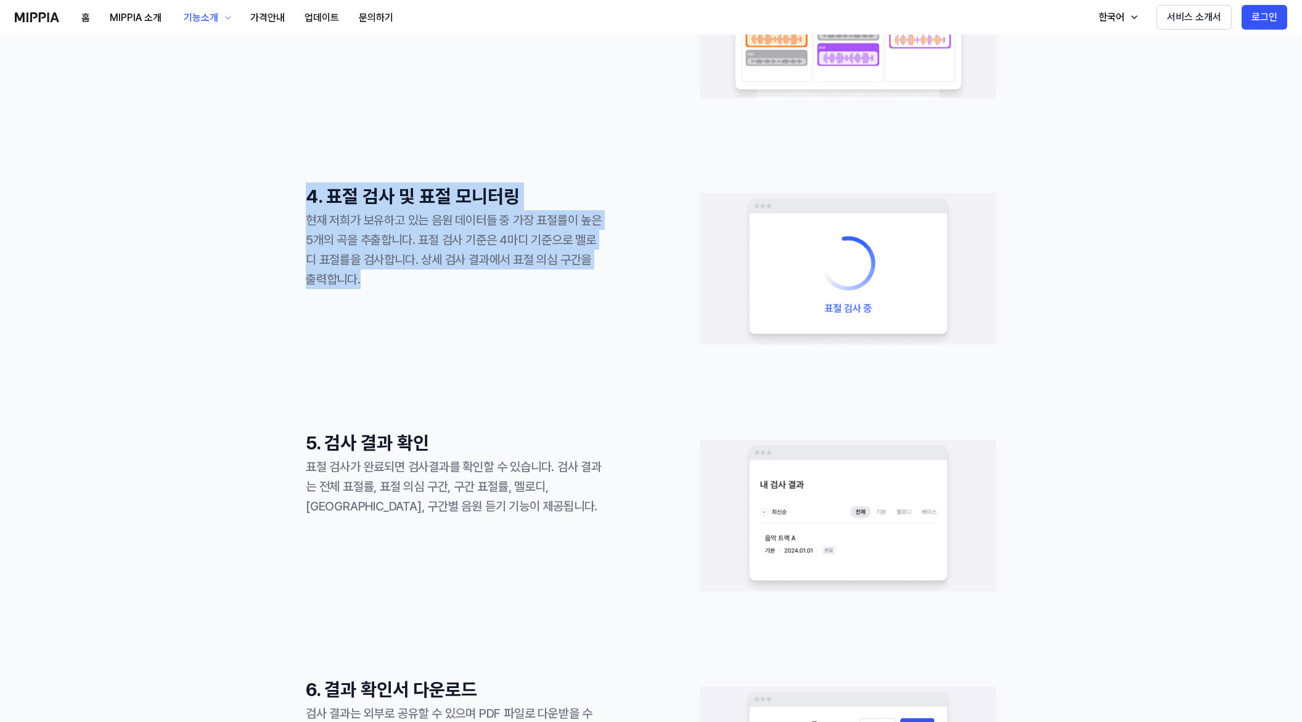
drag, startPoint x: 307, startPoint y: 181, endPoint x: 493, endPoint y: 300, distance: 220.6
click at [493, 300] on div "1. 회원 가입 및 로그인 구글 이메일 계정으로 회원가입과 로그인을 해주세요 2. 음원 업로드 및 음원 링크 등록 선택한 옵션에 따라 음원(m…" at bounding box center [651, 330] width 690 height 1775
click at [493, 300] on div "4. 표절 검사 및 표절 모니터링 현재 저희가 보유하고 있는 음원 데이터들 중 가장 표절률이 높은 5개의 곡을 추출합니다. 표절 검사 기준은 …" at bounding box center [454, 268] width 296 height 173
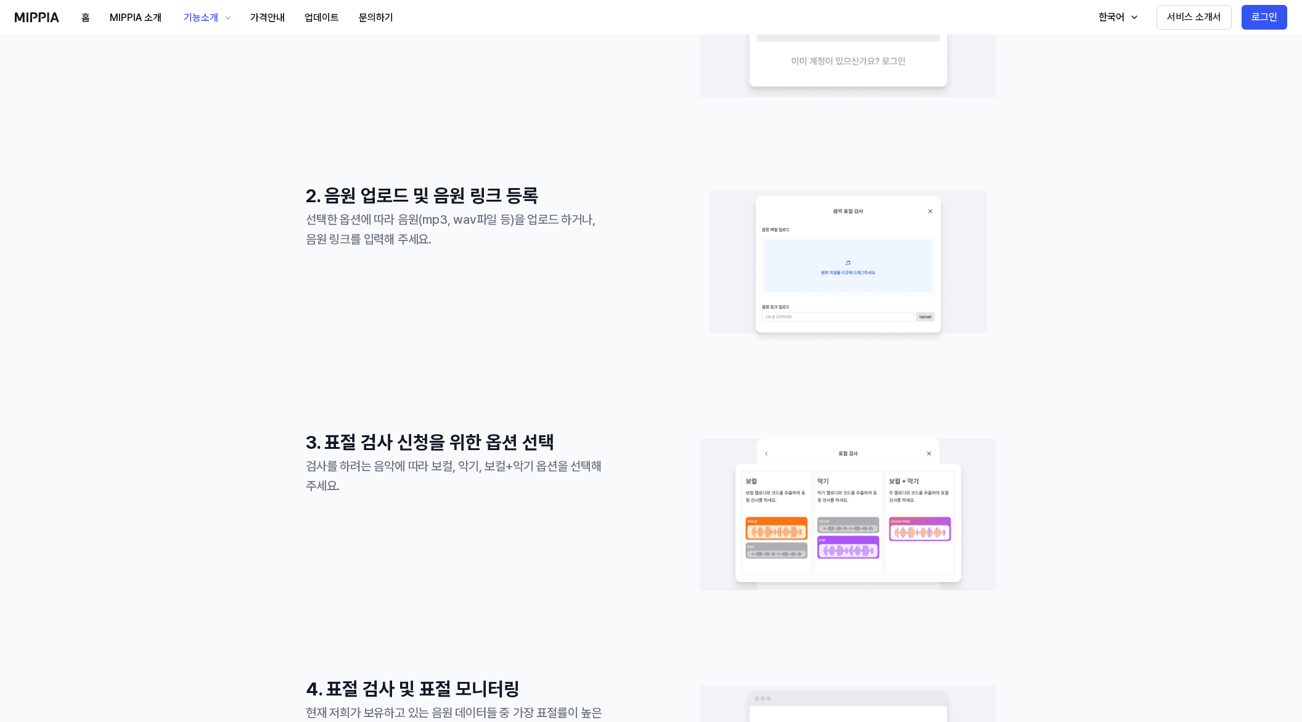
scroll to position [493, 0]
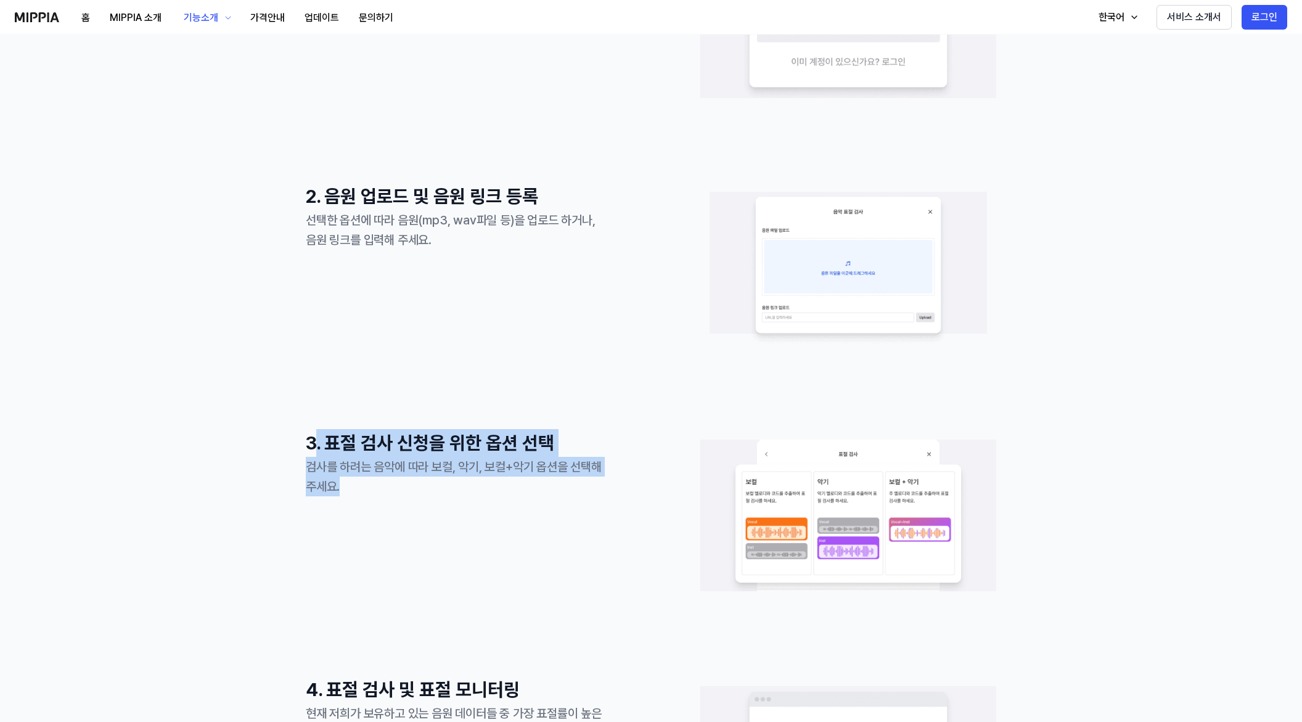
drag, startPoint x: 315, startPoint y: 433, endPoint x: 539, endPoint y: 513, distance: 238.2
click at [539, 513] on div "3. 표절 검사 신청을 위한 옵션 선택 검사를 하려는 음악에 따라 보컬, 악기, 보컬+악기 옵션을 선택해 주세요." at bounding box center [454, 515] width 296 height 173
drag, startPoint x: 300, startPoint y: 449, endPoint x: 527, endPoint y: 513, distance: 236.1
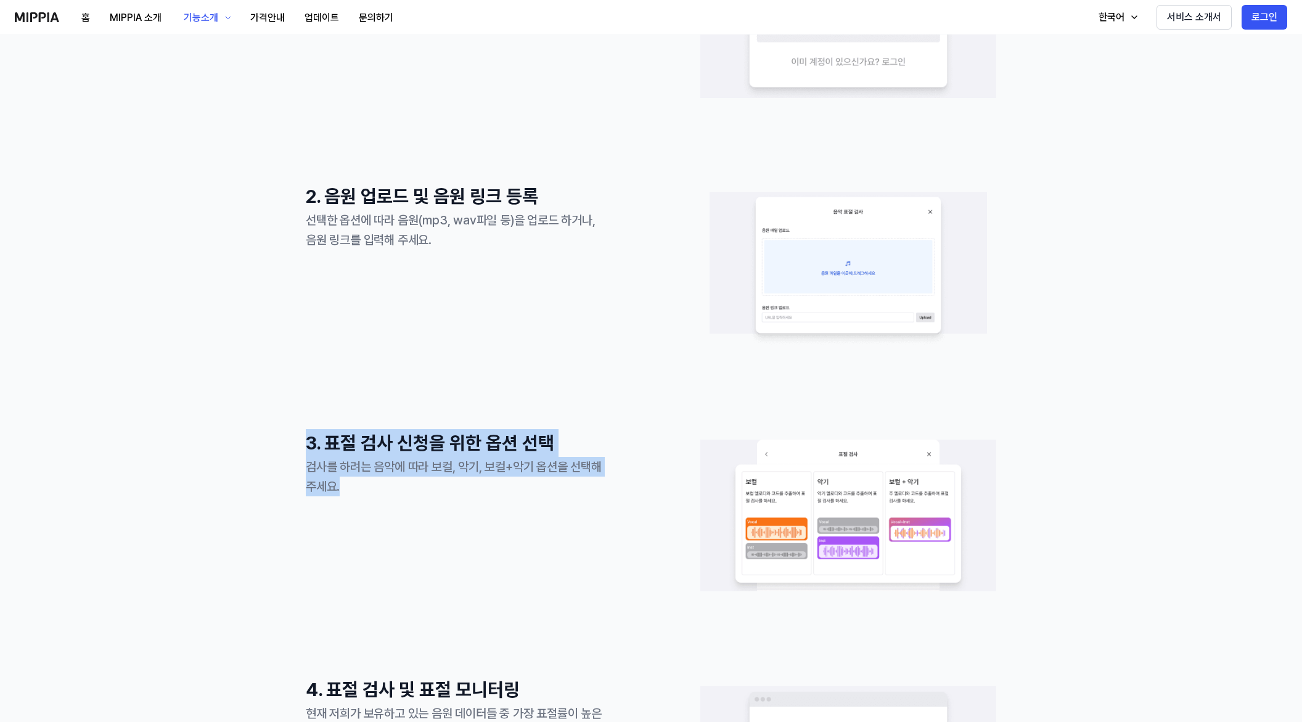
click at [527, 513] on div "3. 표절 검사 신청을 위한 옵션 선택 검사를 하려는 음악에 따라 보컬, 악기, 보컬+악기 옵션을 선택해 주세요." at bounding box center [454, 515] width 296 height 173
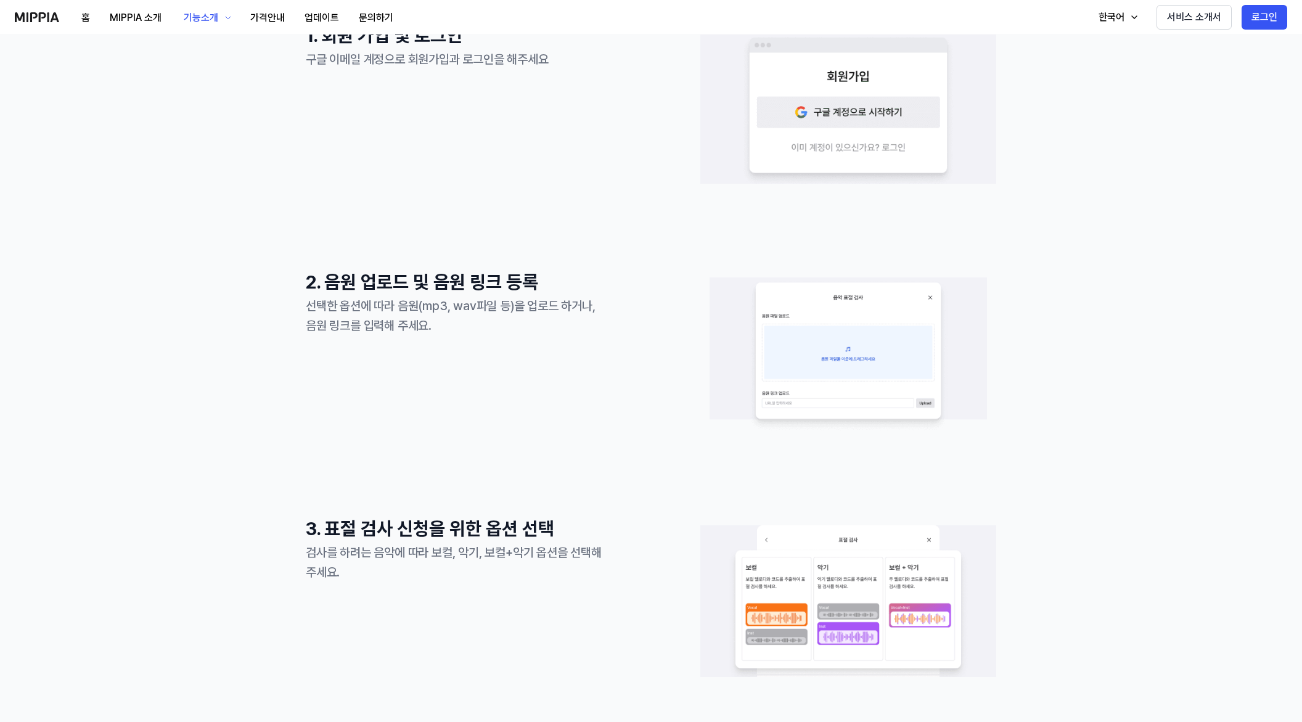
scroll to position [370, 0]
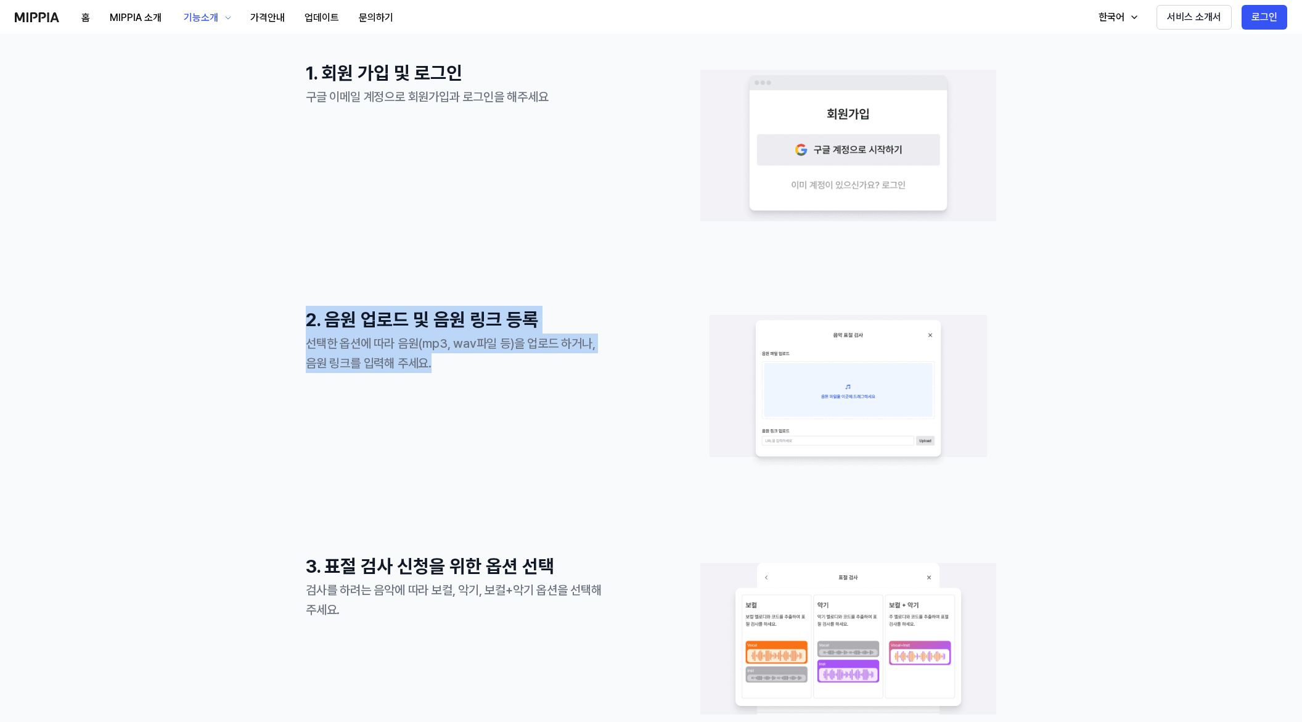
drag, startPoint x: 303, startPoint y: 317, endPoint x: 521, endPoint y: 379, distance: 226.9
click at [521, 379] on div "2. 음원 업로드 및 음원 링크 등록 선택한 옵션에 따라 음원(mp3, wav파일 등)을 업로드 하거나, 음원 링크를 입력해 주세요." at bounding box center [454, 392] width 296 height 173
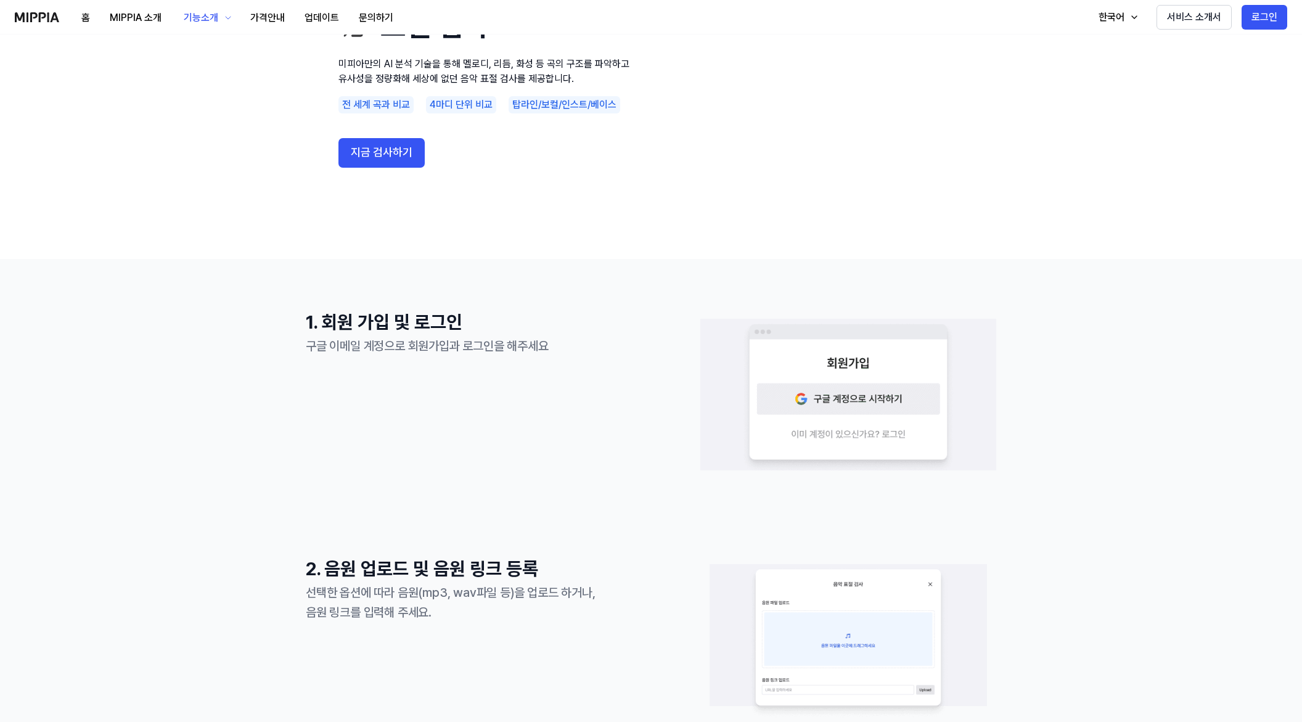
scroll to position [62, 0]
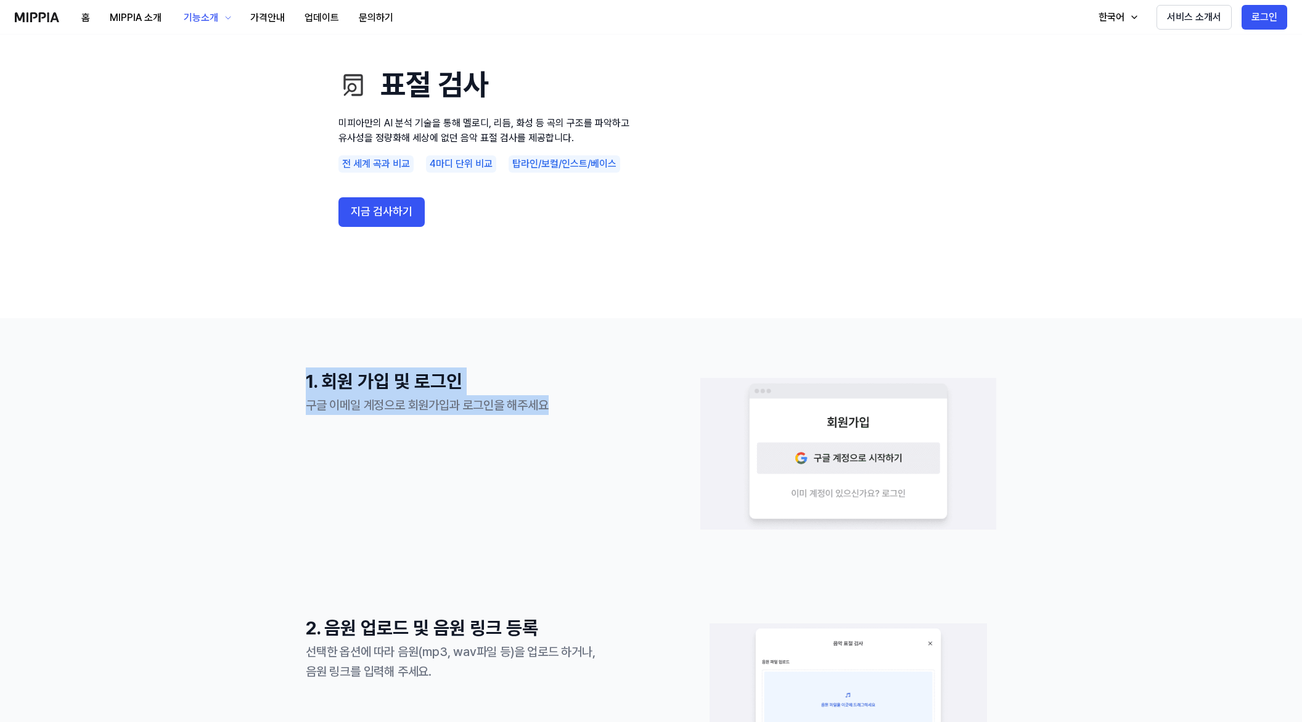
drag, startPoint x: 289, startPoint y: 376, endPoint x: 633, endPoint y: 451, distance: 351.9
click at [633, 451] on section "1. 회원 가입 및 로그인 구글 이메일 계정으로 회원가입과 로그인을 해주세요" at bounding box center [651, 453] width 690 height 173
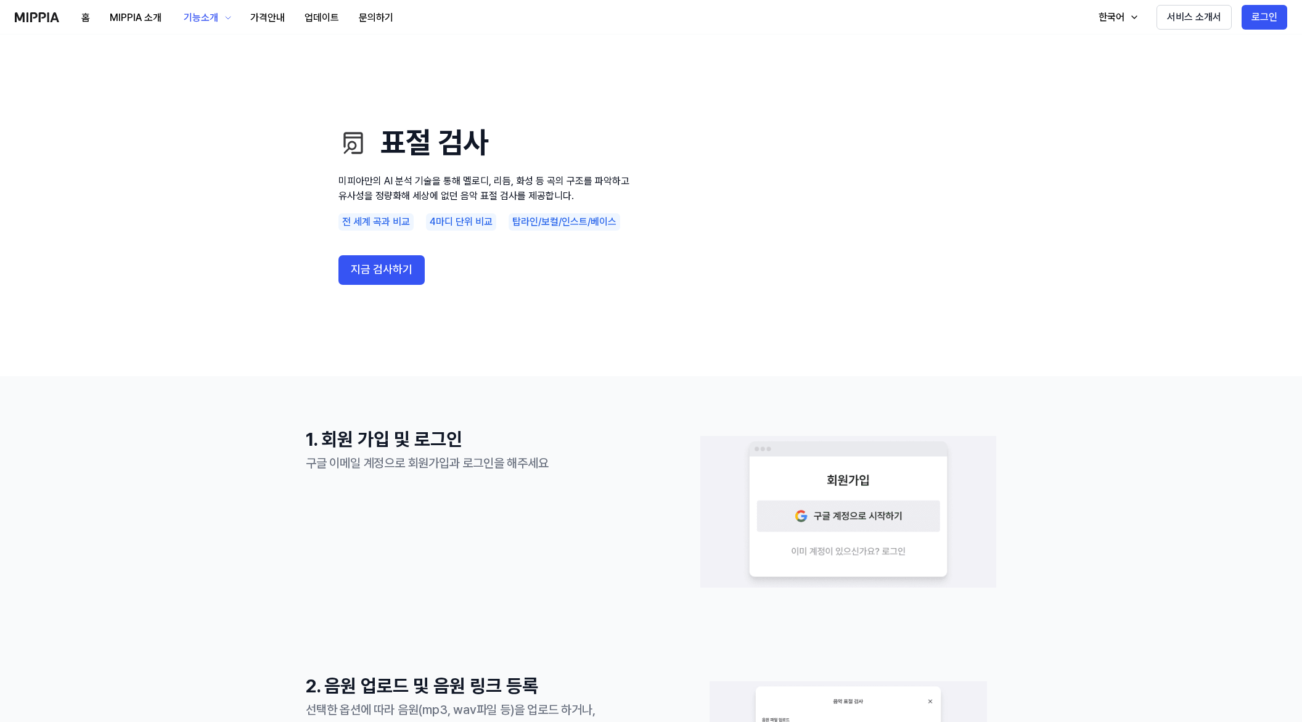
scroll to position [0, 0]
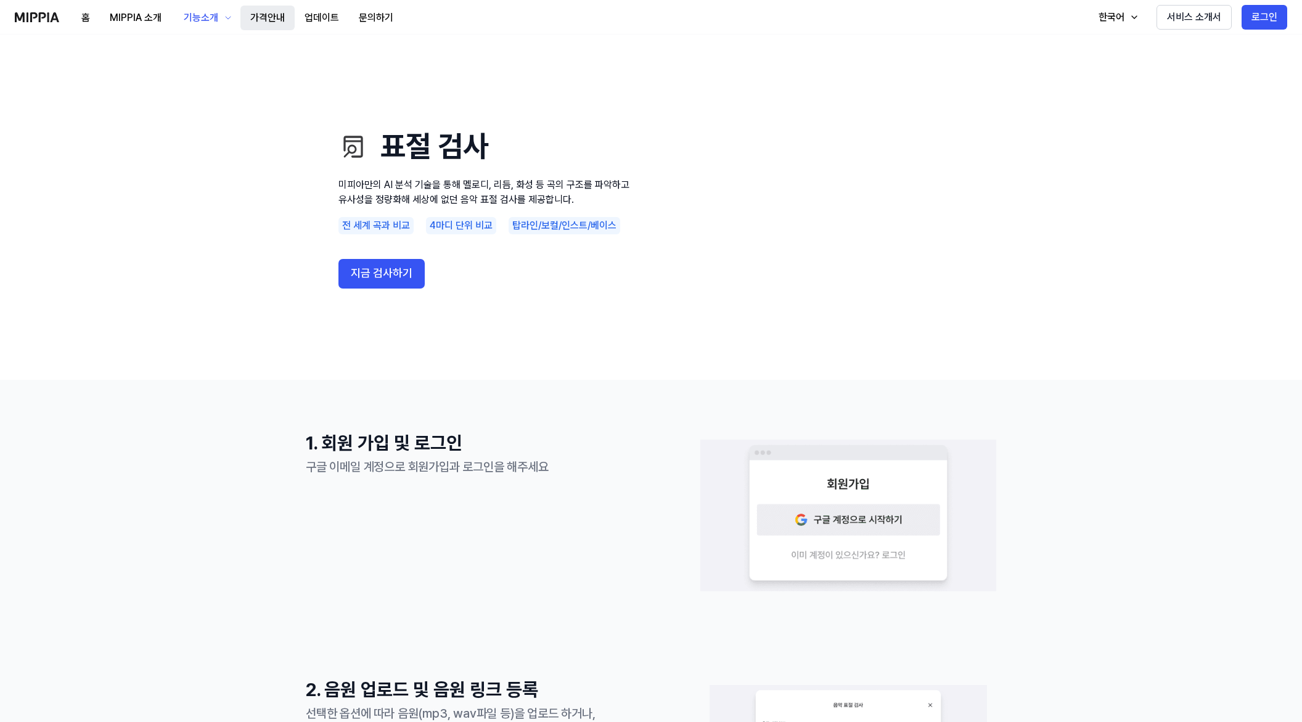
click at [262, 14] on button "가격안내" at bounding box center [267, 18] width 54 height 25
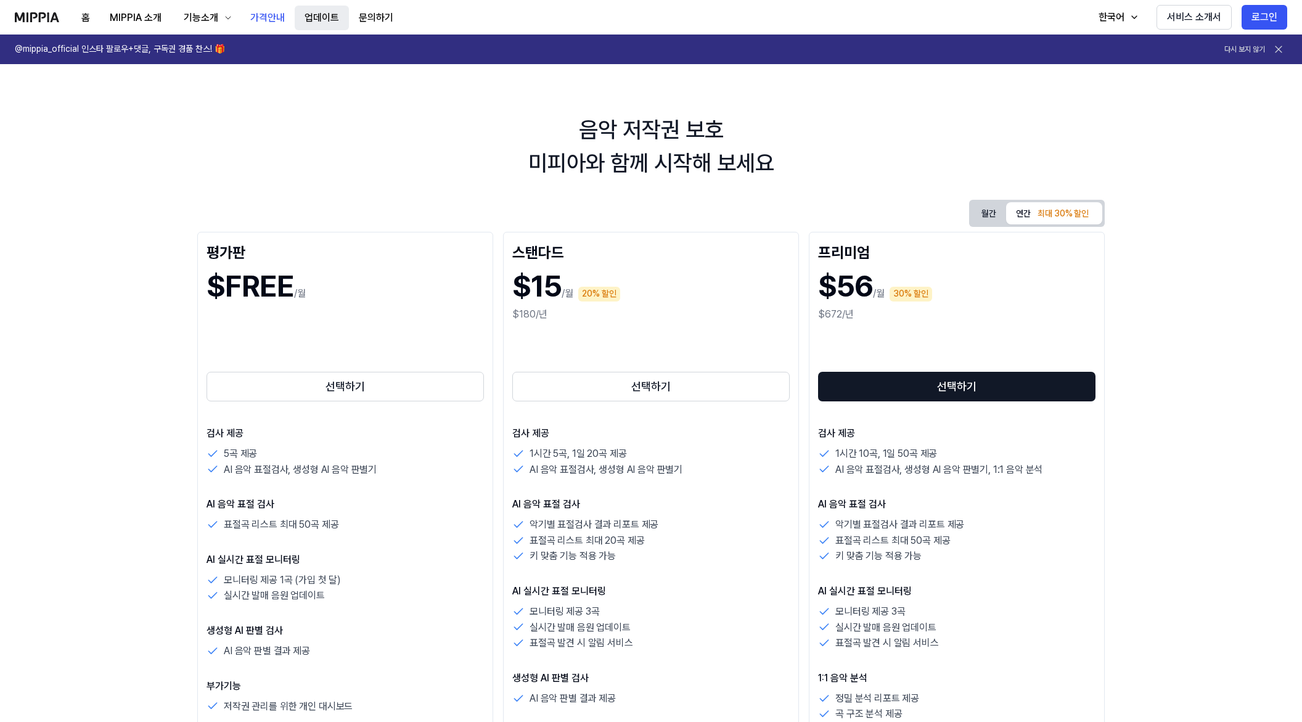
click at [329, 17] on button "업데이트" at bounding box center [322, 18] width 54 height 25
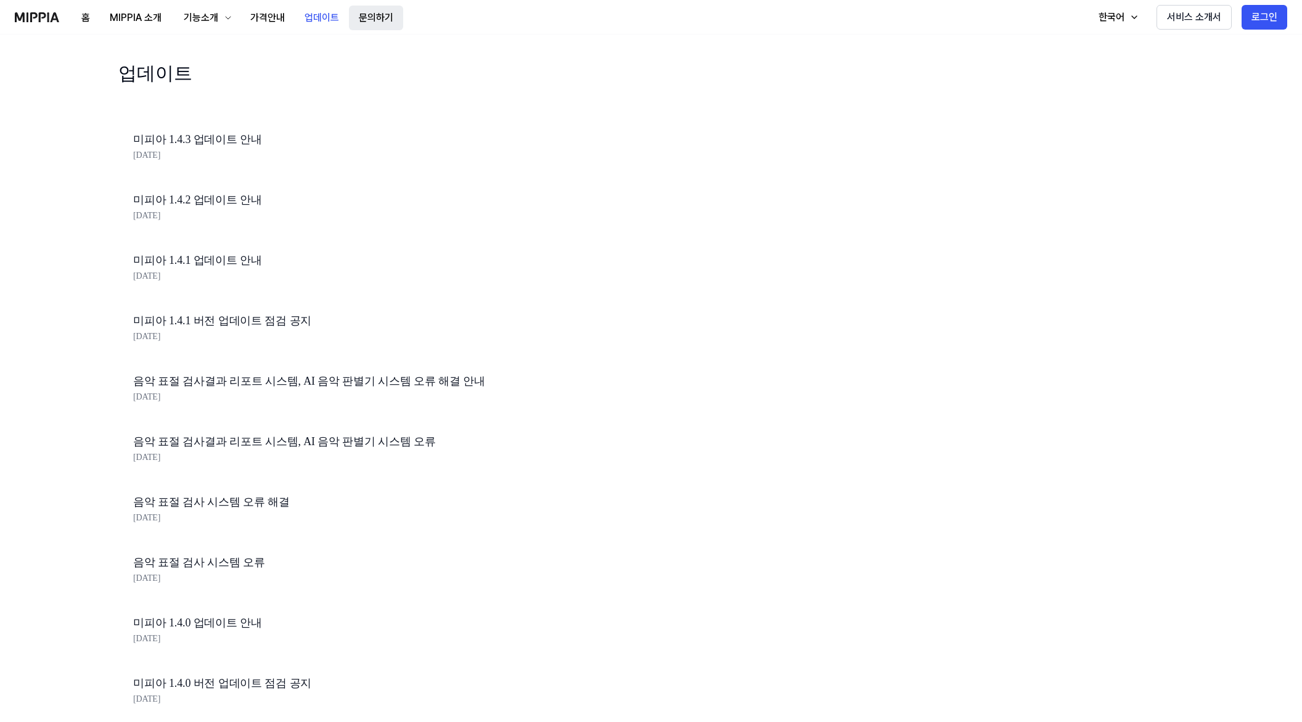
click at [366, 16] on button "문의하기" at bounding box center [376, 18] width 54 height 25
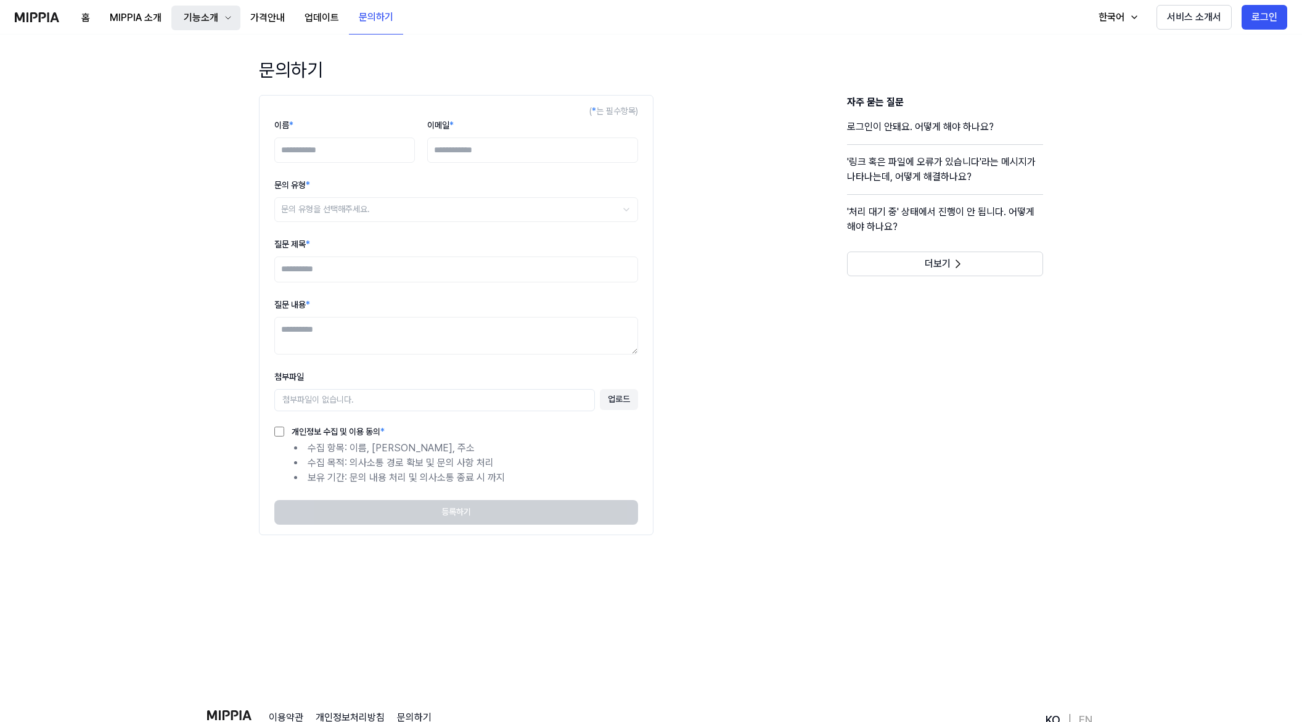
click at [230, 20] on icon "button" at bounding box center [228, 18] width 10 height 10
click at [117, 15] on button "MIPPIA 소개" at bounding box center [135, 18] width 71 height 25
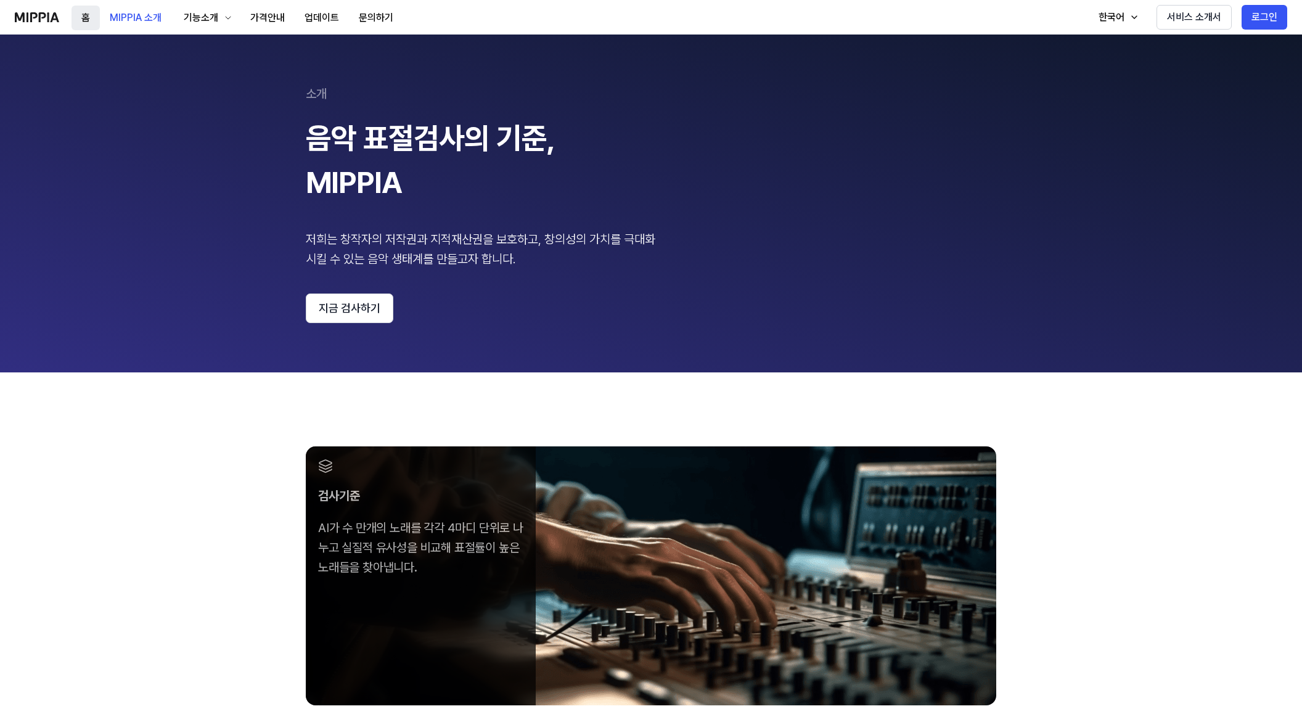
click at [73, 15] on button "홈" at bounding box center [85, 18] width 28 height 25
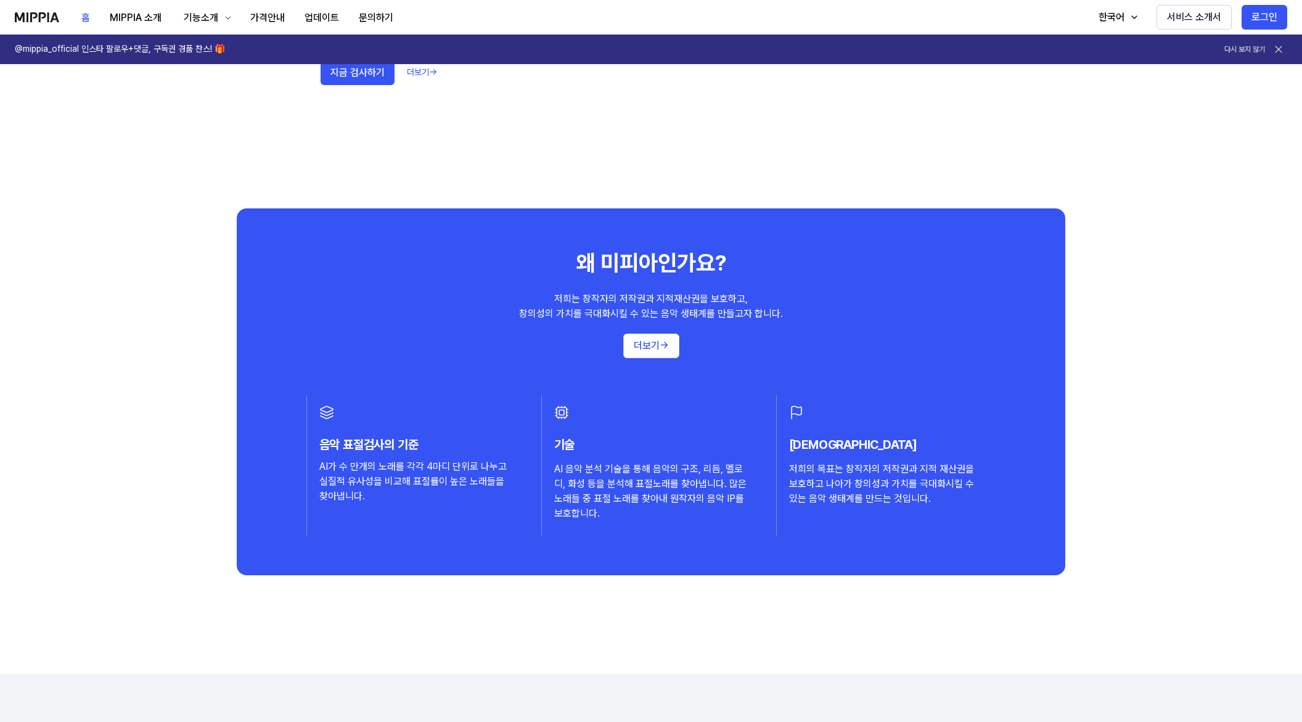
scroll to position [1109, 0]
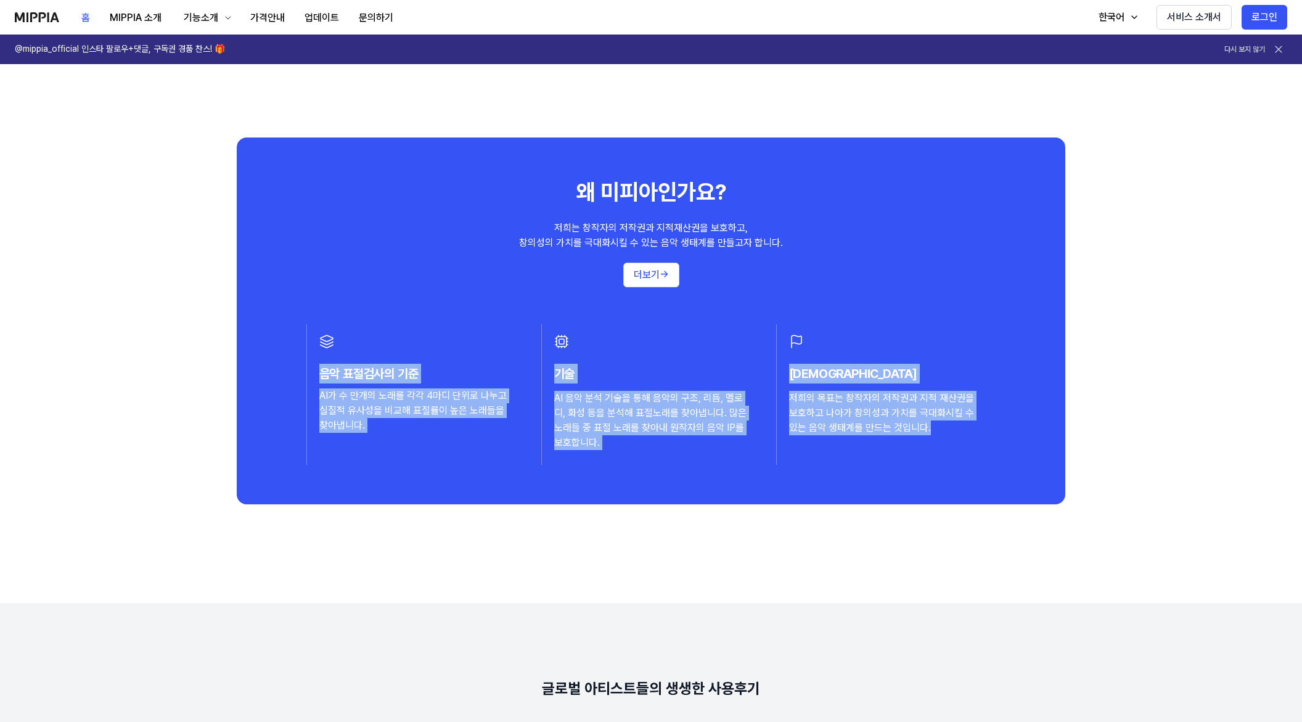
drag, startPoint x: 312, startPoint y: 335, endPoint x: 971, endPoint y: 494, distance: 677.8
click at [971, 494] on div "왜 미피아인가요? 저희는 창작자의 저작권과 지적재산권을 보호하고, 창의성의 가치를 극대화시킬 수 있는 음악 생태계를 만들고자 합니다. 더보기 …" at bounding box center [651, 320] width 828 height 366
drag, startPoint x: 971, startPoint y: 495, endPoint x: 946, endPoint y: 526, distance: 39.9
click at [971, 496] on div "왜 미피아인가요? 저희는 창작자의 저작권과 지적재산권을 보호하고, 창의성의 가치를 극대화시킬 수 있는 음악 생태계를 만들고자 합니다. 더보기 …" at bounding box center [651, 320] width 828 height 366
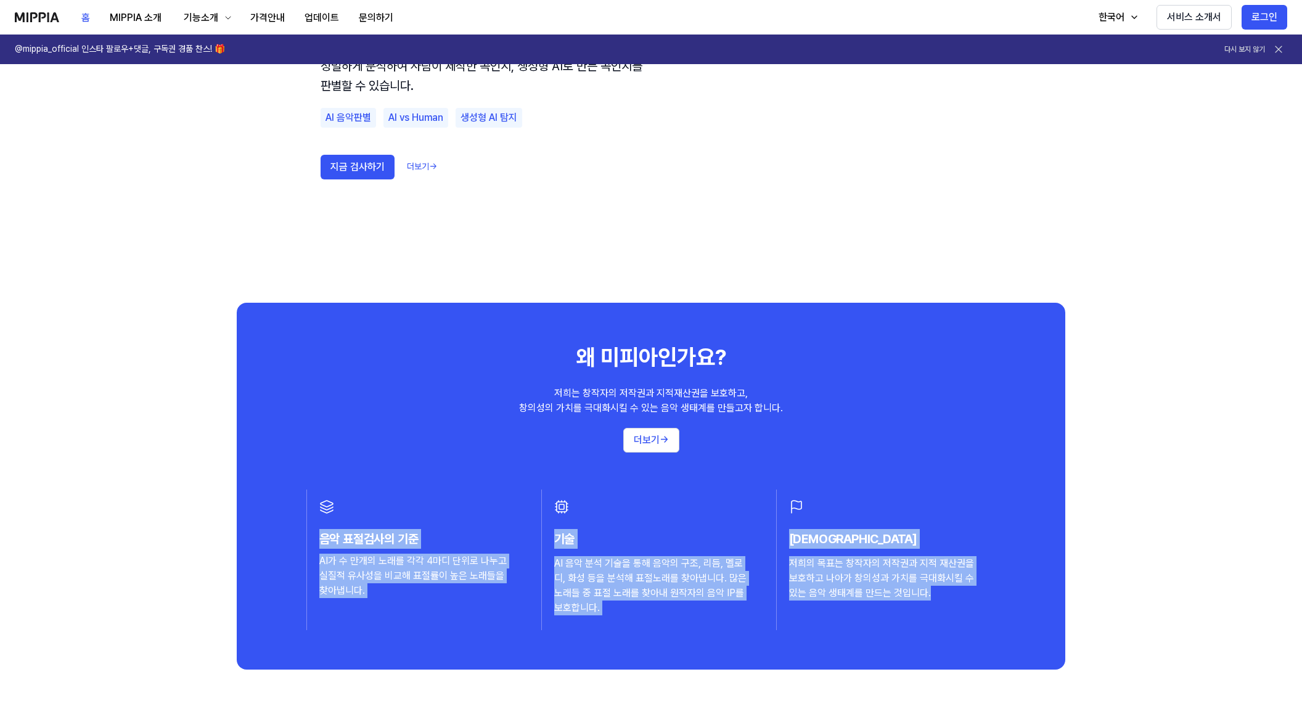
scroll to position [863, 0]
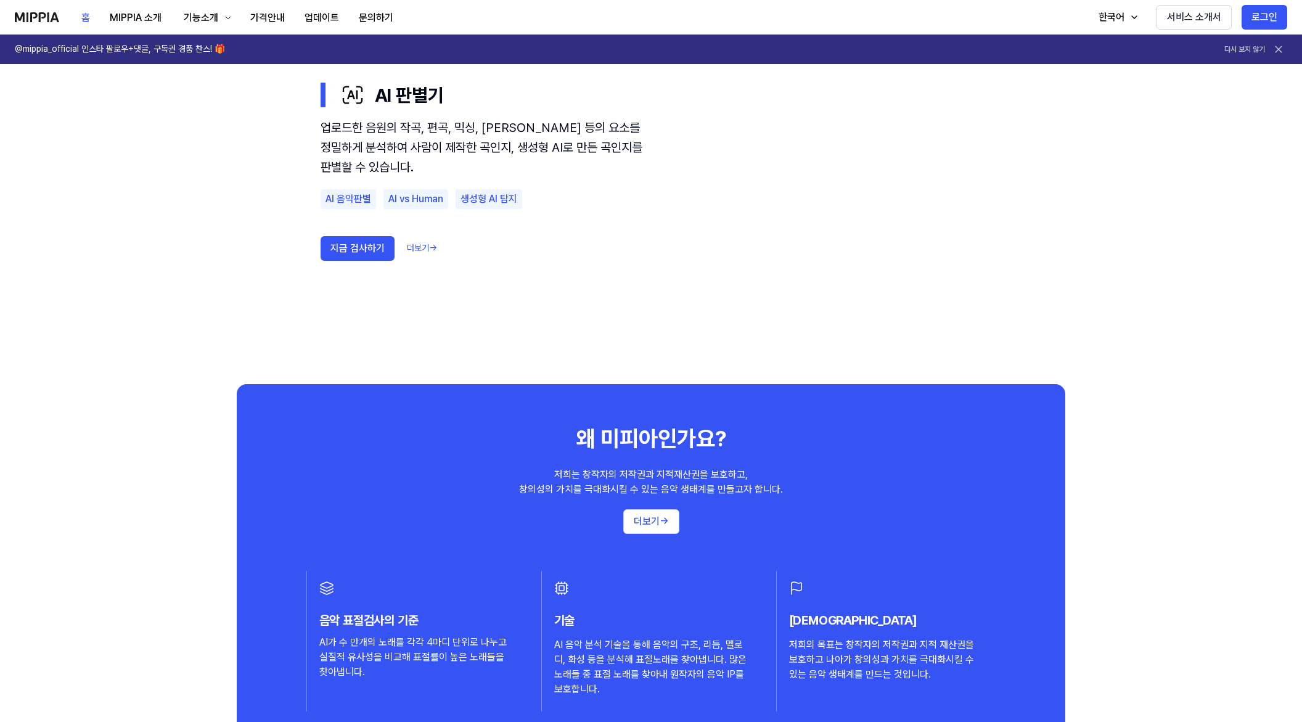
click at [531, 422] on div "왜 미피아인가요? 저희는 창작자의 저작권과 지적재산권을 보호하고, 창의성의 가치를 극대화시킬 수 있는 음악 생태계를 만들고자 합니다. 더보기 …" at bounding box center [651, 567] width 828 height 366
drag, startPoint x: 448, startPoint y: 413, endPoint x: 947, endPoint y: 539, distance: 514.4
click at [944, 539] on div "왜 미피아인가요? 저희는 창작자의 저작권과 지적재산권을 보호하고, 창의성의 가치를 극대화시킬 수 있는 음악 생태계를 만들고자 합니다. 더보기 …" at bounding box center [651, 567] width 828 height 366
click at [1076, 546] on div "왜 미피아인가요? 저희는 창작자의 저작권과 지적재산권을 보호하고, 창의성의 가치를 극대화시킬 수 있는 음악 생태계를 만들고자 합니다. 더보기 …" at bounding box center [651, 567] width 888 height 366
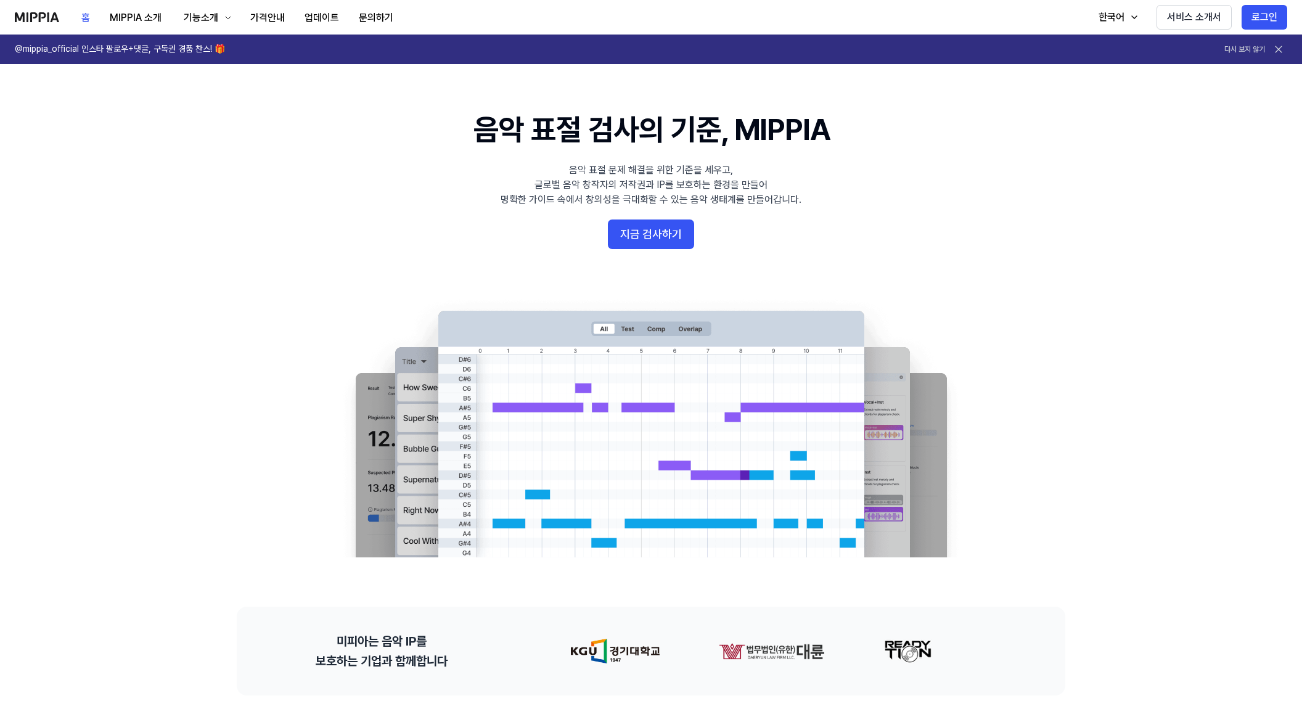
scroll to position [0, 0]
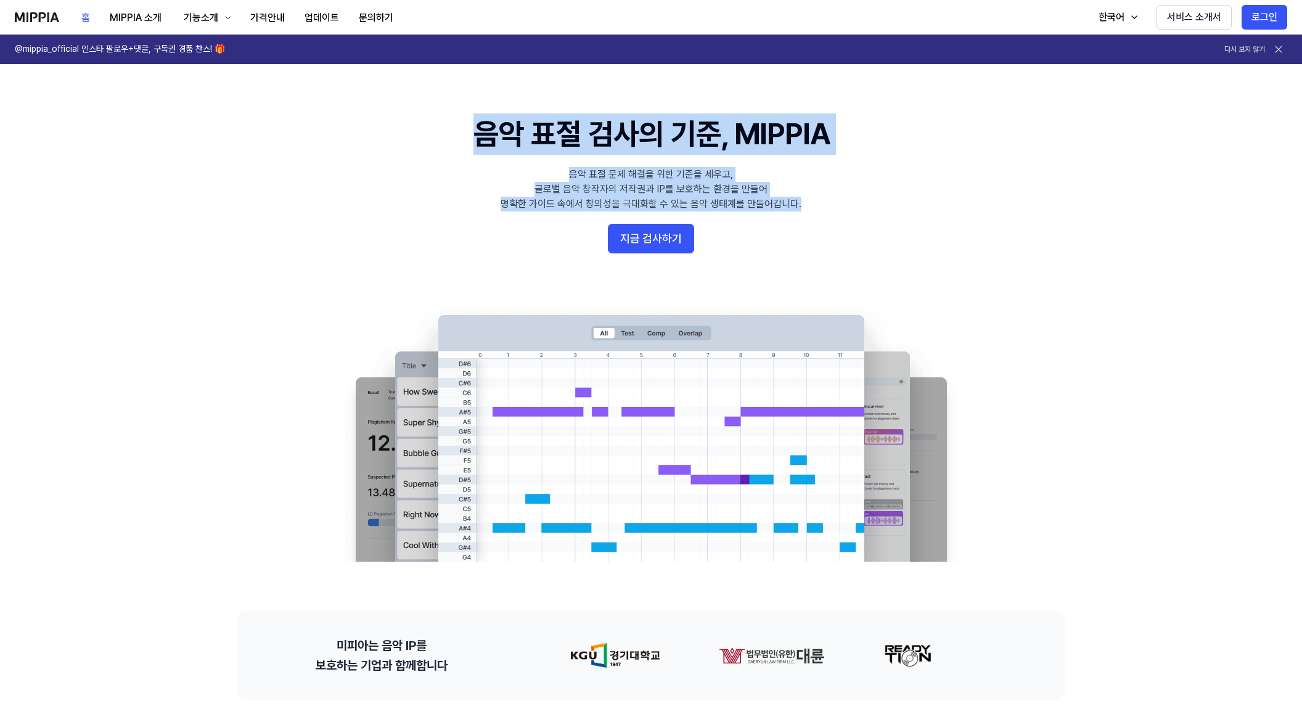
drag, startPoint x: 504, startPoint y: 142, endPoint x: 874, endPoint y: 218, distance: 378.1
click at [874, 218] on 배너 "음악 표절 검사의 기준, MIPPIA 음악 표절 문제 해결을 위한 기준을 세우고, 글로벌 음악 창작자의 저작권과 IP를 보호하는 환경을 만들어…" at bounding box center [651, 337] width 888 height 448
click at [875, 218] on 배너 "음악 표절 검사의 기준, MIPPIA 음악 표절 문제 해결을 위한 기준을 세우고, 글로벌 음악 창작자의 저작권과 IP를 보호하는 환경을 만들어…" at bounding box center [651, 337] width 888 height 448
click at [888, 206] on 배너 "음악 표절 검사의 기준, MIPPIA 음악 표절 문제 해결을 위한 기준을 세우고, 글로벌 음악 창작자의 저작권과 IP를 보호하는 환경을 만들어…" at bounding box center [651, 337] width 888 height 448
